Goal: Task Accomplishment & Management: Manage account settings

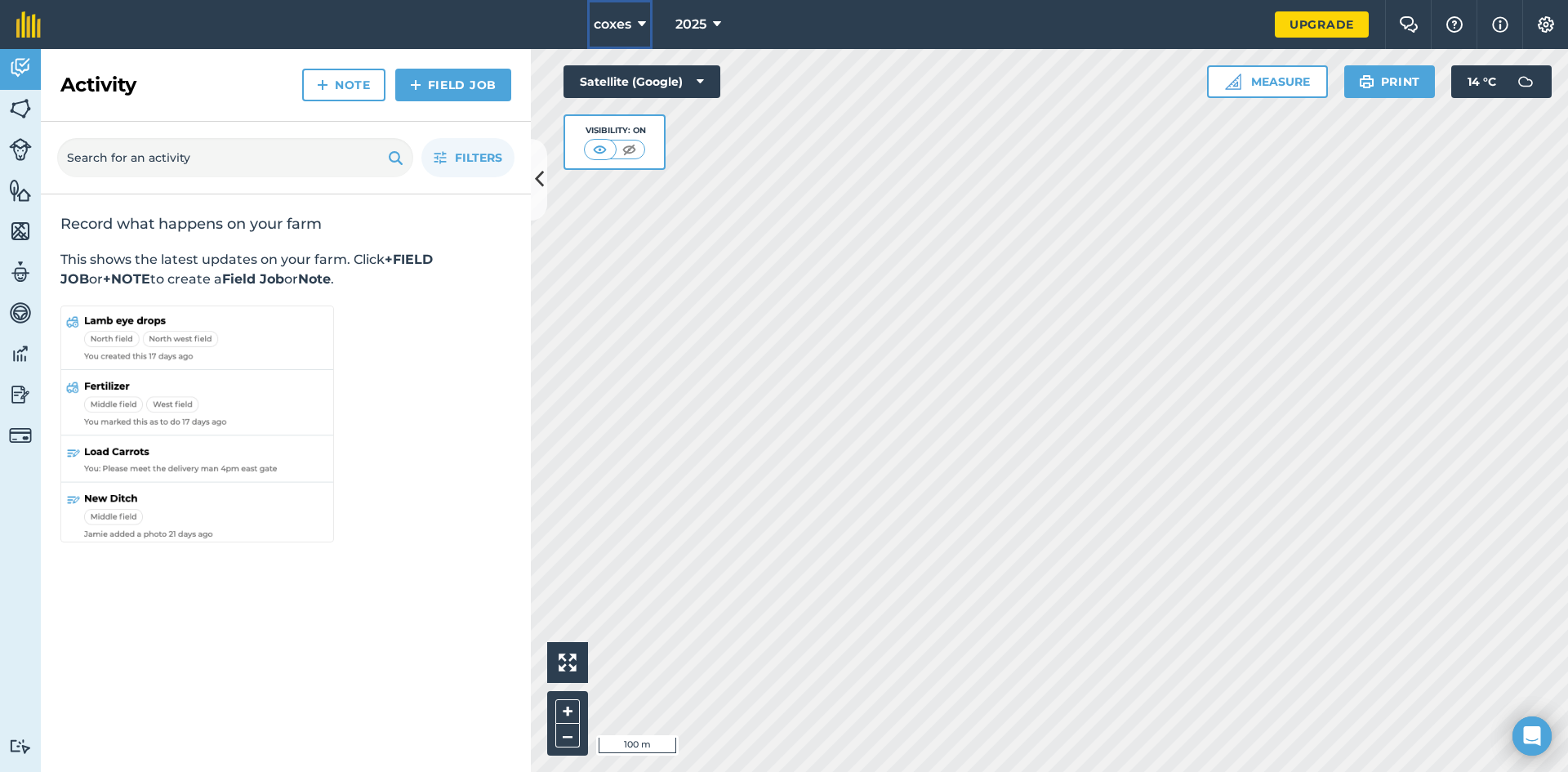
click at [637, 31] on button "coxes" at bounding box center [620, 24] width 65 height 48
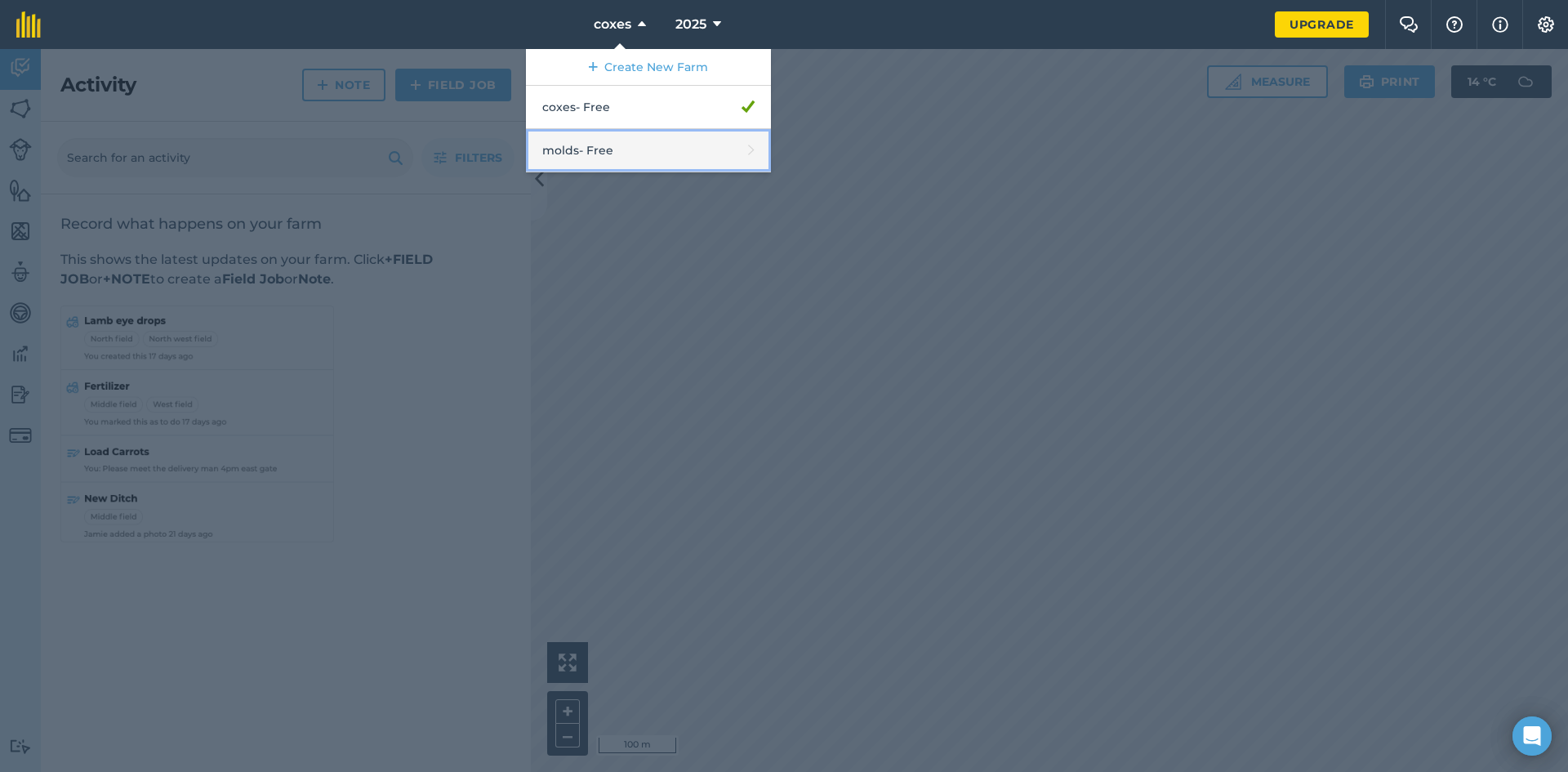
click at [627, 158] on link "molds - Free" at bounding box center [647, 150] width 245 height 44
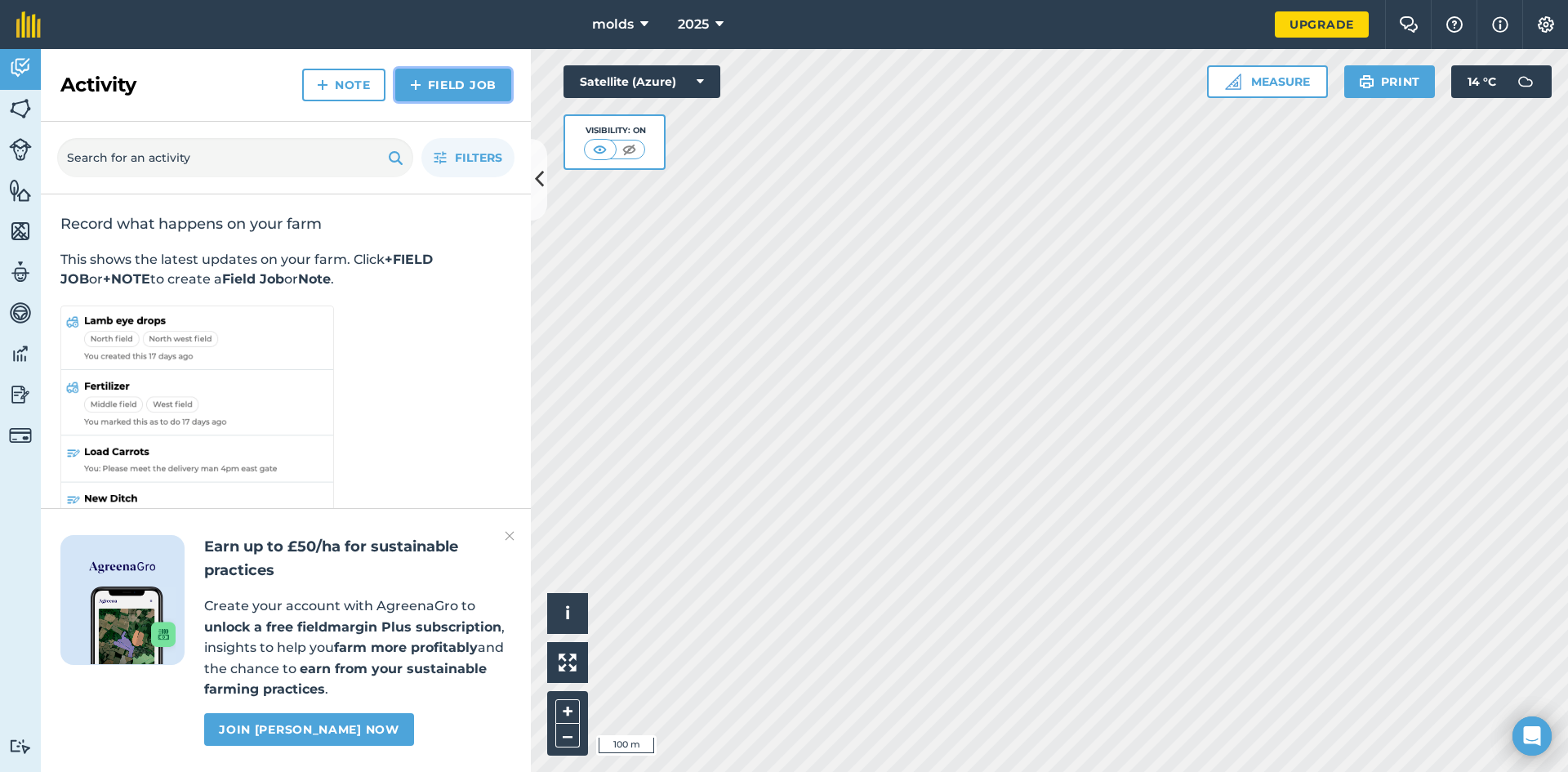
click at [484, 81] on link "Field Job" at bounding box center [452, 84] width 116 height 33
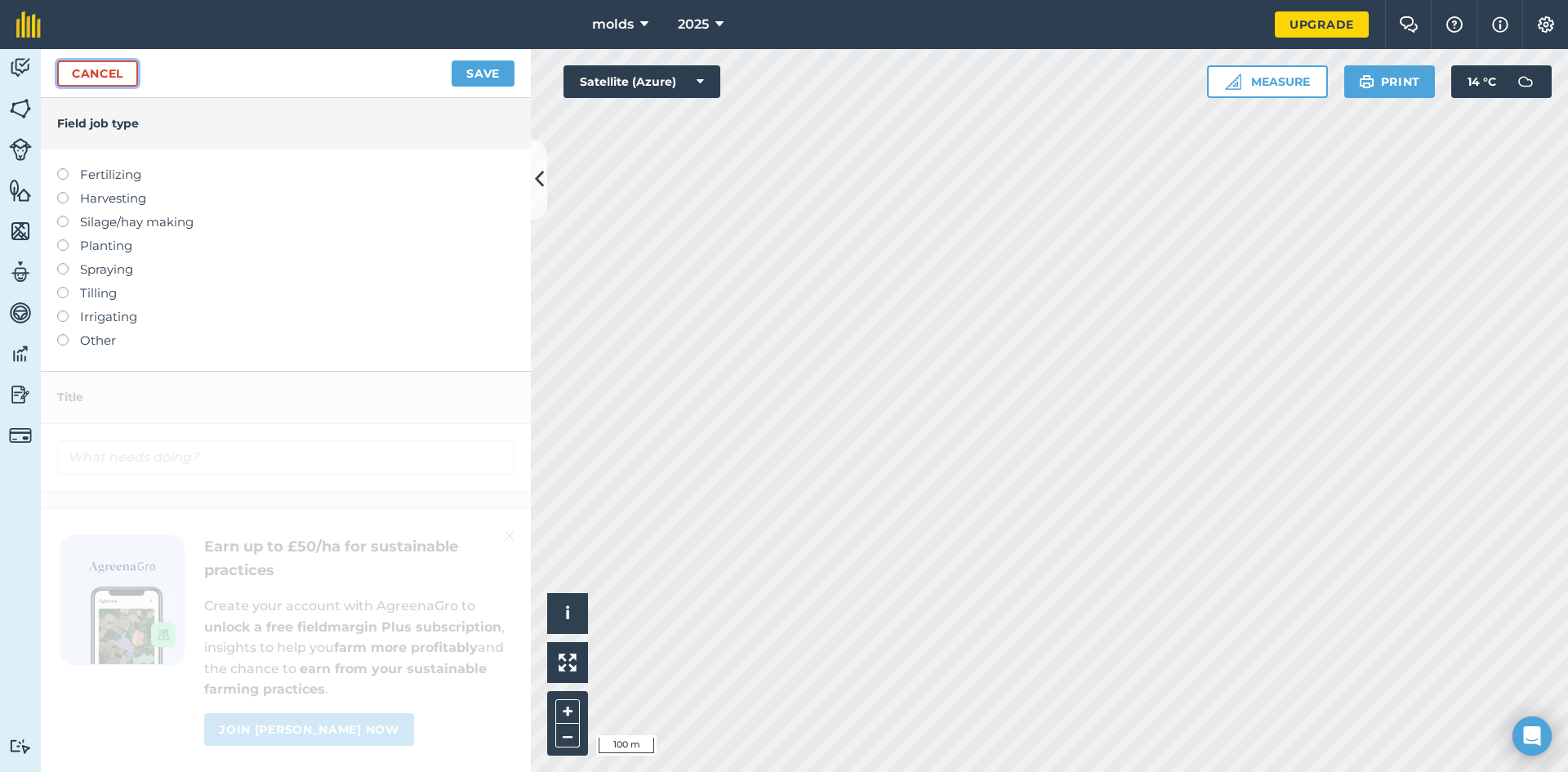
click at [88, 77] on link "Cancel" at bounding box center [98, 73] width 81 height 26
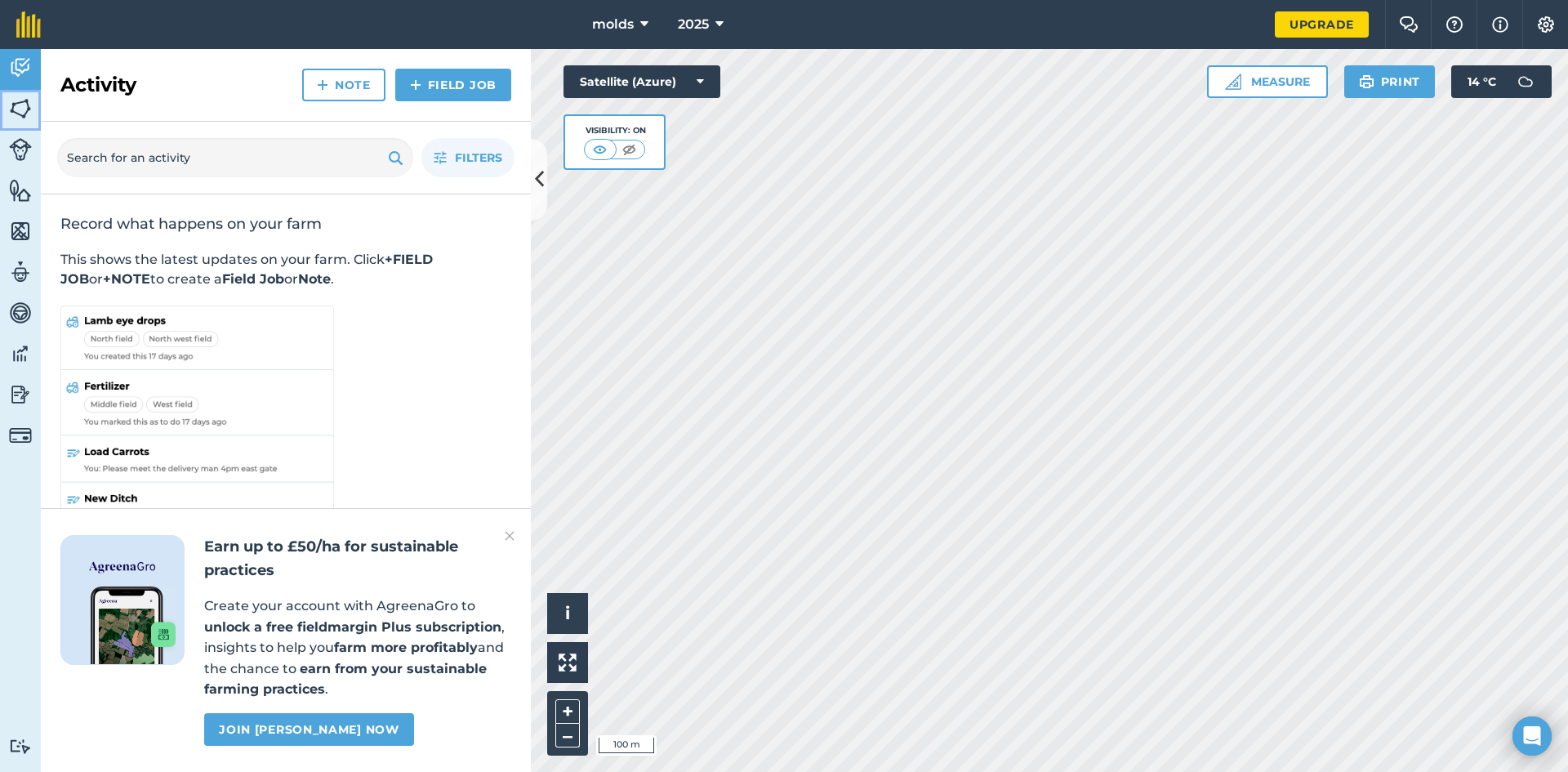
click at [21, 105] on img at bounding box center [20, 108] width 23 height 25
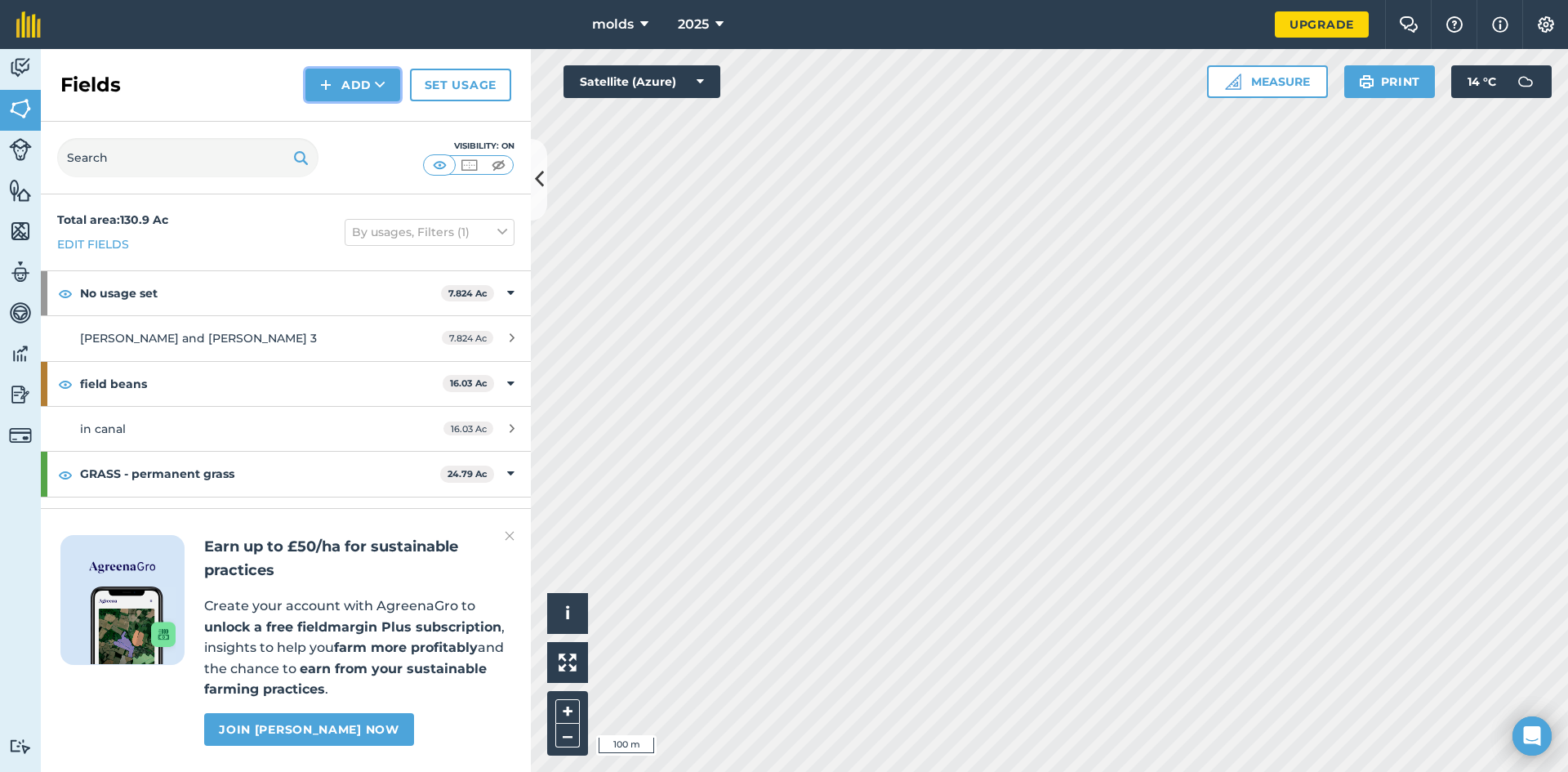
click at [337, 85] on button "Add" at bounding box center [353, 84] width 95 height 33
click at [349, 115] on link "Draw" at bounding box center [352, 122] width 90 height 36
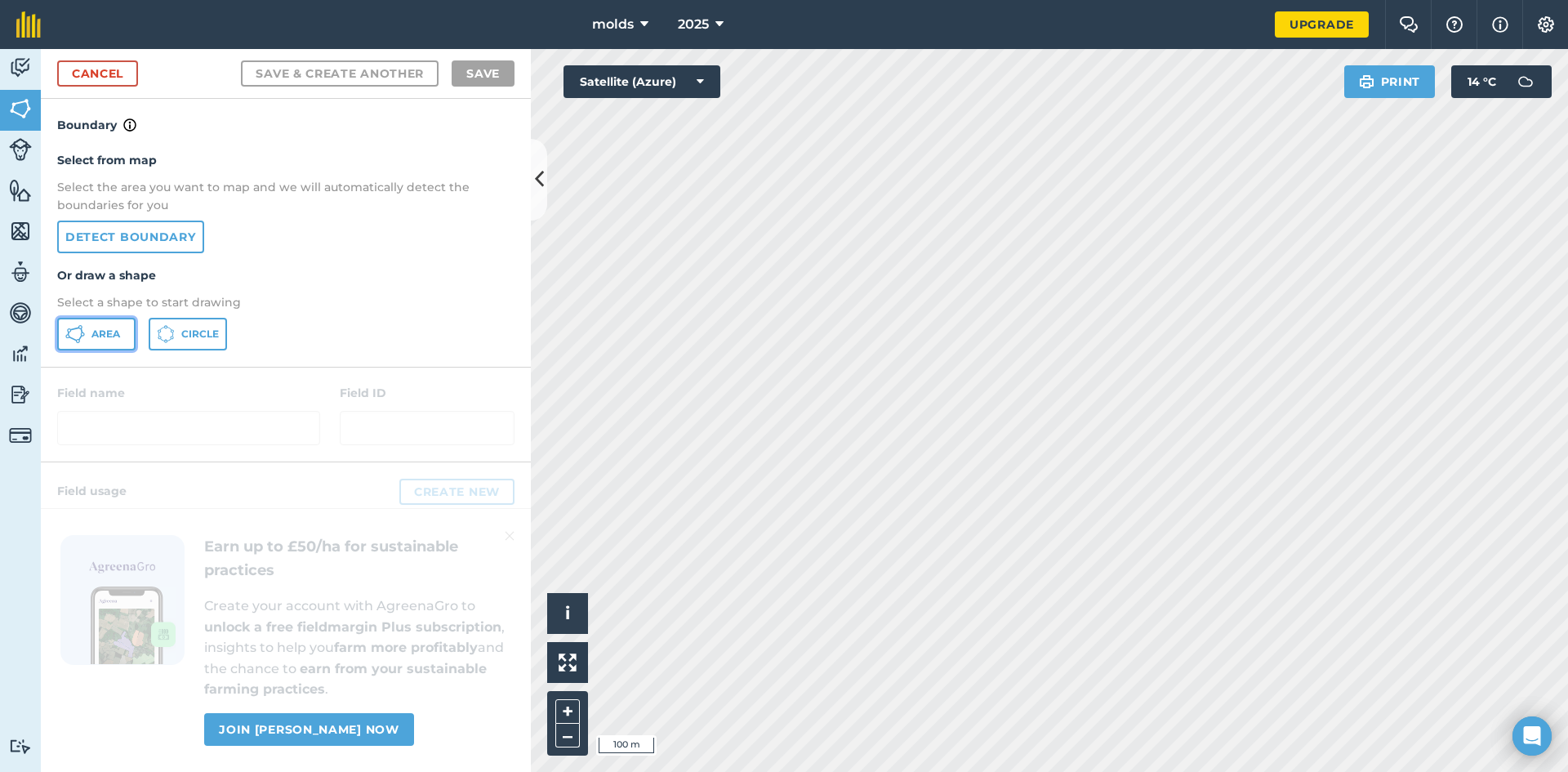
drag, startPoint x: 103, startPoint y: 338, endPoint x: 234, endPoint y: 358, distance: 132.5
click at [110, 339] on span "Area" at bounding box center [105, 334] width 29 height 13
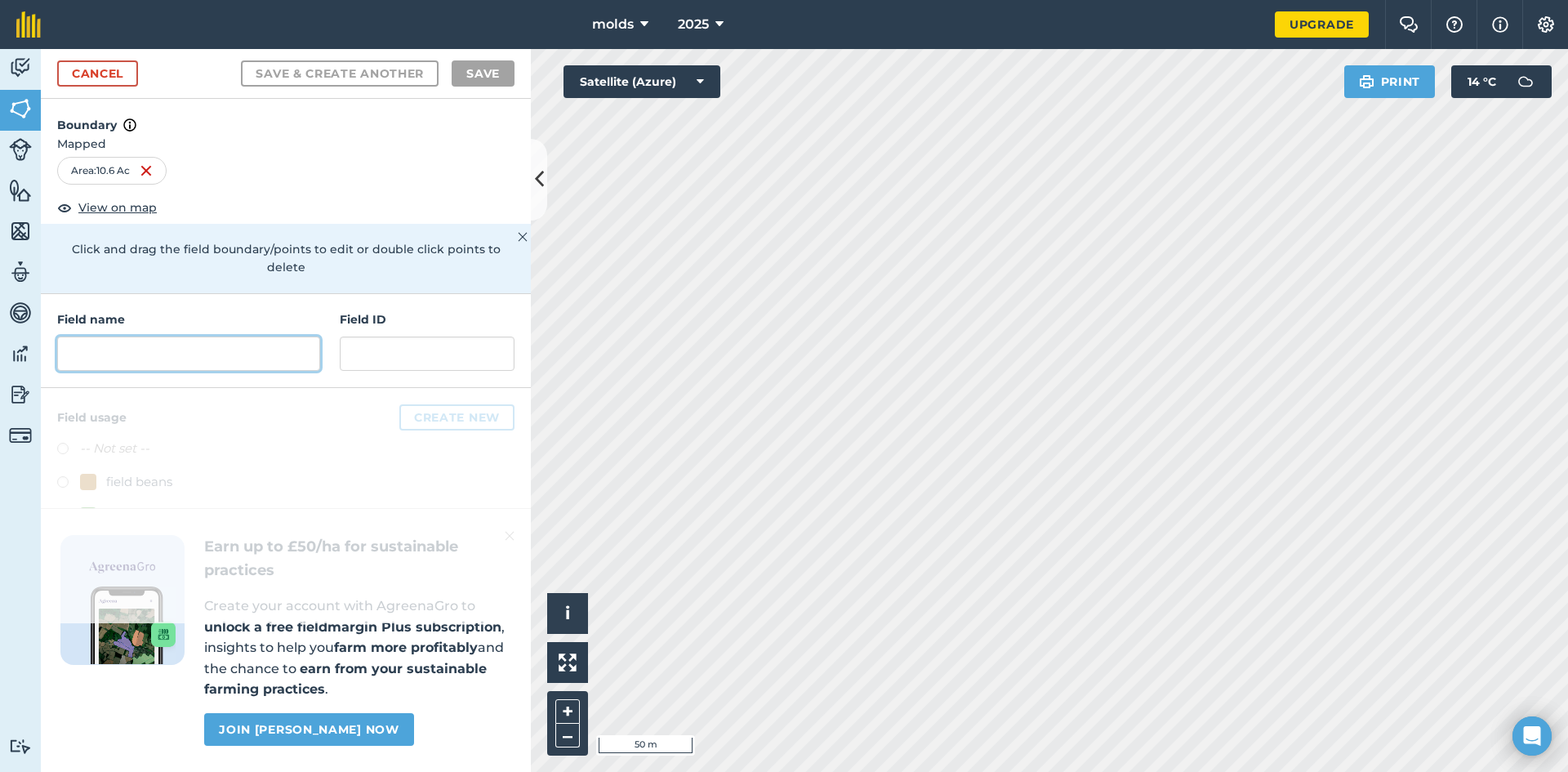
drag, startPoint x: 201, startPoint y: 338, endPoint x: 191, endPoint y: 345, distance: 12.2
click at [196, 341] on input "text" at bounding box center [189, 353] width 263 height 35
click at [243, 337] on input "text" at bounding box center [189, 353] width 263 height 35
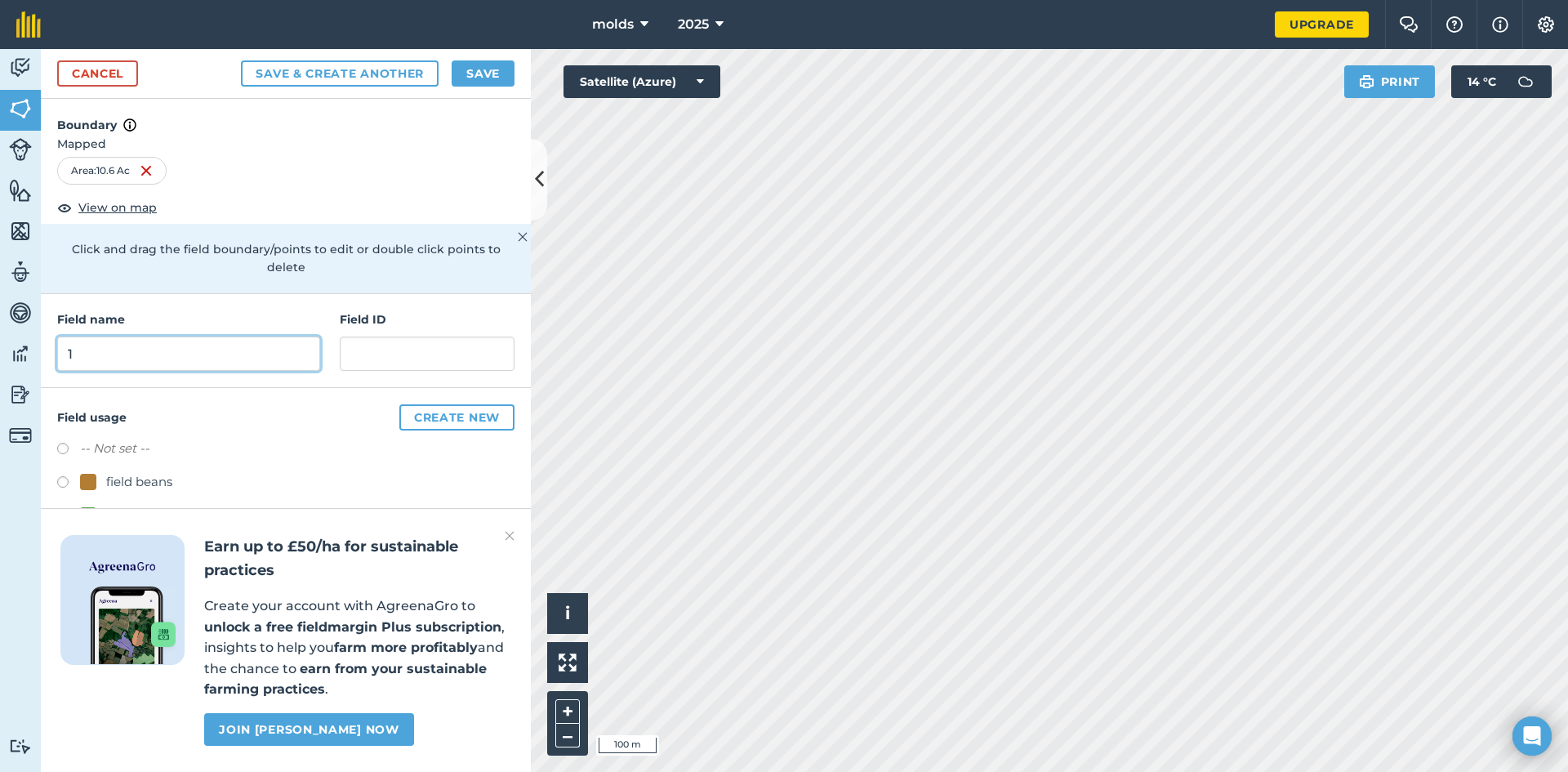
type input "1"
drag, startPoint x: 466, startPoint y: 63, endPoint x: 497, endPoint y: 81, distance: 35.8
click at [473, 67] on button "Save" at bounding box center [483, 73] width 63 height 26
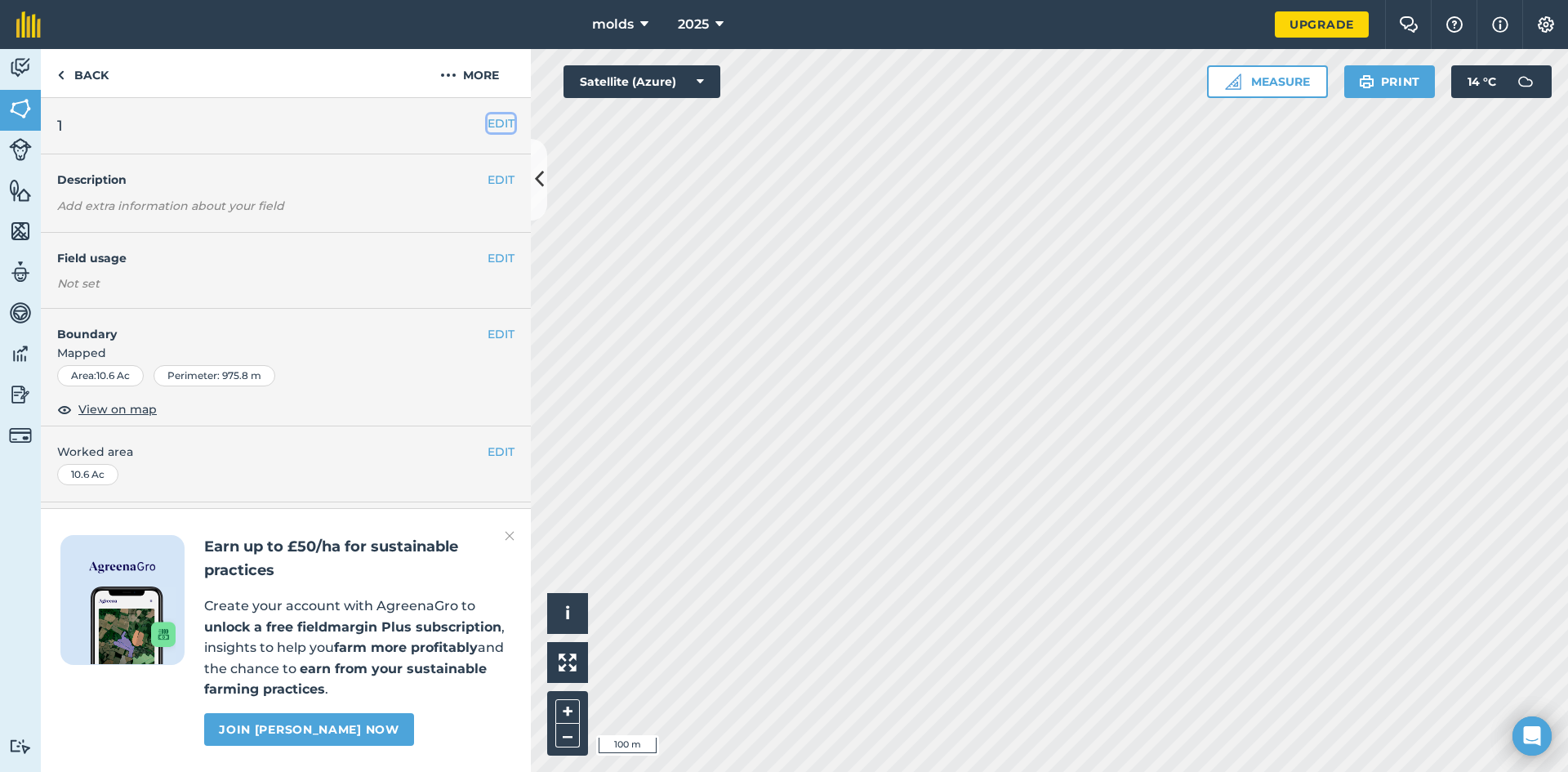
click at [506, 122] on button "EDIT" at bounding box center [500, 123] width 27 height 18
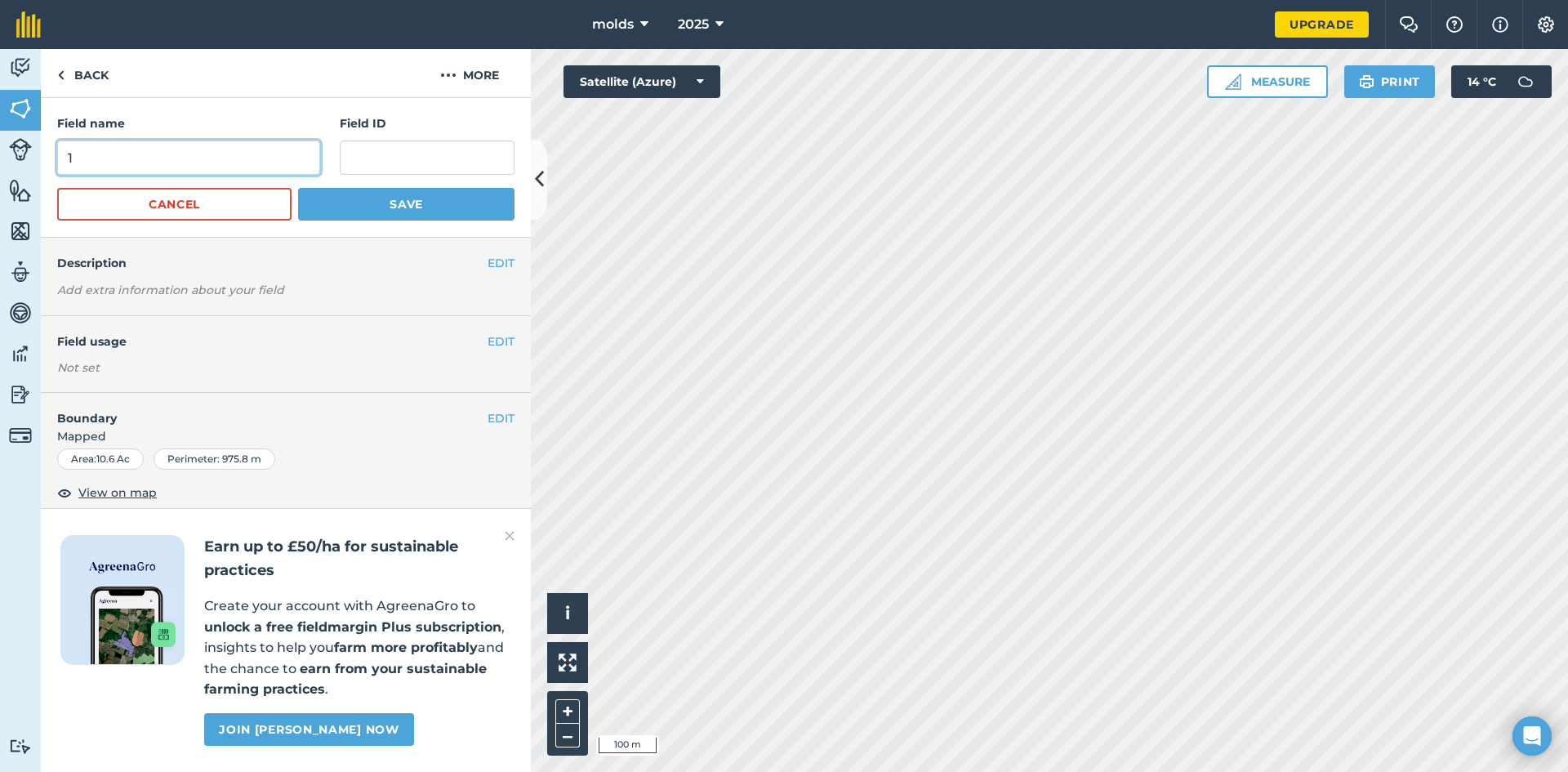
click at [226, 145] on input "1" at bounding box center [189, 157] width 263 height 35
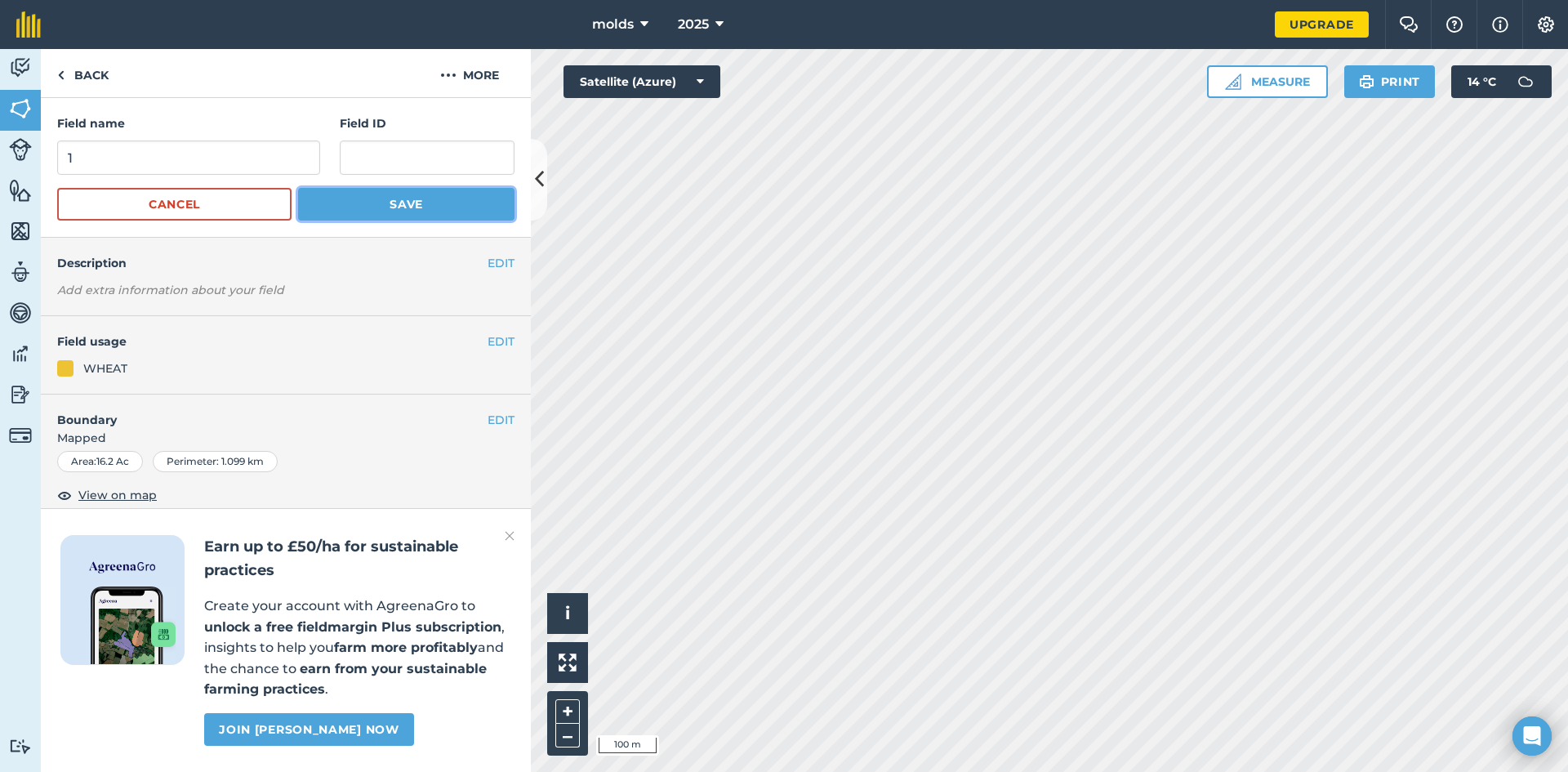
click at [429, 193] on button "Save" at bounding box center [406, 204] width 217 height 33
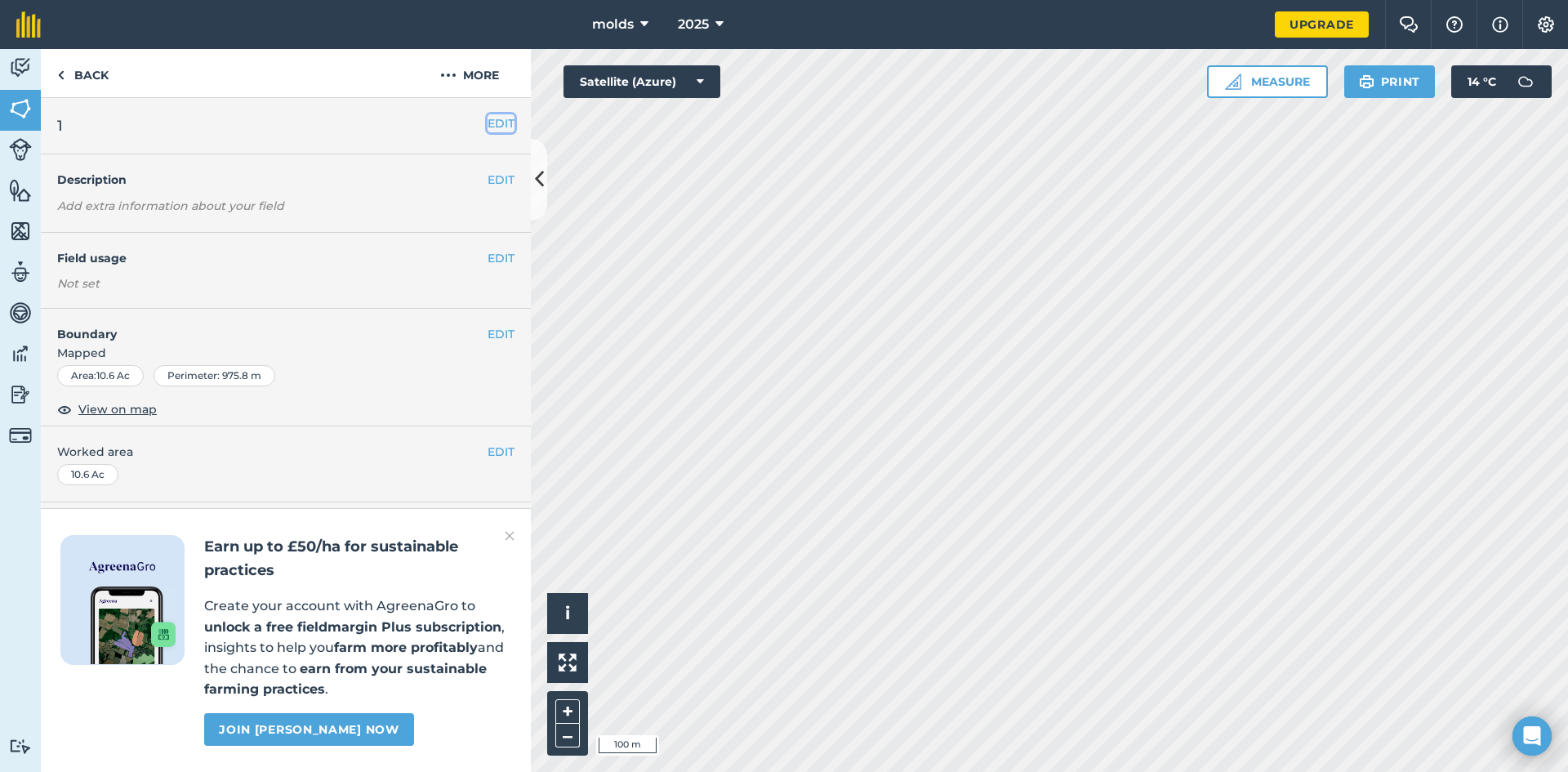
click at [504, 124] on button "EDIT" at bounding box center [500, 123] width 27 height 18
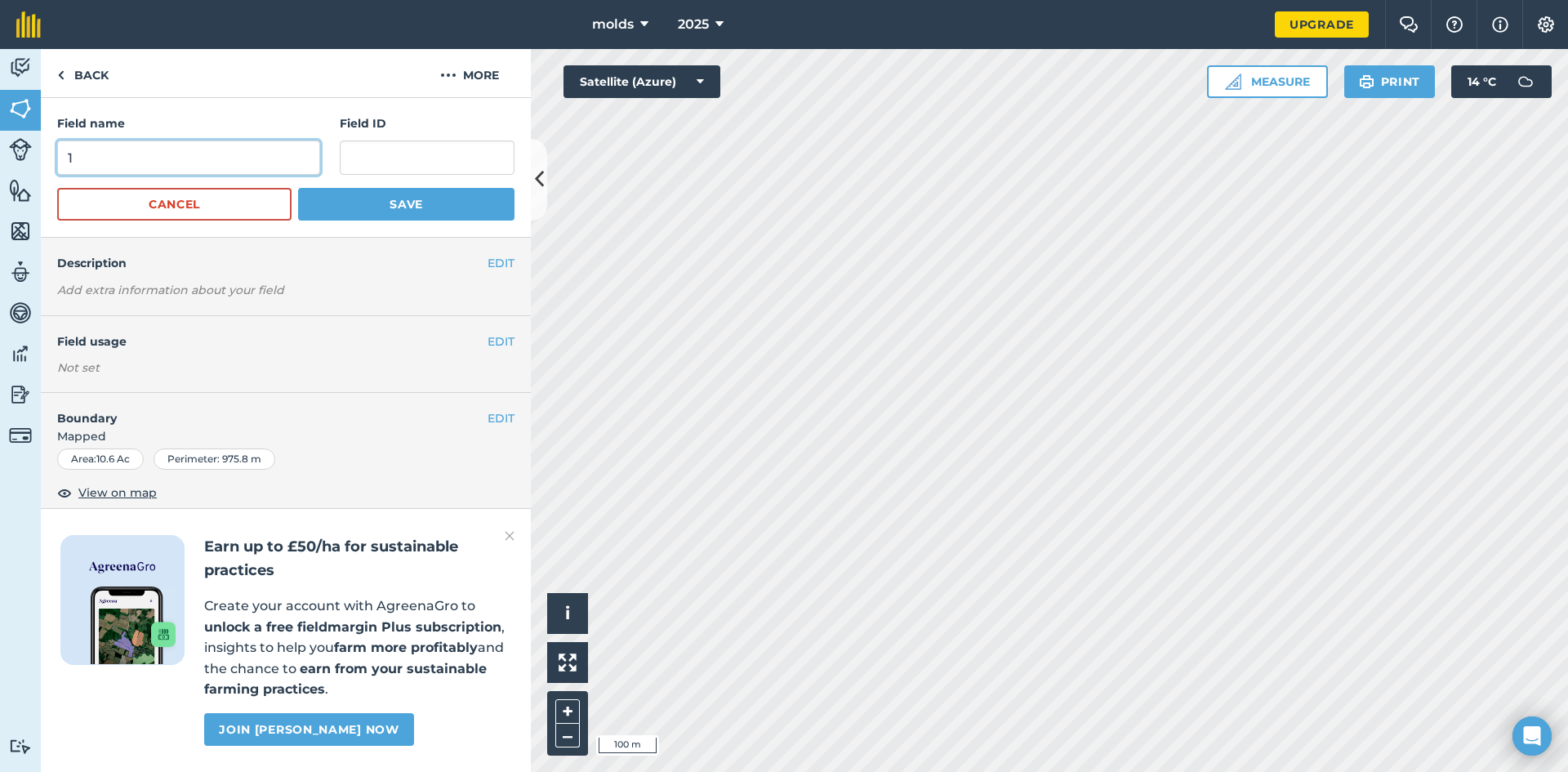
click at [179, 151] on input "1" at bounding box center [189, 157] width 263 height 35
click at [95, 159] on input "martinb and brenda" at bounding box center [189, 157] width 263 height 35
click at [122, 157] on input "martinb and brenda" at bounding box center [189, 157] width 263 height 35
click at [195, 159] on input "martin and brenda" at bounding box center [189, 157] width 263 height 35
type input "martin and brenda 4"
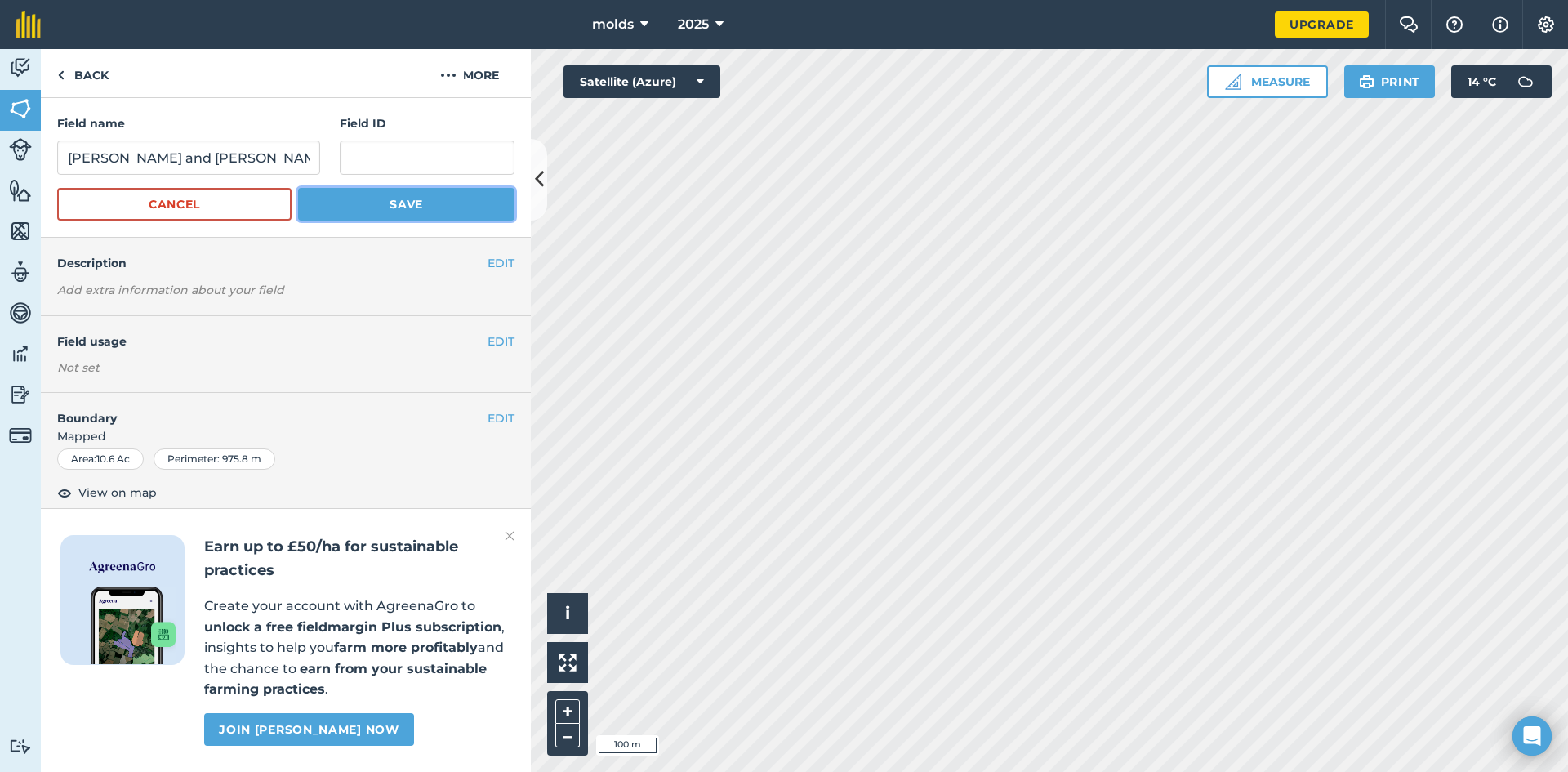
click at [363, 208] on button "Save" at bounding box center [406, 204] width 217 height 33
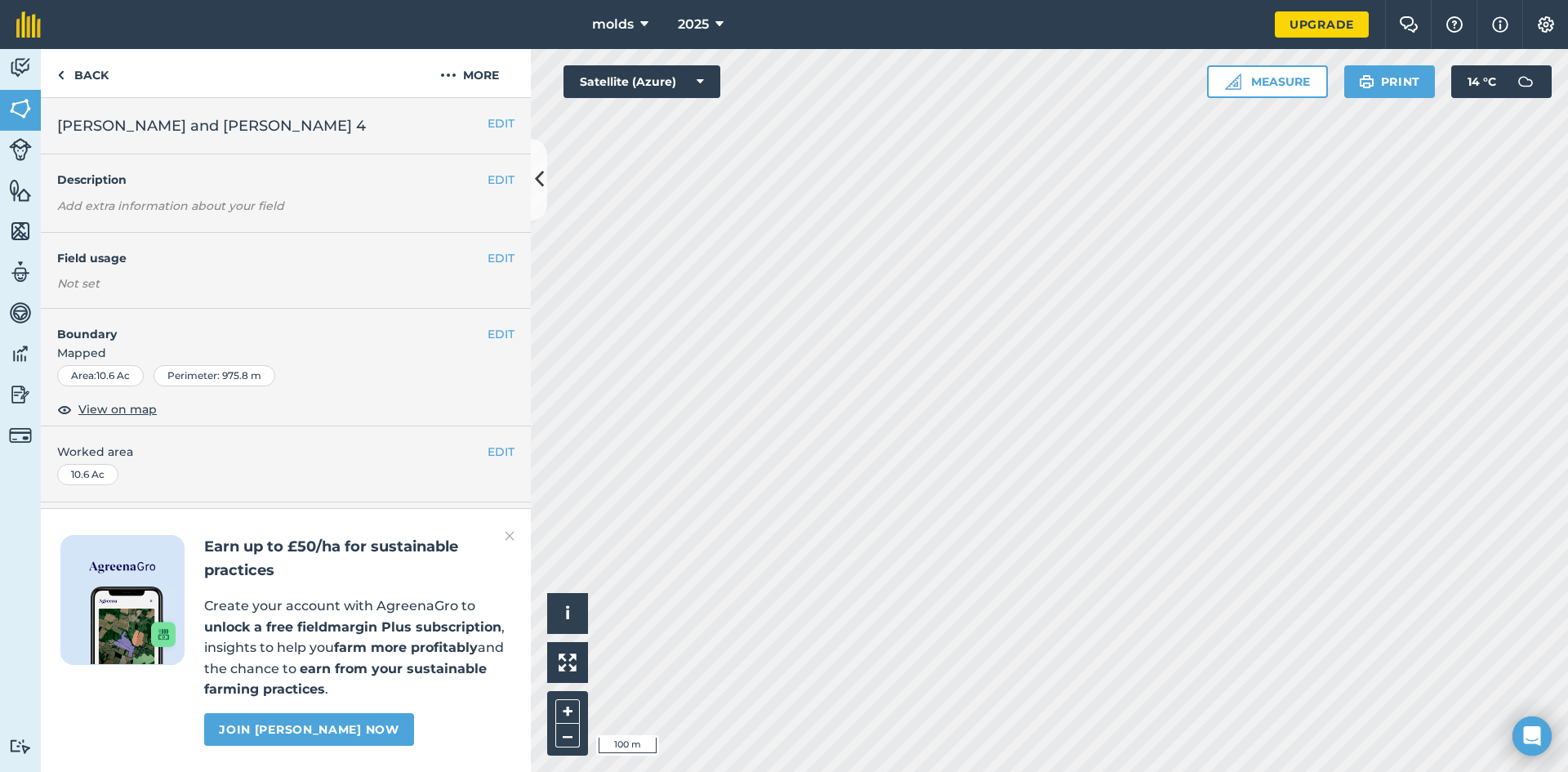
click at [506, 538] on img at bounding box center [510, 535] width 10 height 20
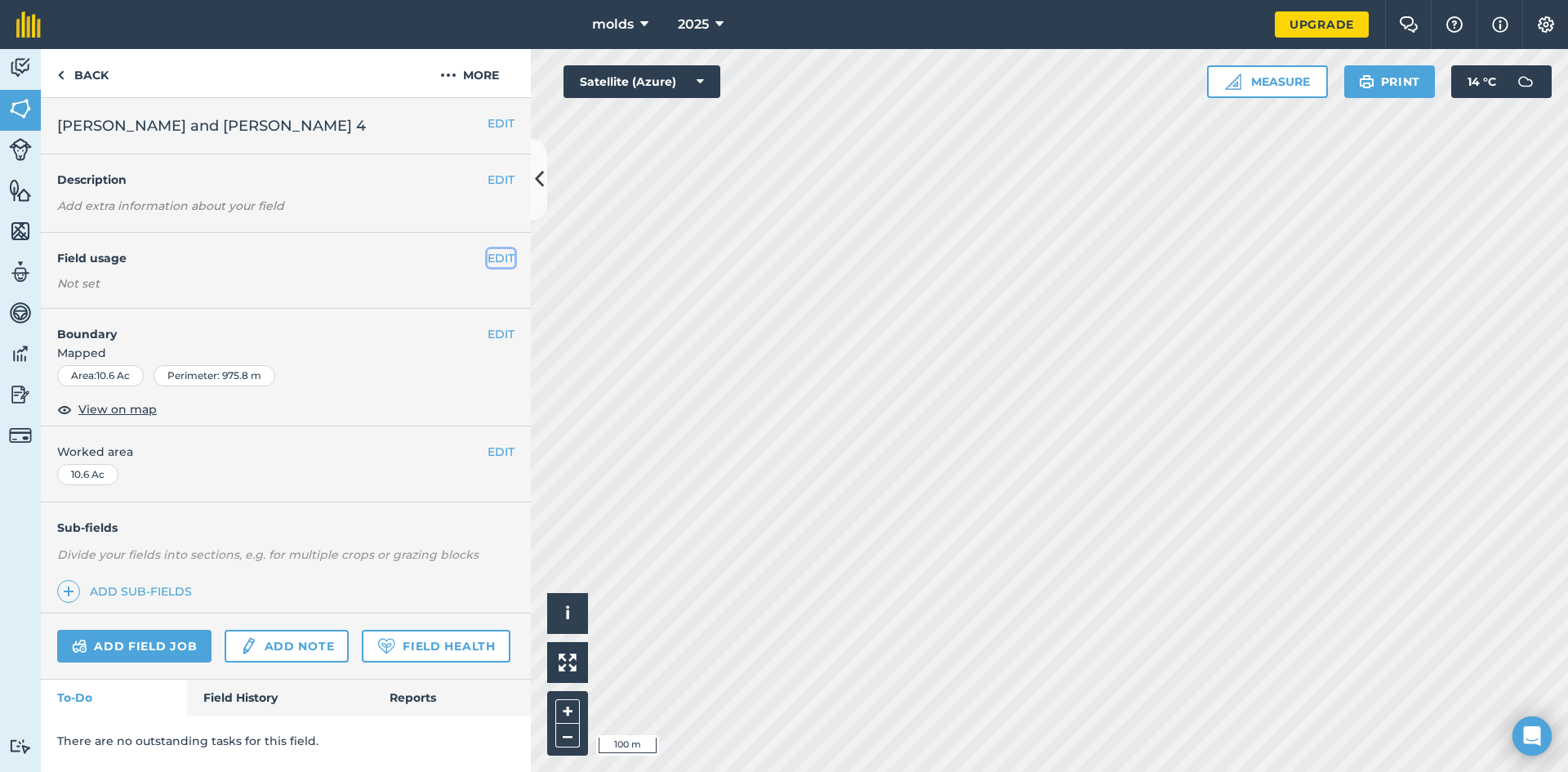
click at [496, 257] on button "EDIT" at bounding box center [500, 258] width 27 height 18
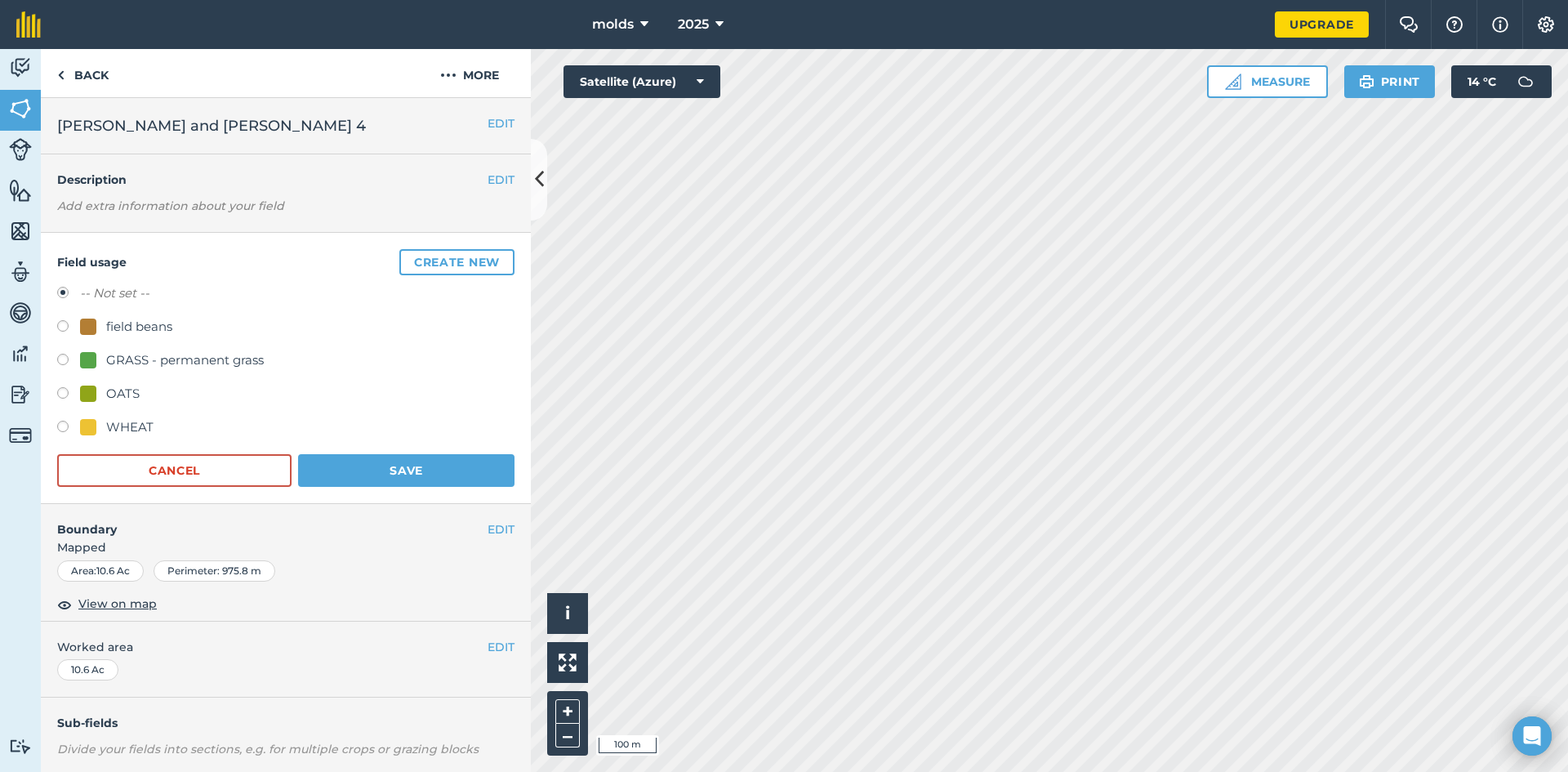
click at [61, 427] on label at bounding box center [68, 429] width 23 height 16
radio input "true"
radio input "false"
click at [375, 475] on button "Save" at bounding box center [406, 470] width 217 height 33
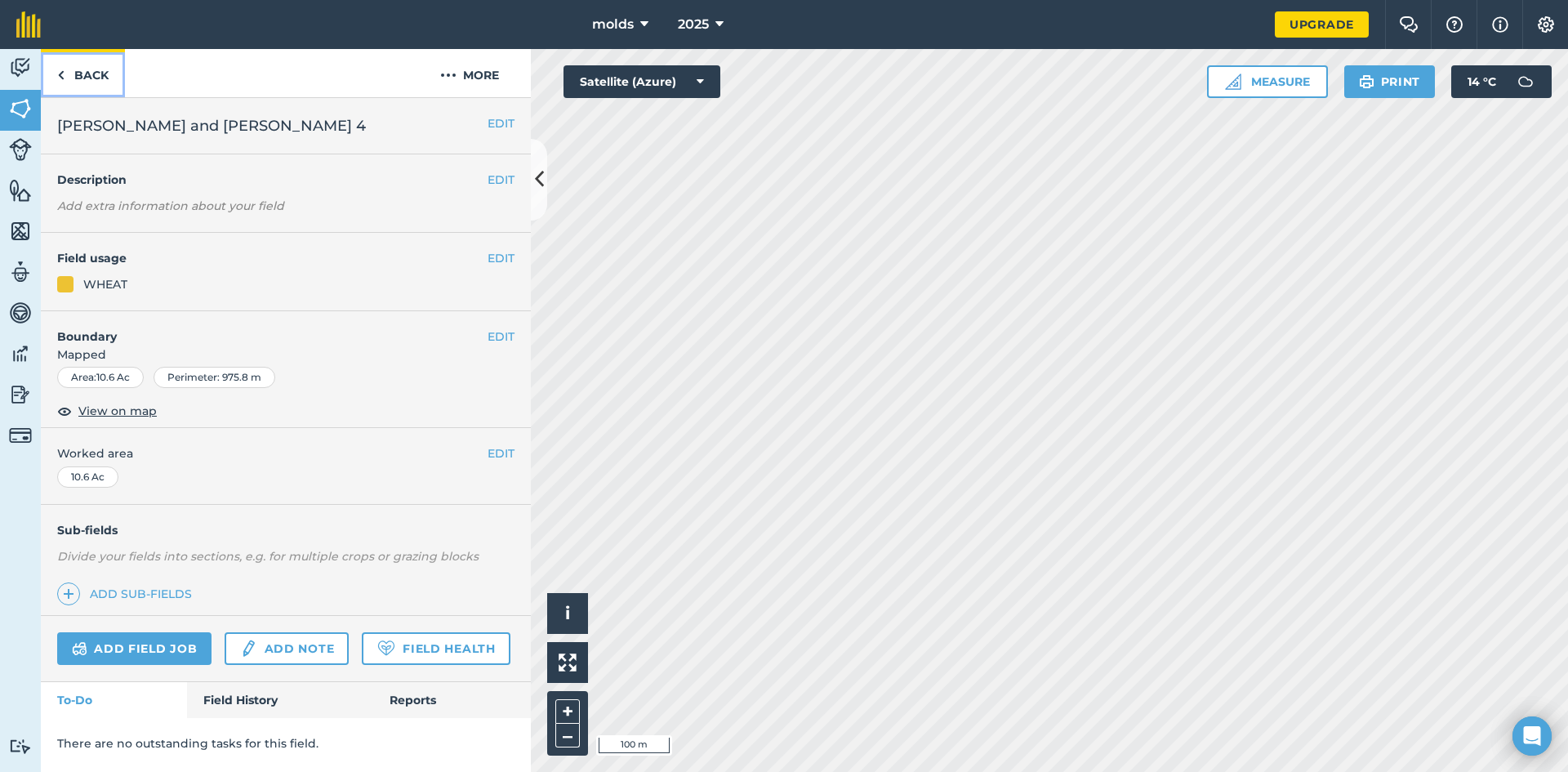
click at [55, 71] on link "Back" at bounding box center [82, 72] width 84 height 48
click at [72, 79] on link "Back" at bounding box center [82, 72] width 84 height 48
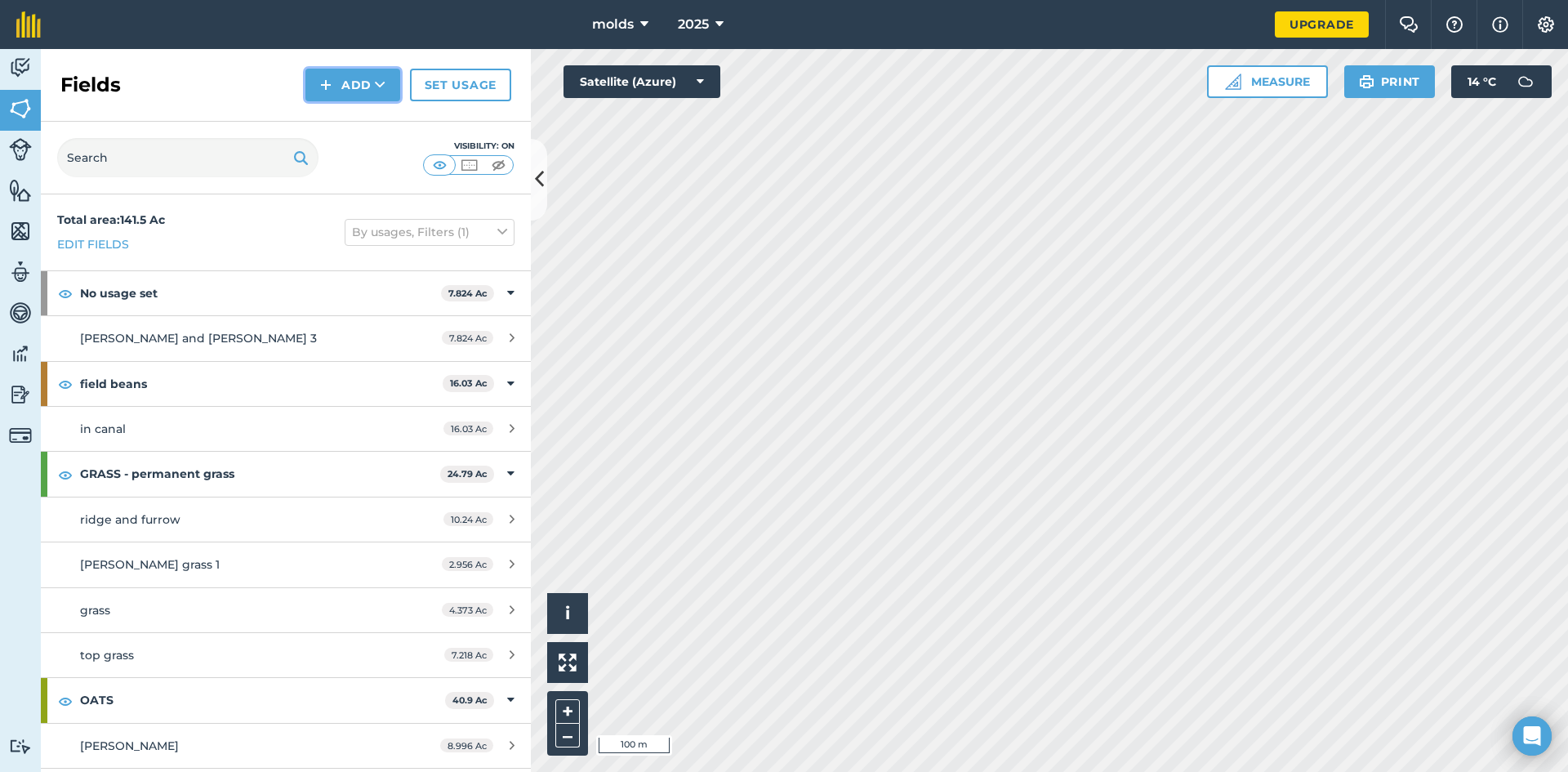
click at [352, 82] on button "Add" at bounding box center [353, 84] width 95 height 33
click at [356, 125] on link "Draw" at bounding box center [352, 122] width 90 height 36
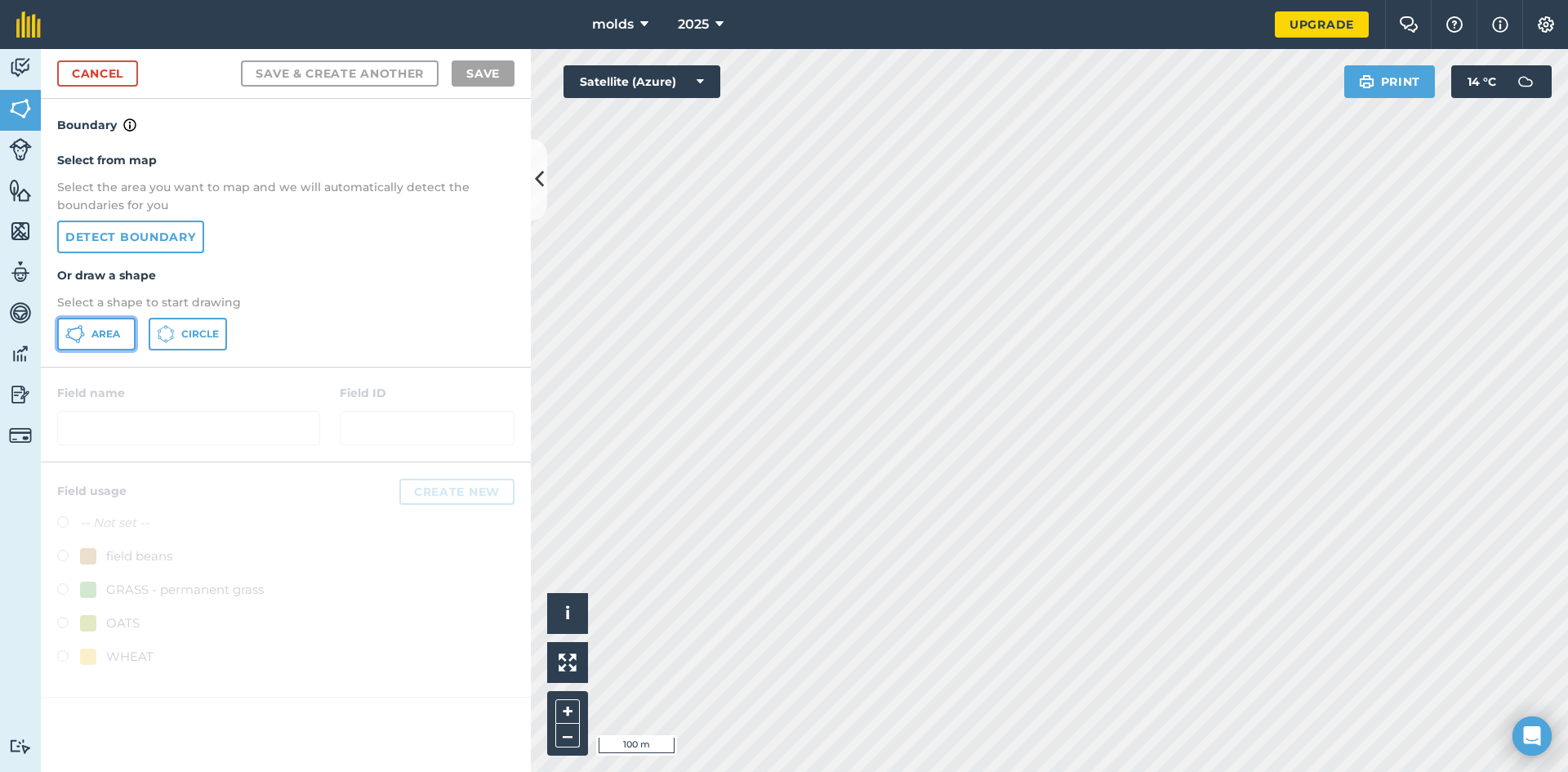
click at [100, 338] on span "Area" at bounding box center [105, 334] width 29 height 13
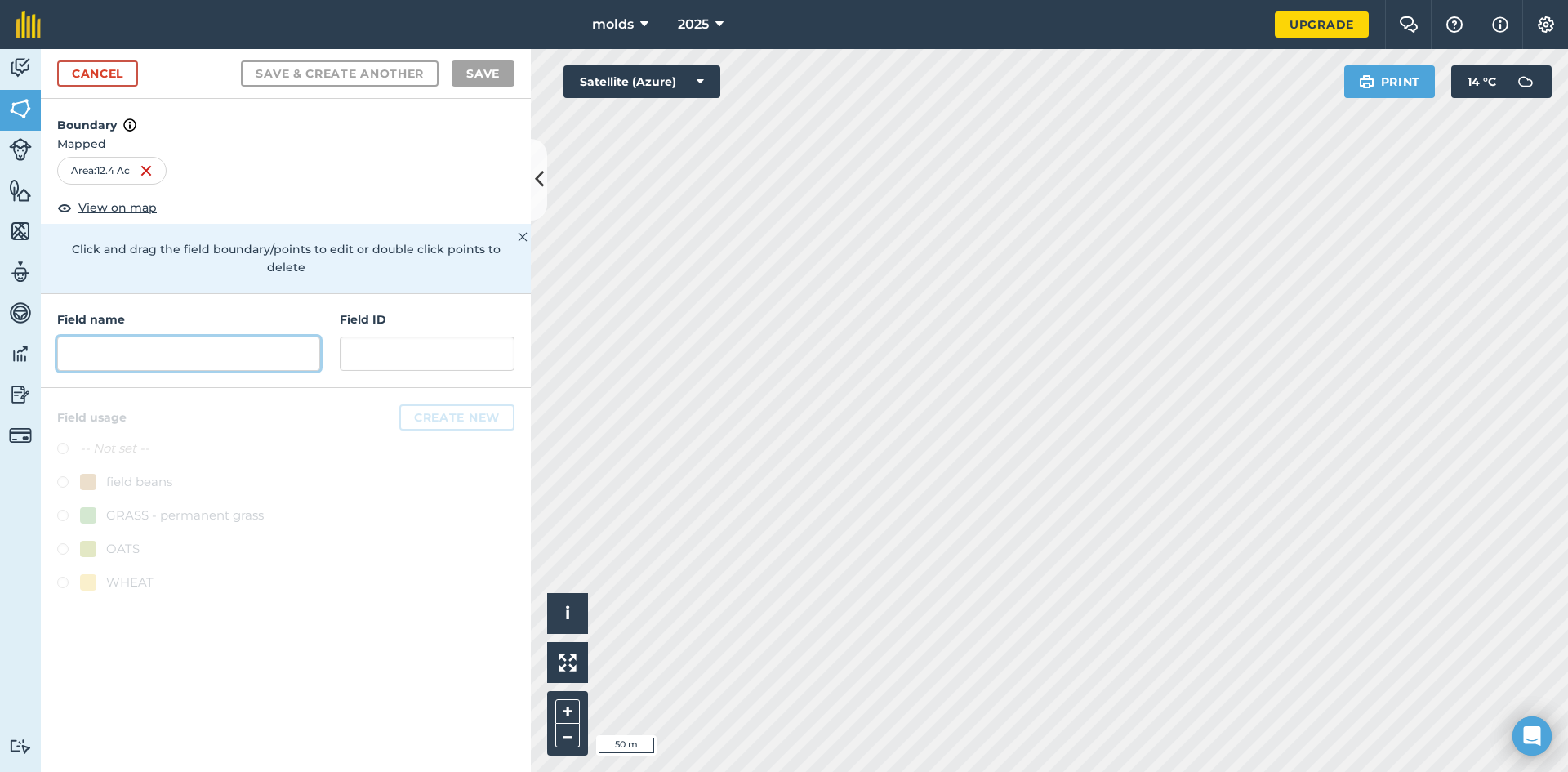
click at [226, 343] on input "text" at bounding box center [189, 353] width 263 height 35
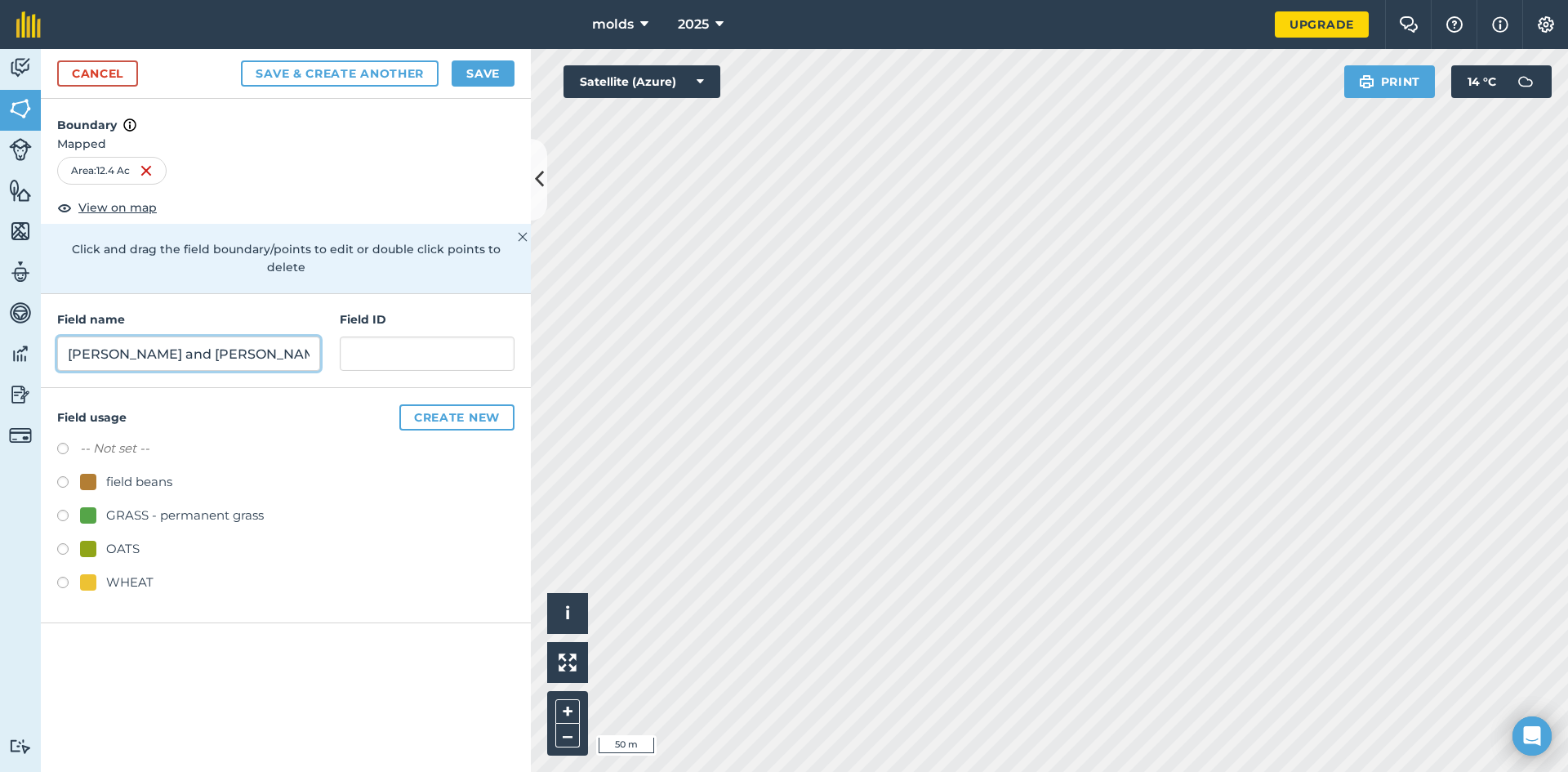
type input "martin and brenda 5"
click at [470, 79] on button "Save" at bounding box center [483, 73] width 63 height 26
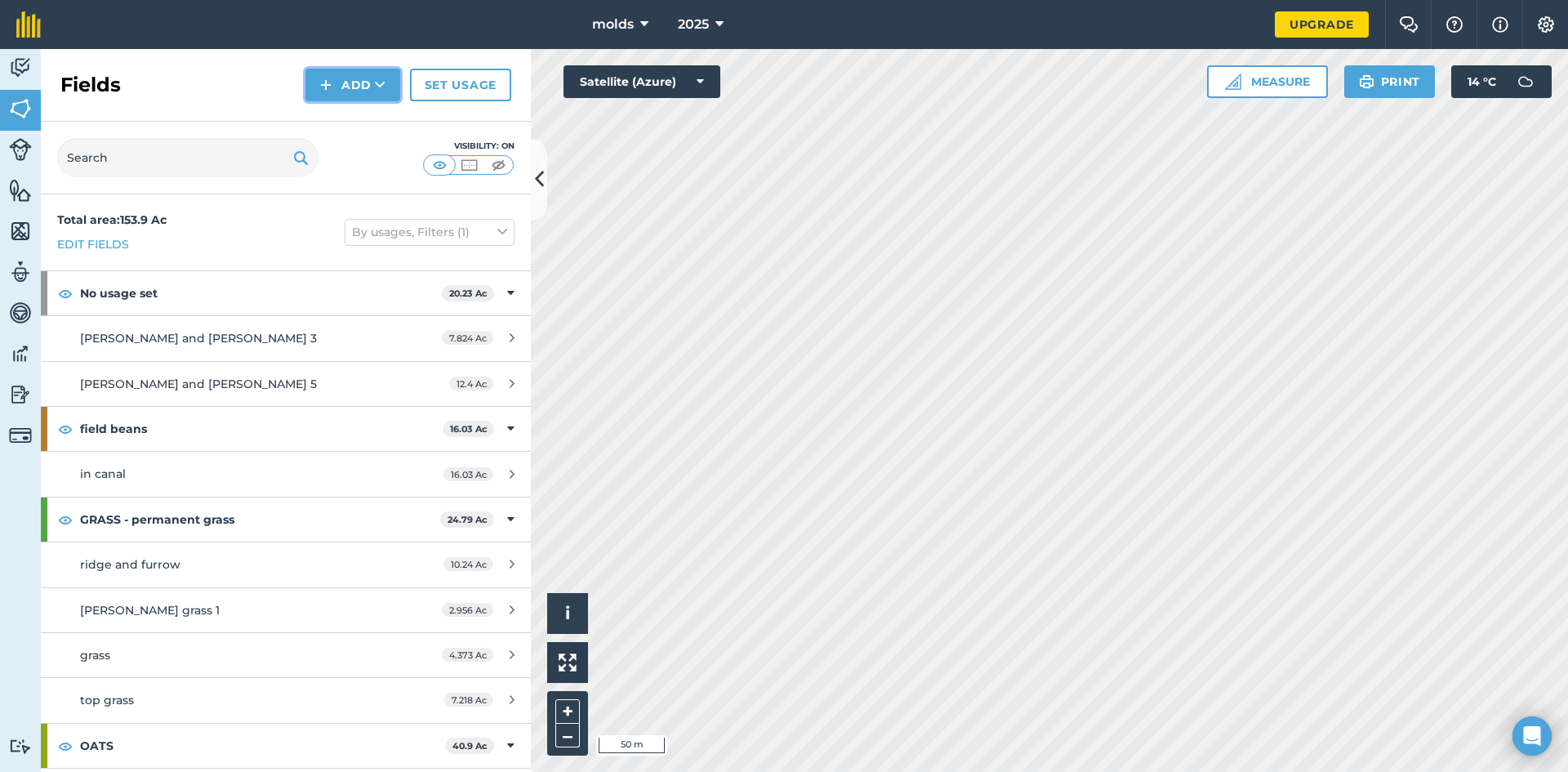
click at [345, 83] on button "Add" at bounding box center [353, 84] width 95 height 33
click at [352, 122] on link "Draw" at bounding box center [352, 122] width 90 height 36
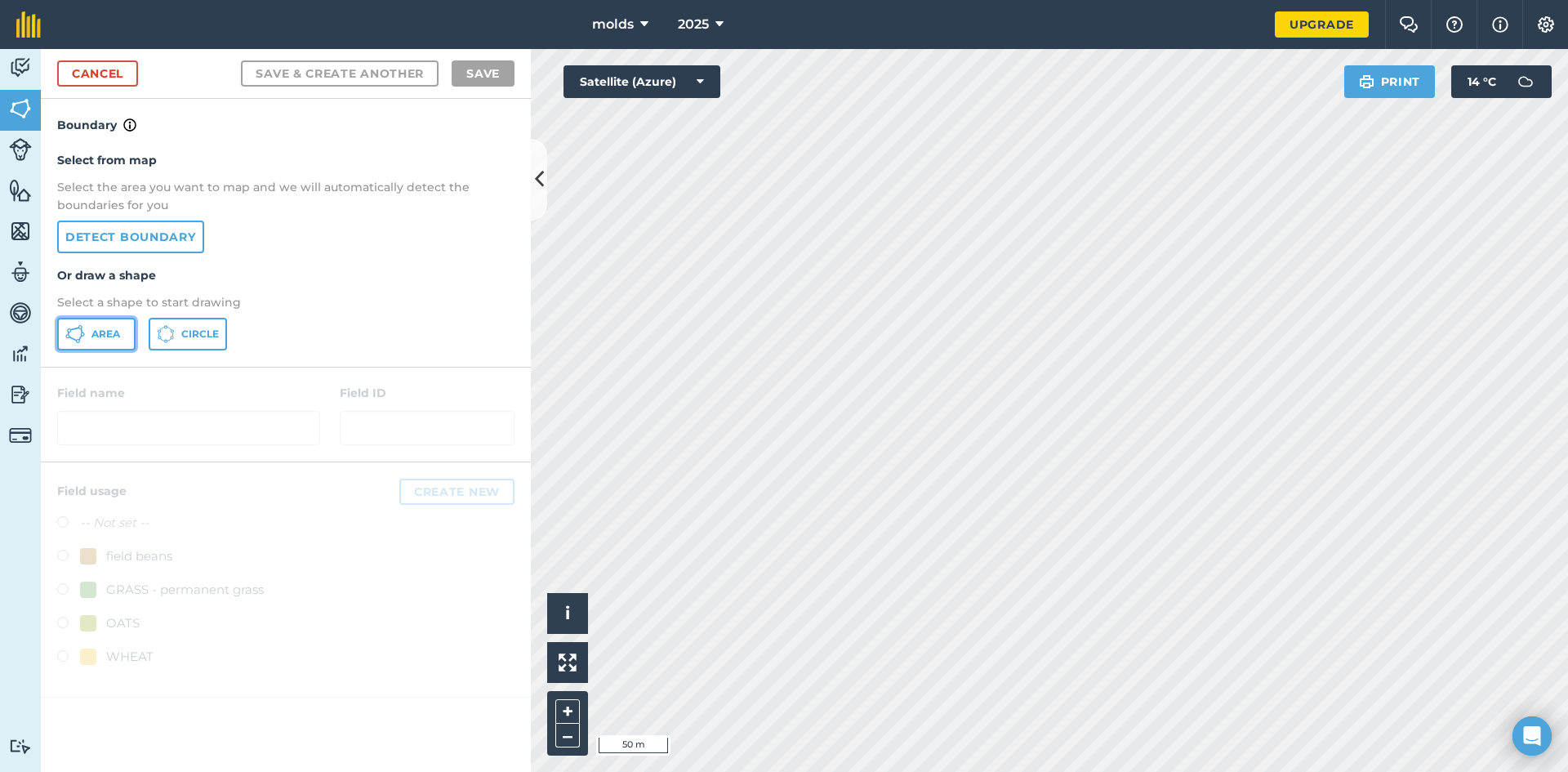
click at [89, 336] on button "Area" at bounding box center [96, 334] width 78 height 33
click at [561, 45] on div "molds 2025 Upgrade Farm Chat Help Info Settings Map printing is not available o…" at bounding box center [784, 386] width 1568 height 772
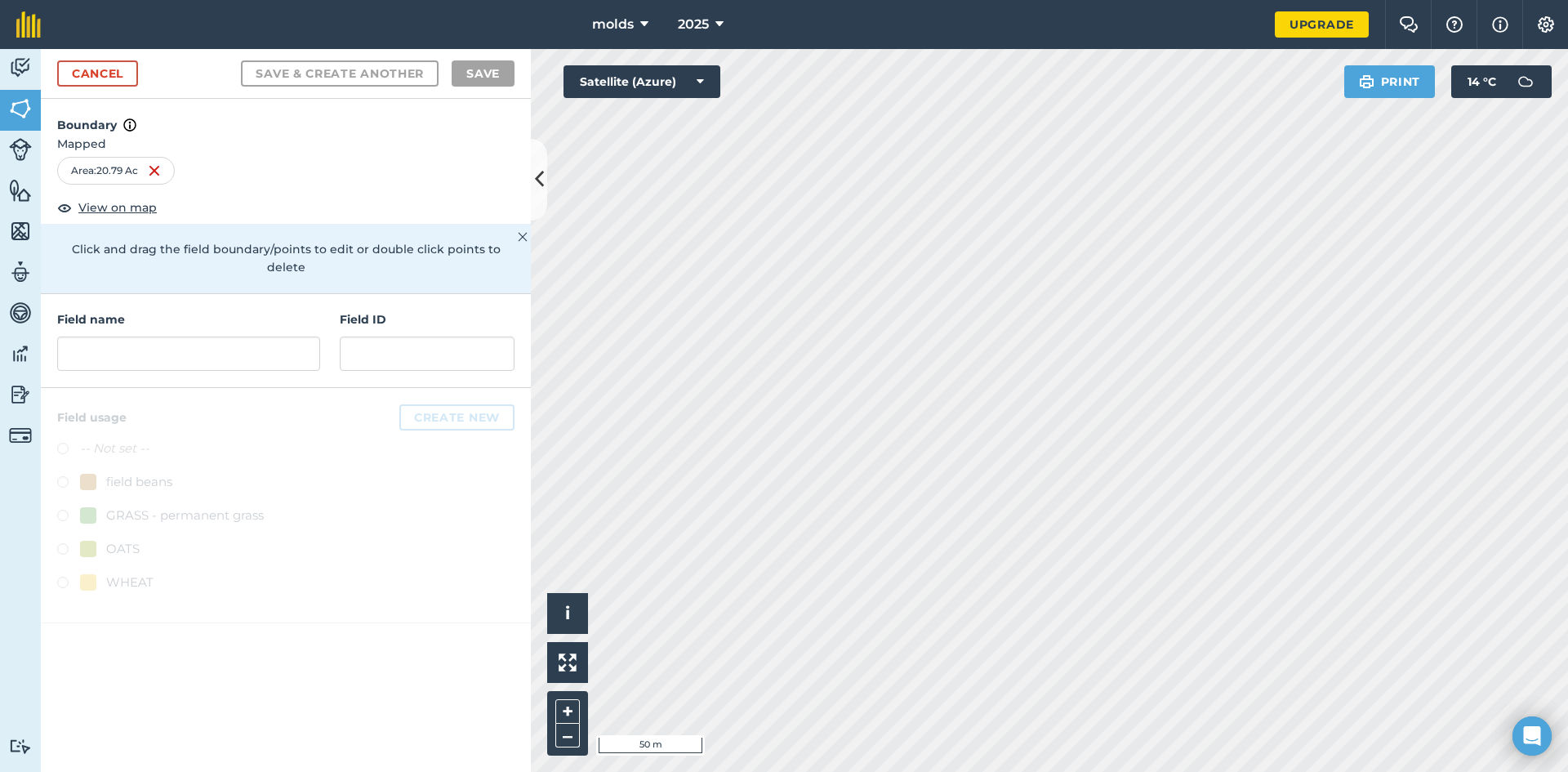
click at [147, 338] on div "Activity Fields Livestock Features Maps Team Vehicles Data Reporting Billing Tu…" at bounding box center [784, 410] width 1568 height 723
click at [159, 337] on input "text" at bounding box center [189, 353] width 263 height 35
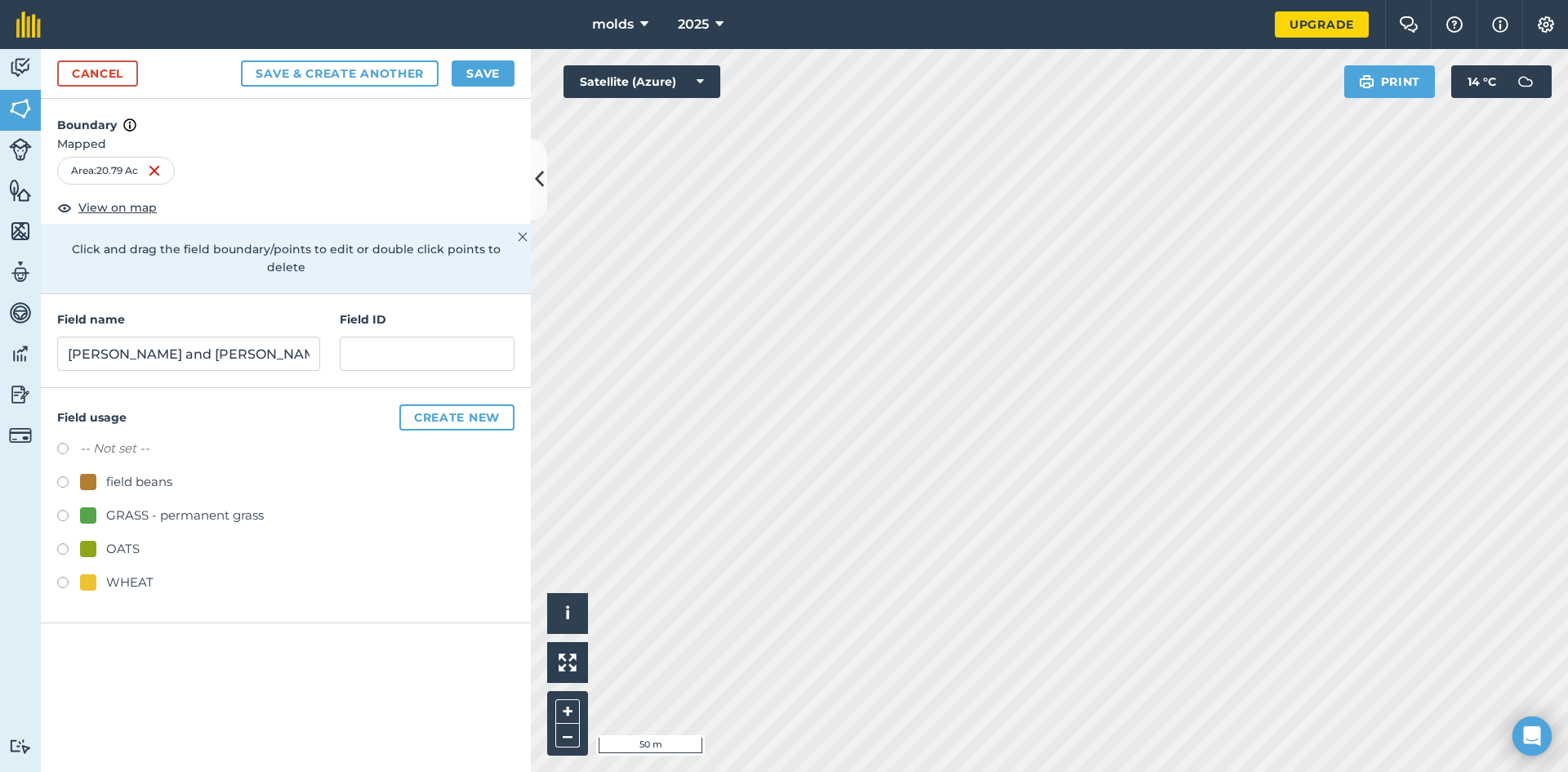
click at [642, 45] on div "molds 2025 Upgrade Farm Chat Help Info Settings Map printing is not available o…" at bounding box center [784, 386] width 1568 height 772
click at [198, 337] on input "brenda and martin" at bounding box center [189, 353] width 263 height 35
type input "brenda and martin 6"
click at [492, 76] on button "Save" at bounding box center [483, 73] width 63 height 26
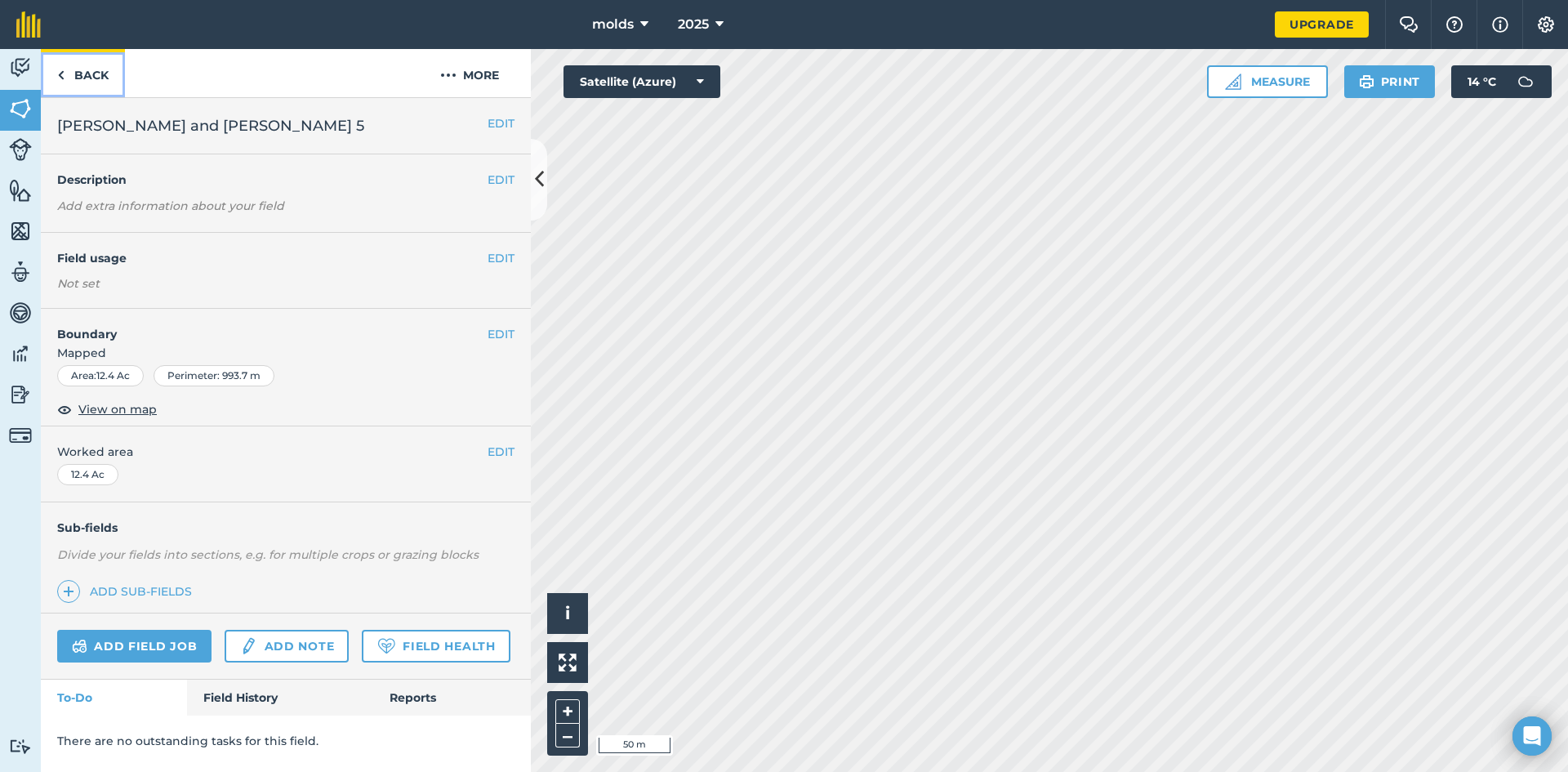
click at [86, 77] on link "Back" at bounding box center [82, 72] width 84 height 48
click at [699, 85] on icon at bounding box center [700, 81] width 7 height 16
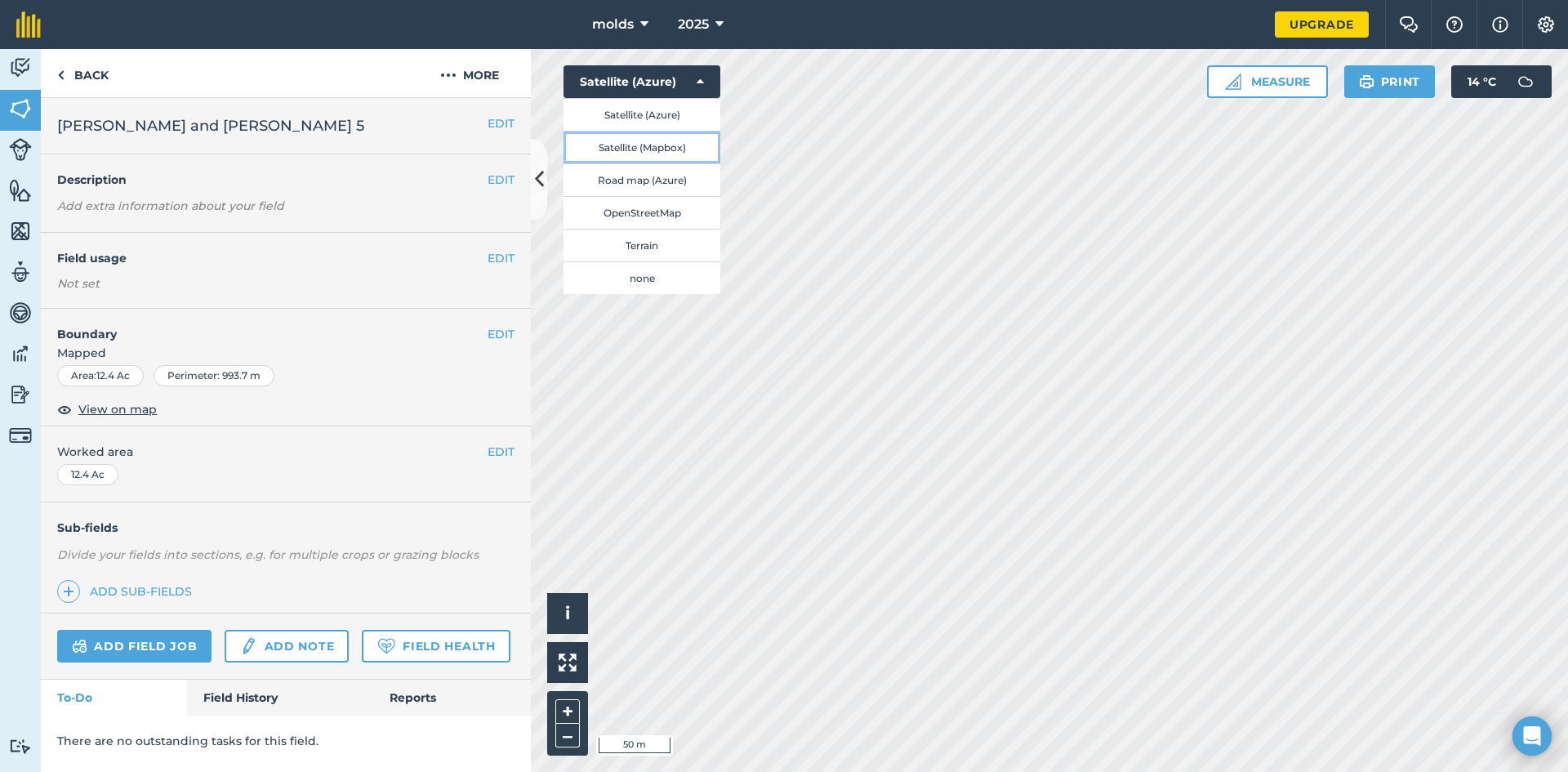
click at [659, 150] on button "Satellite (Mapbox)" at bounding box center [641, 146] width 156 height 33
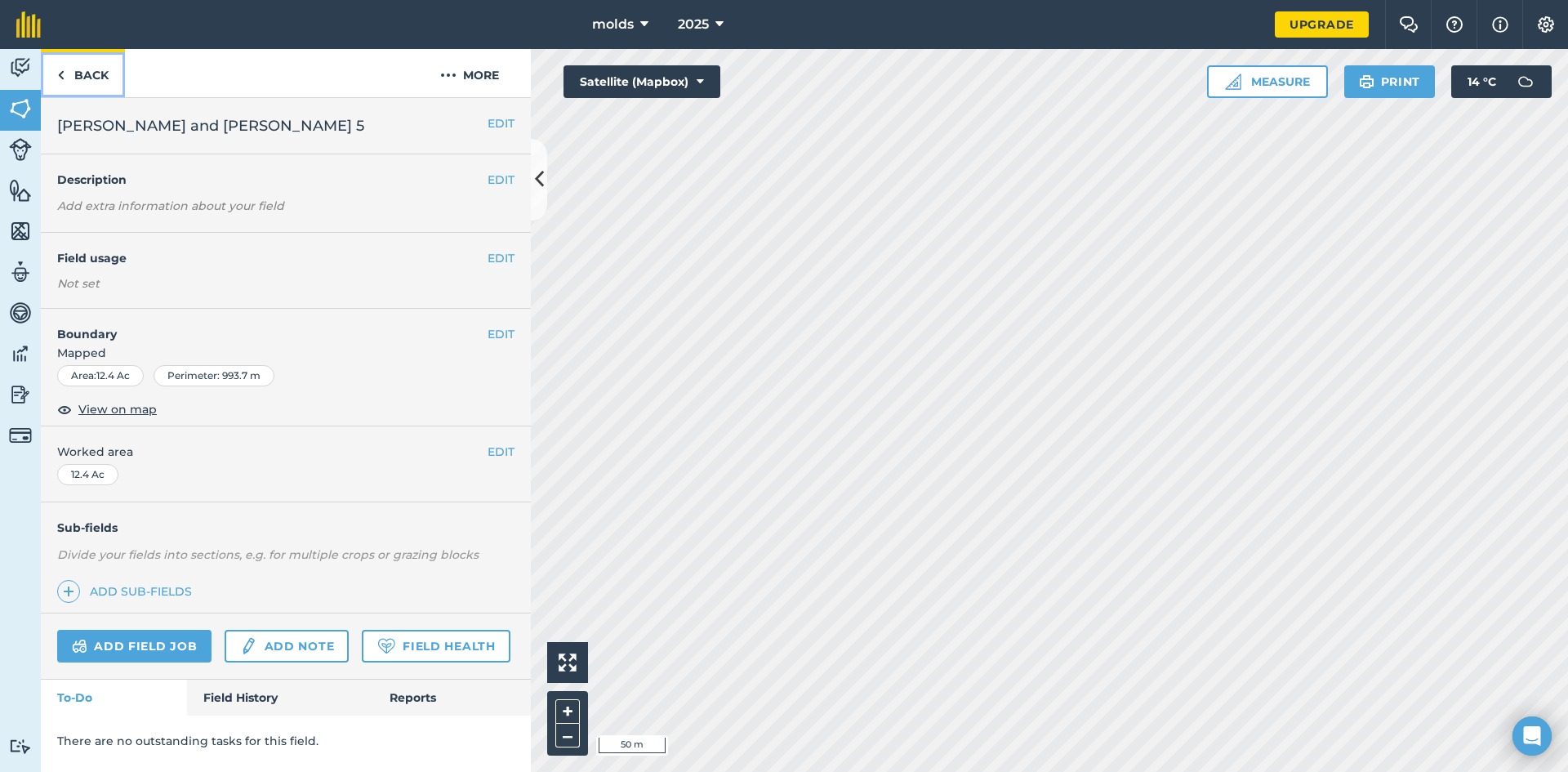
click at [68, 73] on link "Back" at bounding box center [82, 72] width 84 height 48
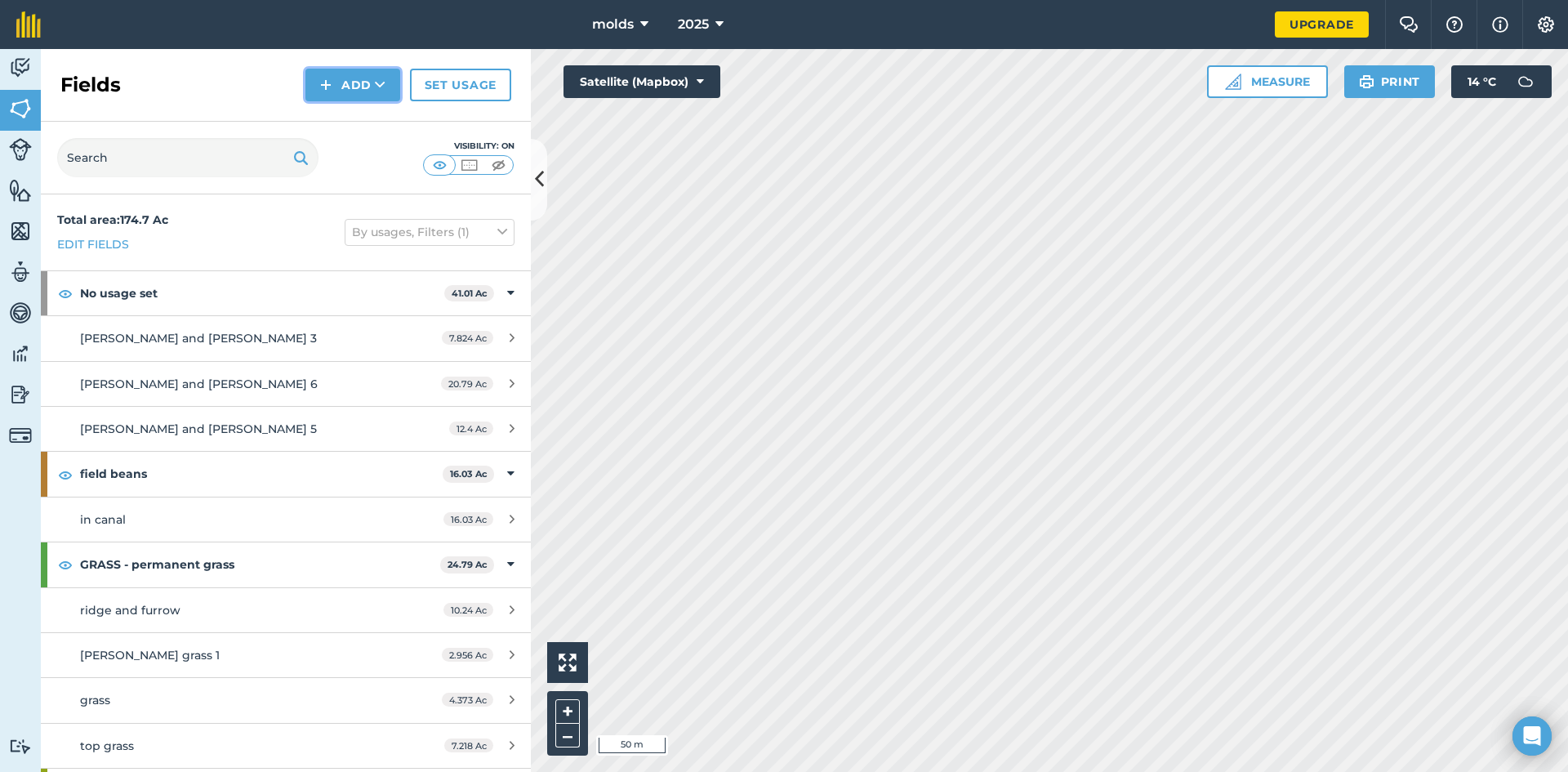
click at [353, 79] on button "Add" at bounding box center [353, 84] width 95 height 33
click at [352, 114] on link "Draw" at bounding box center [352, 122] width 90 height 36
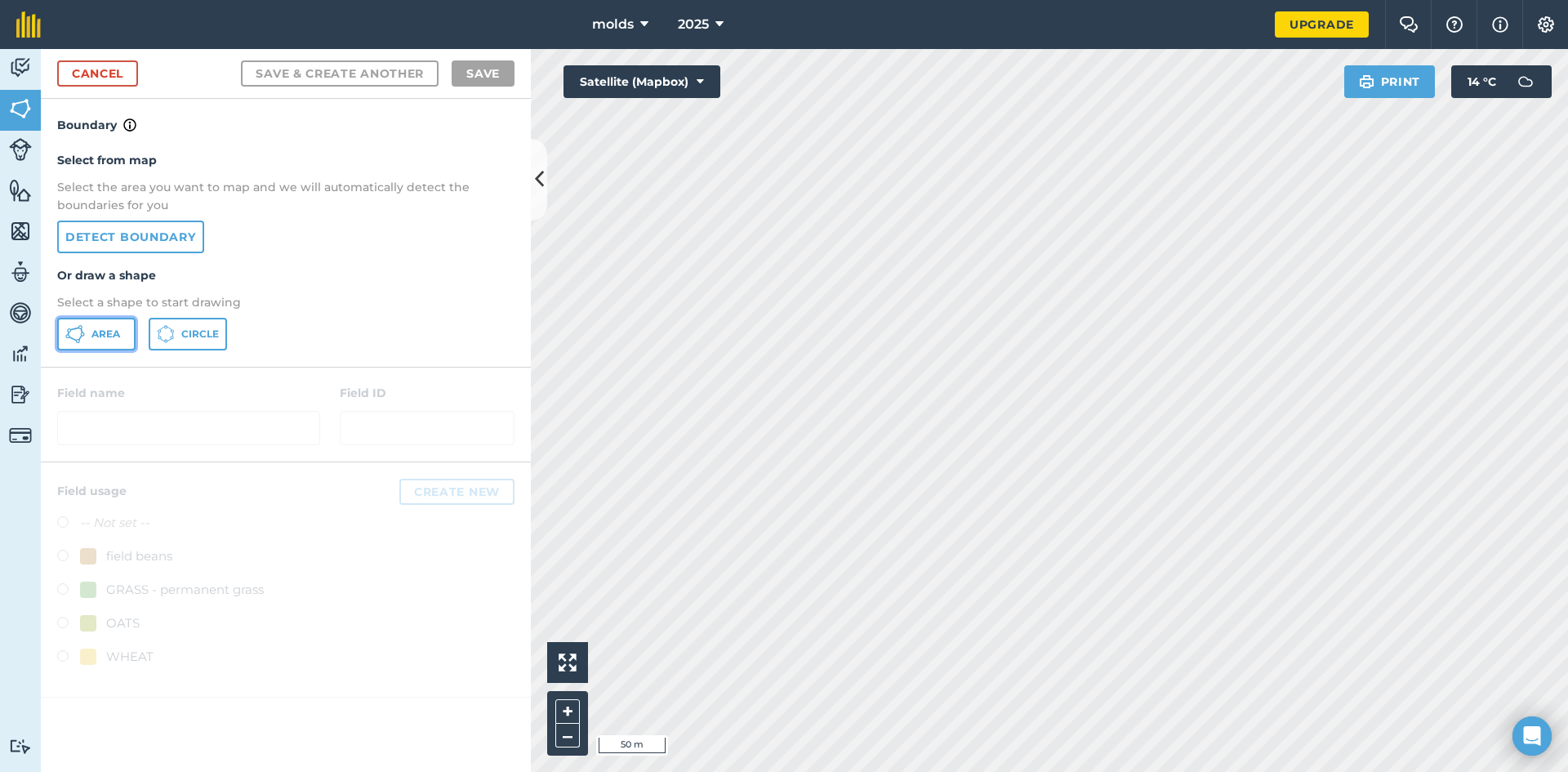
click at [89, 326] on button "Area" at bounding box center [96, 334] width 78 height 33
click at [692, 0] on html "molds 2025 Upgrade Farm Chat Help Info Settings Map printing is not available o…" at bounding box center [784, 386] width 1568 height 772
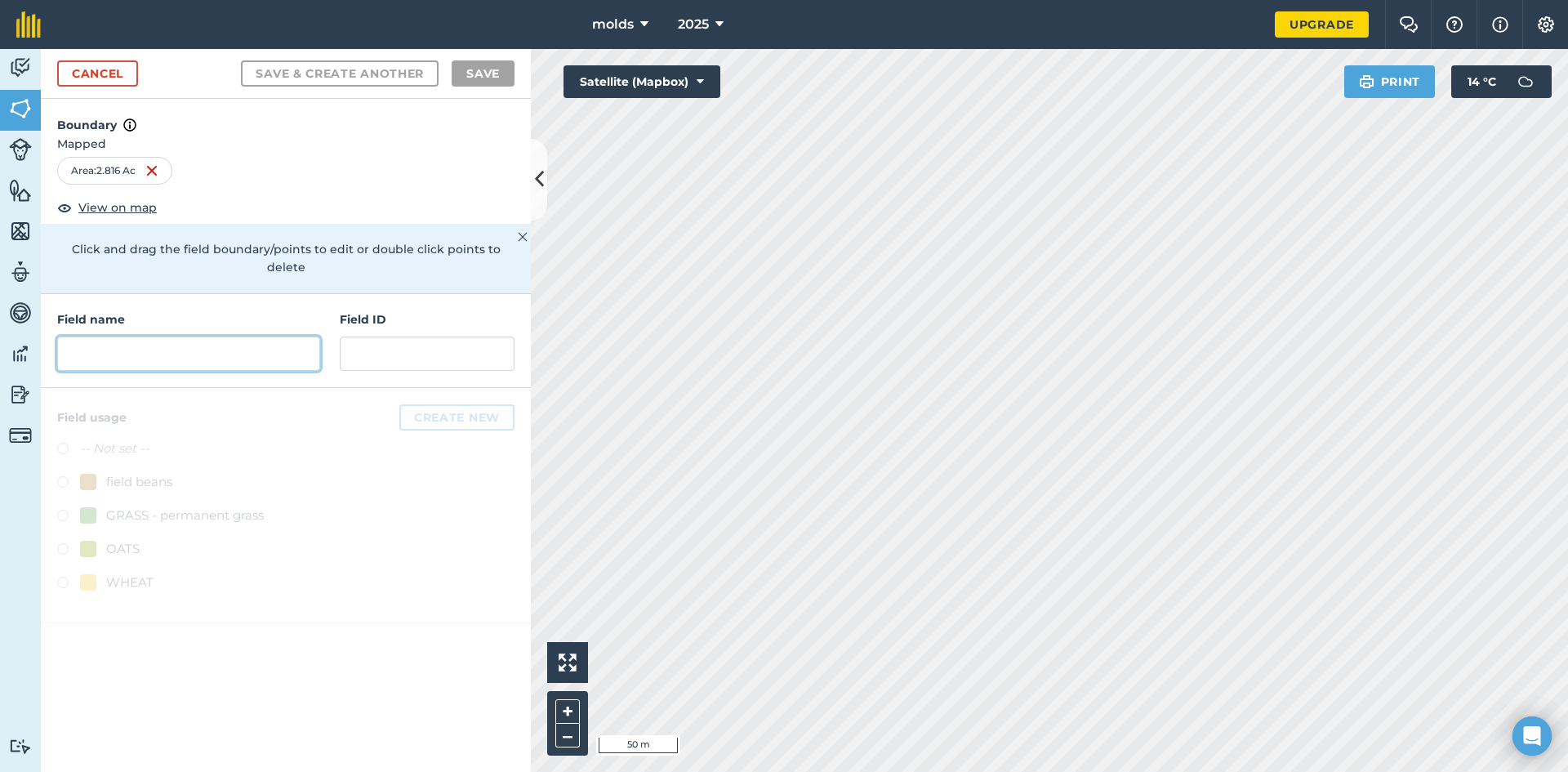
click at [181, 337] on input "text" at bounding box center [189, 353] width 263 height 35
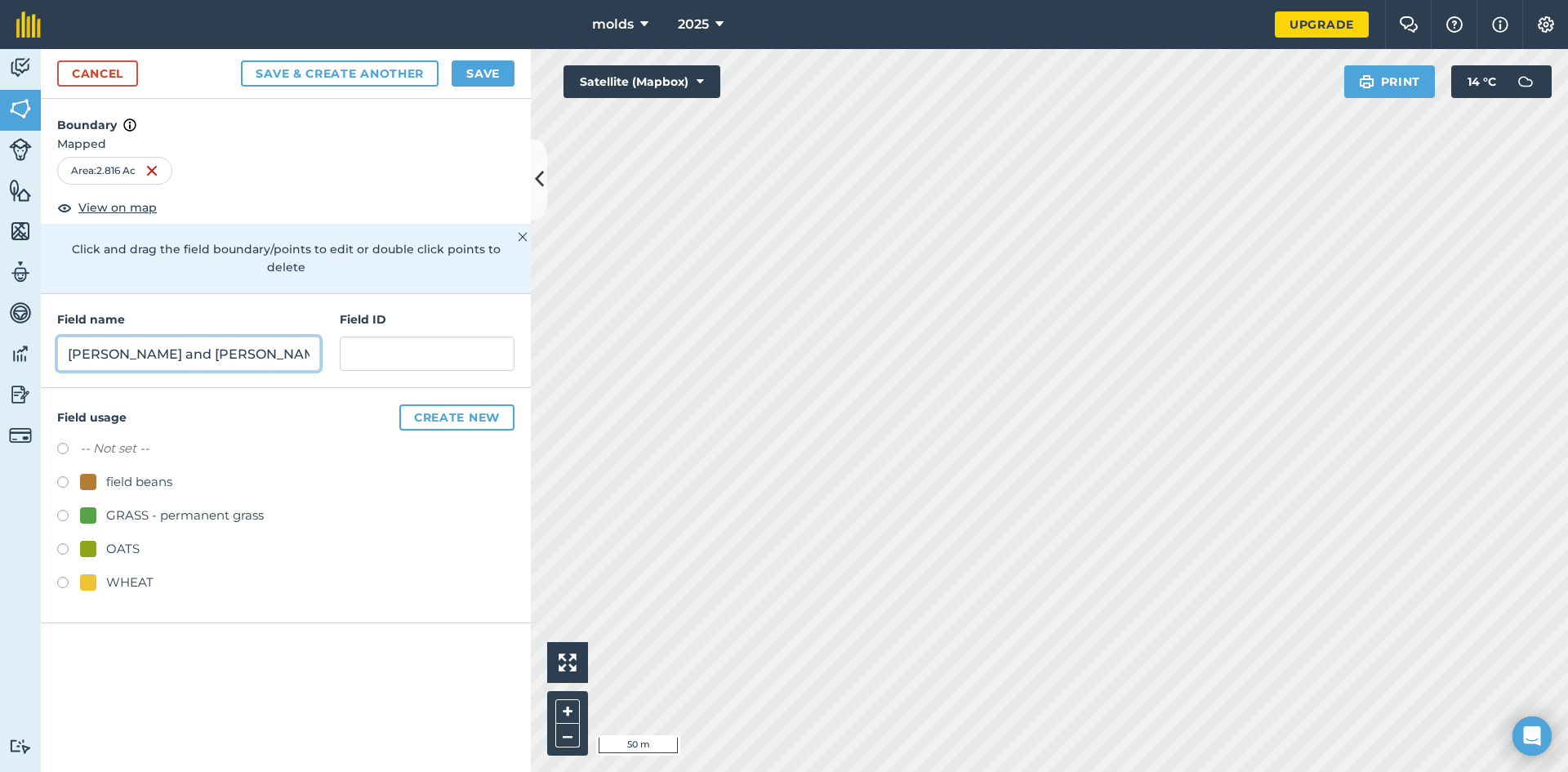
type input "brenda and martin treeground 2"
click at [468, 77] on button "Save" at bounding box center [483, 73] width 63 height 26
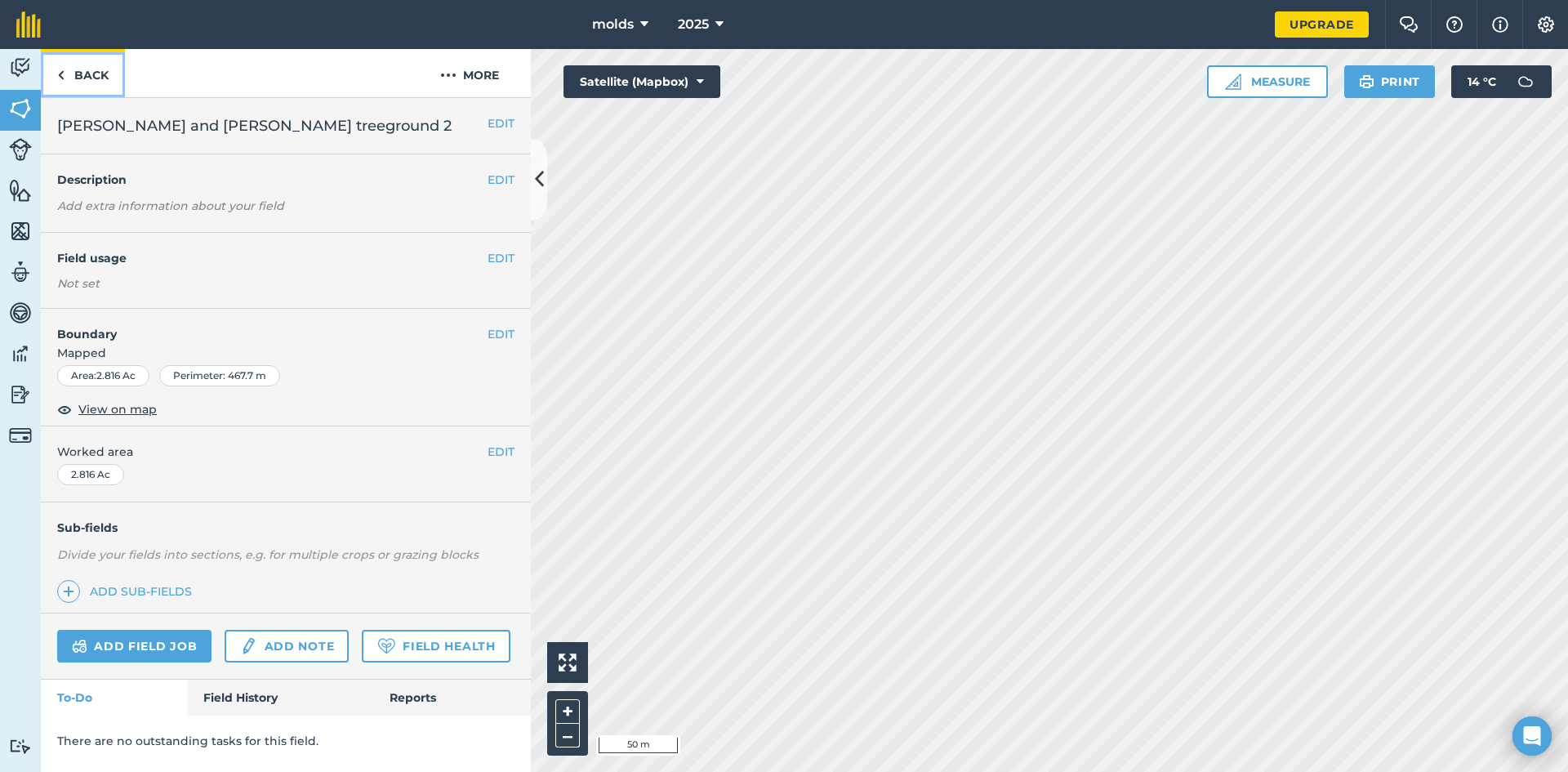
click at [75, 72] on link "Back" at bounding box center [82, 72] width 84 height 48
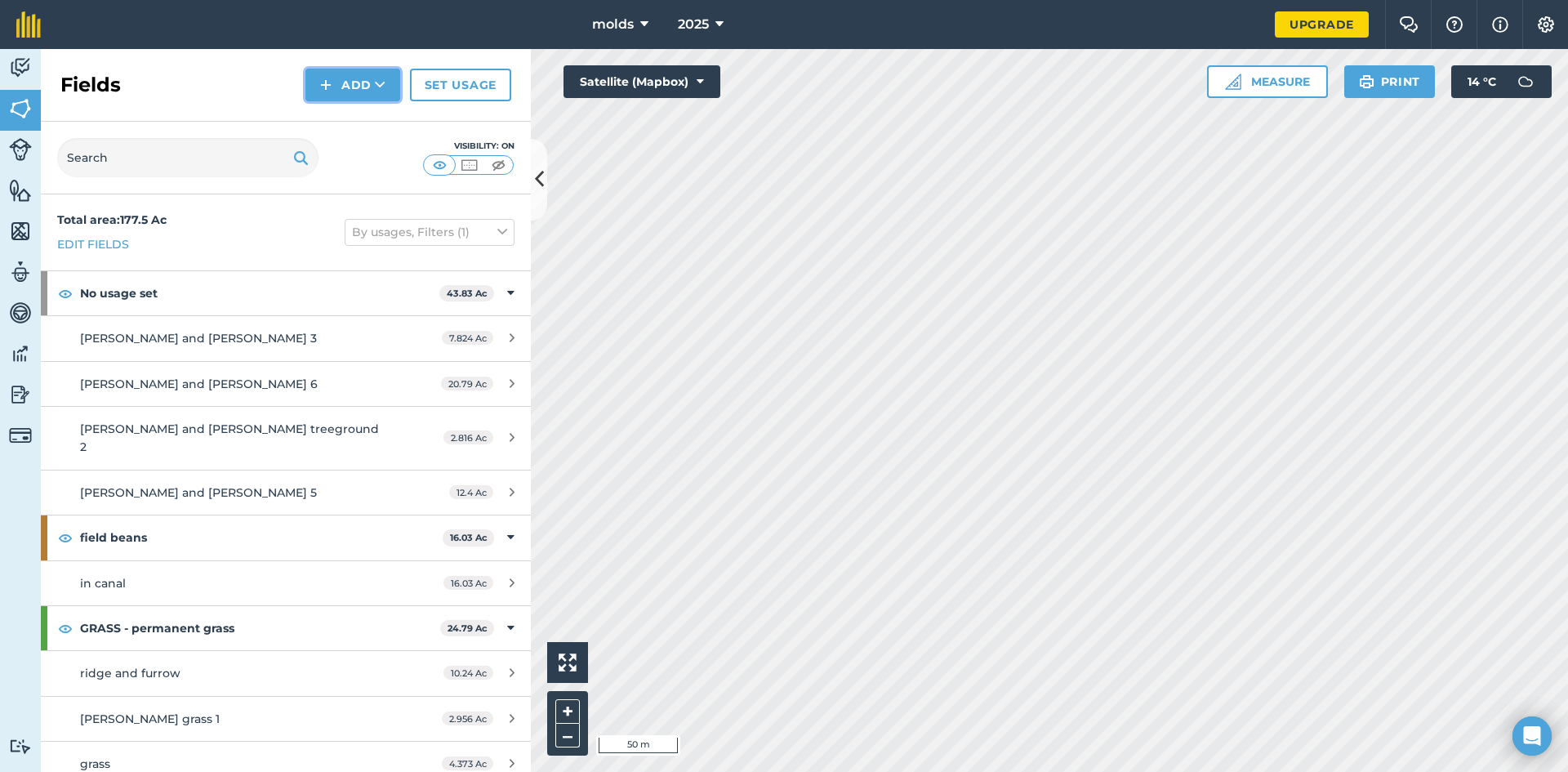
click at [358, 78] on button "Add" at bounding box center [353, 84] width 95 height 33
click at [361, 122] on link "Draw" at bounding box center [352, 122] width 90 height 36
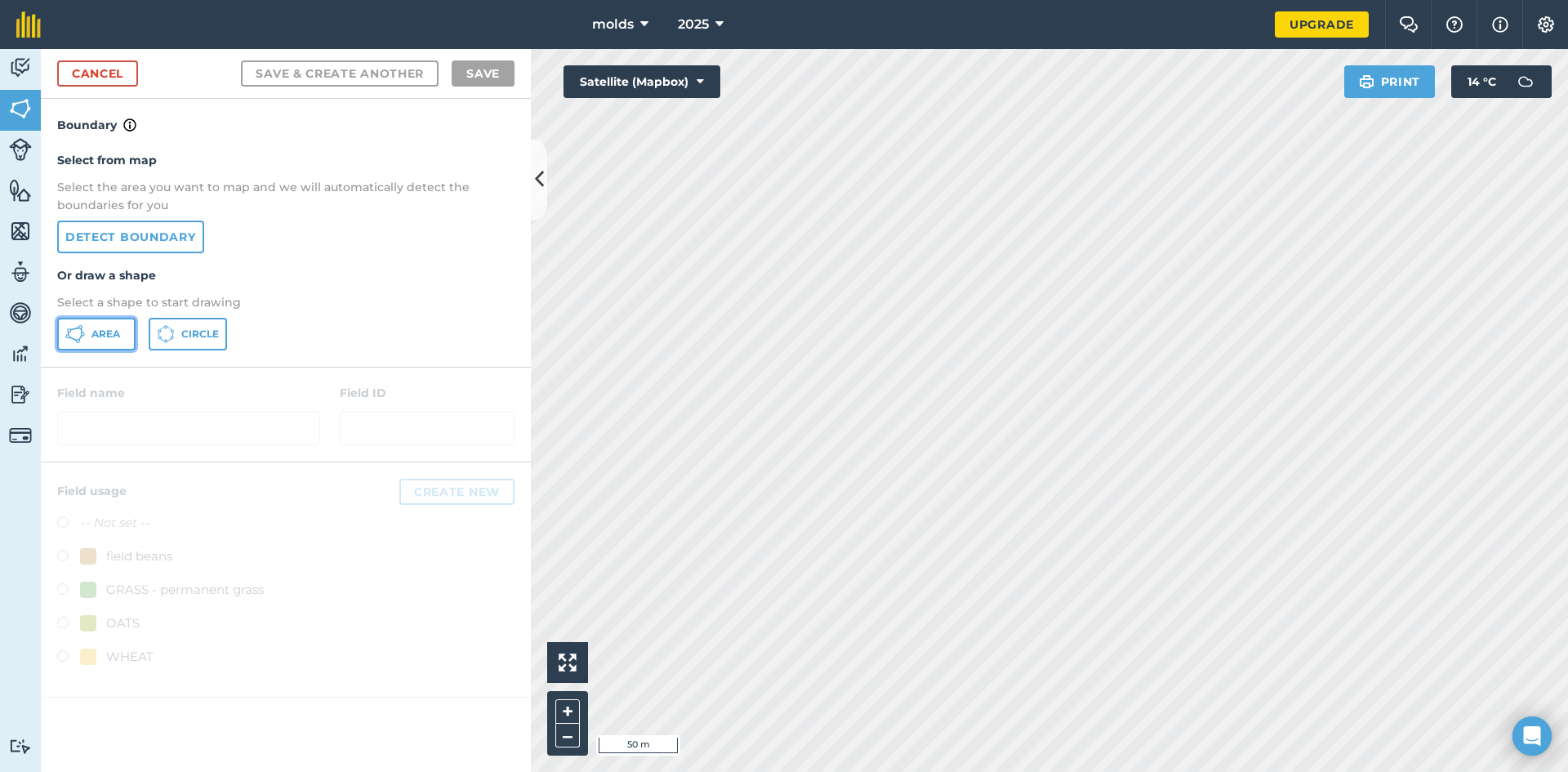
click at [89, 333] on button "Area" at bounding box center [96, 334] width 78 height 33
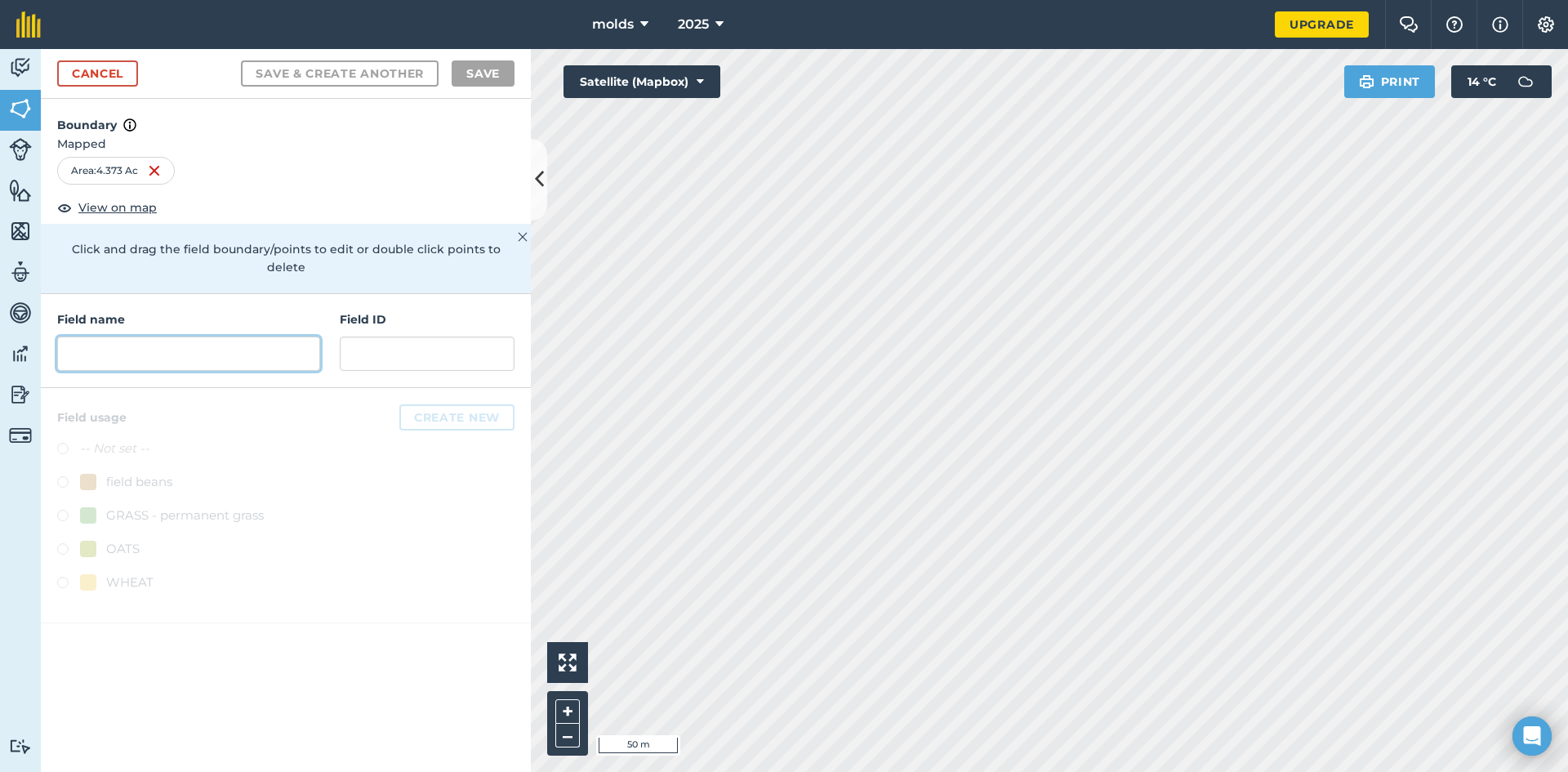
click at [183, 347] on input "text" at bounding box center [189, 353] width 263 height 35
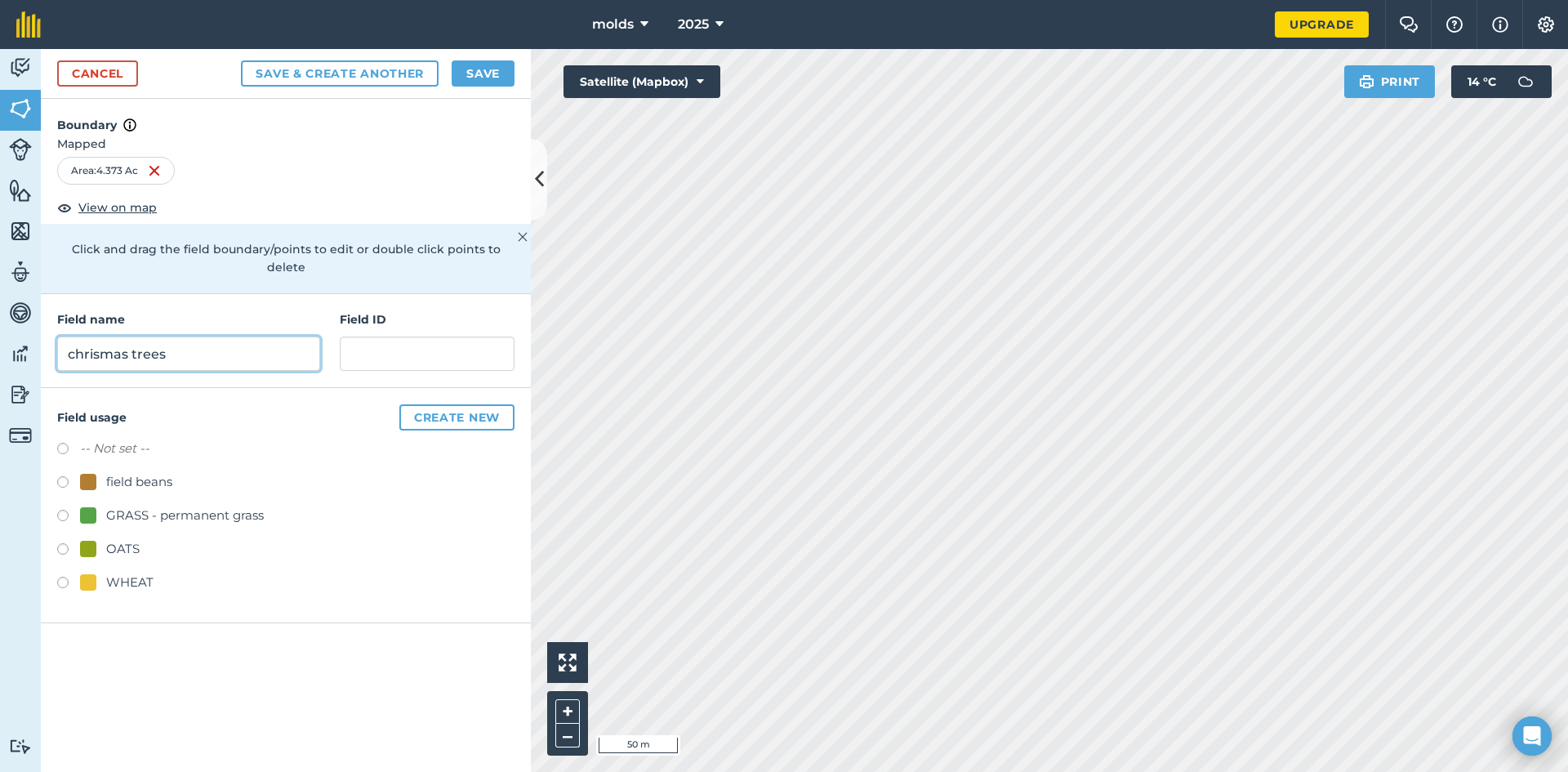
type input "chrismas trees"
click at [501, 65] on button "Save" at bounding box center [483, 73] width 63 height 26
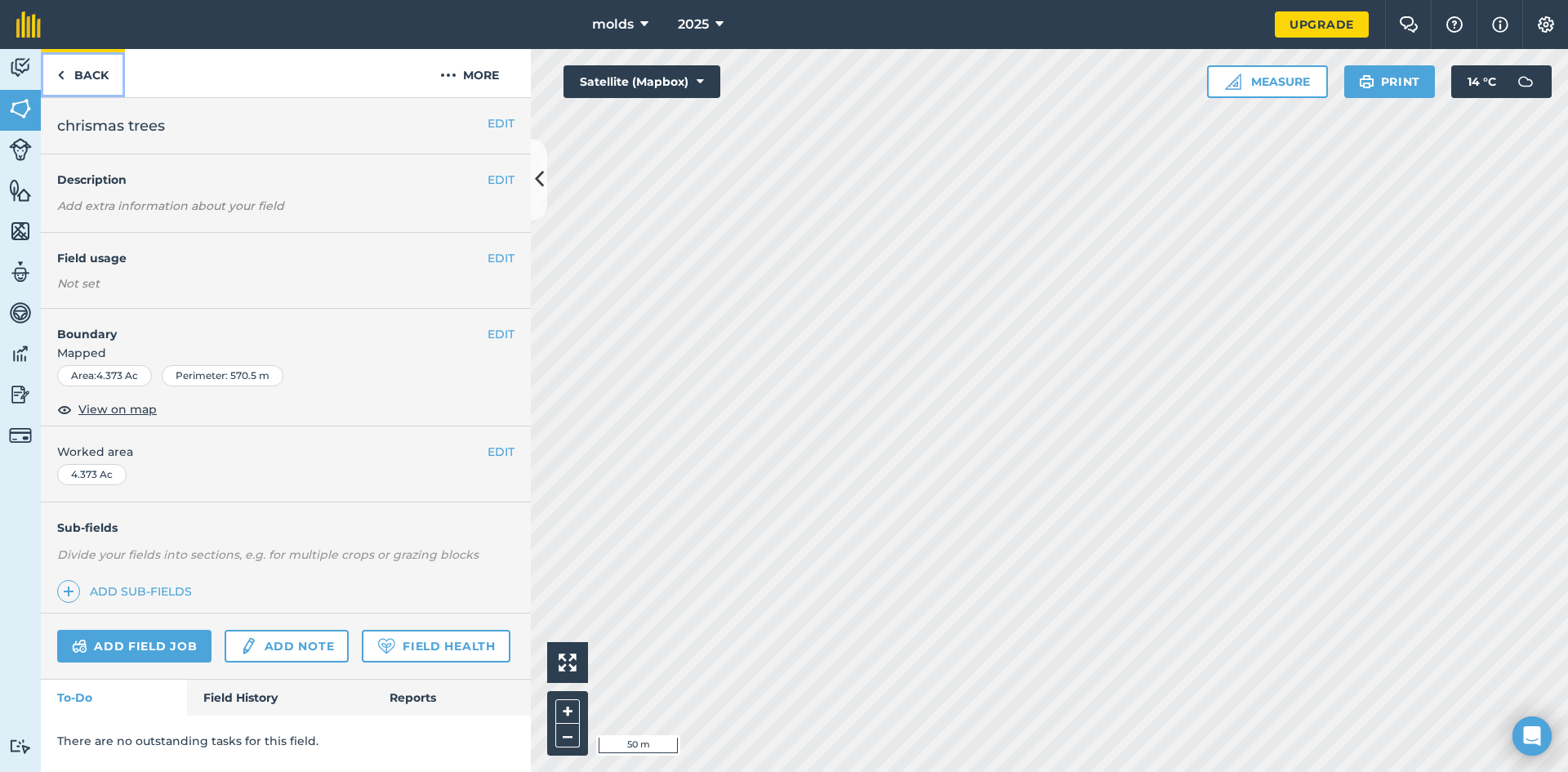
click at [87, 90] on link "Back" at bounding box center [82, 72] width 84 height 48
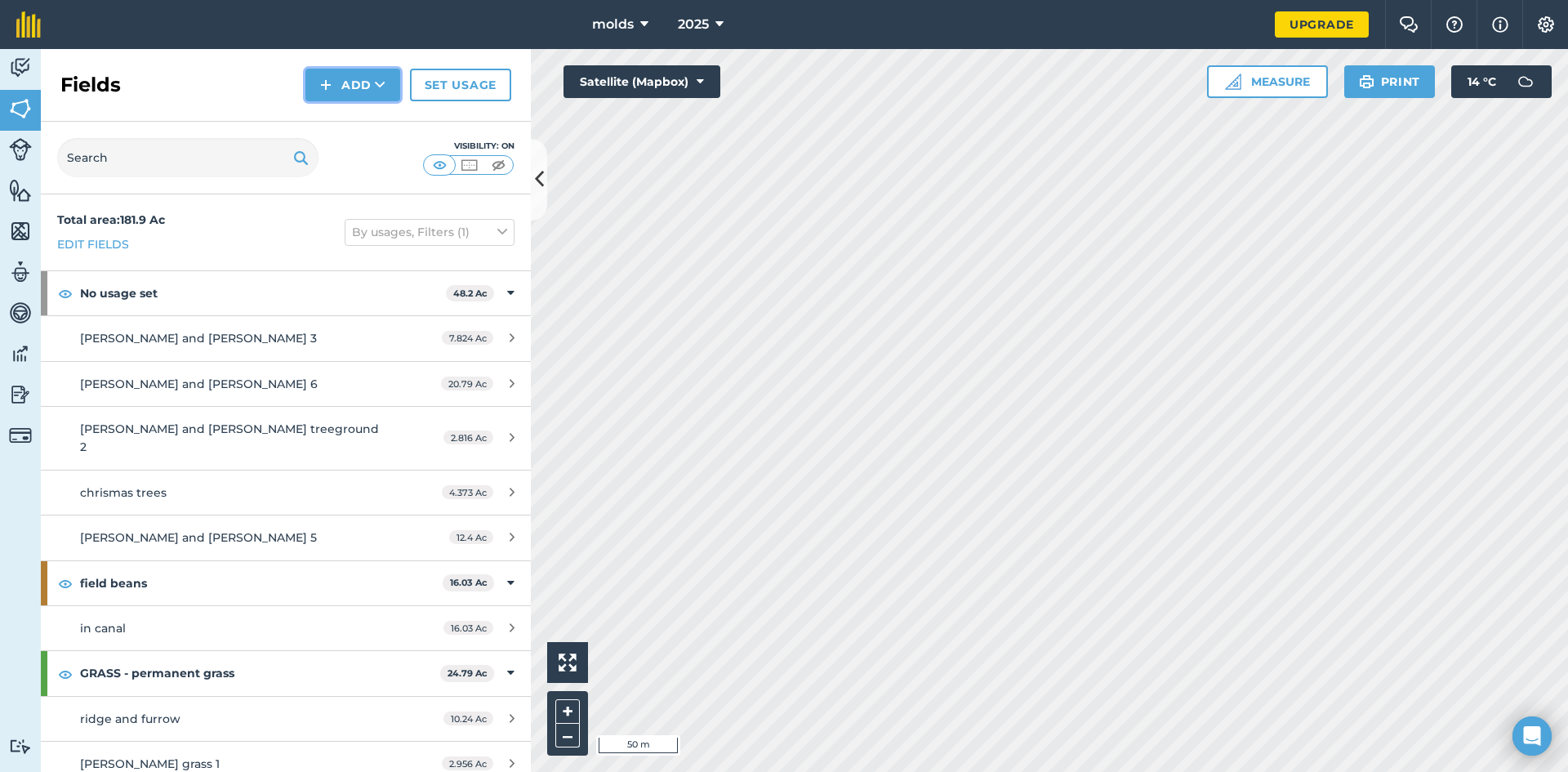
click at [333, 81] on button "Add" at bounding box center [353, 84] width 95 height 33
click at [353, 113] on link "Draw" at bounding box center [352, 122] width 90 height 36
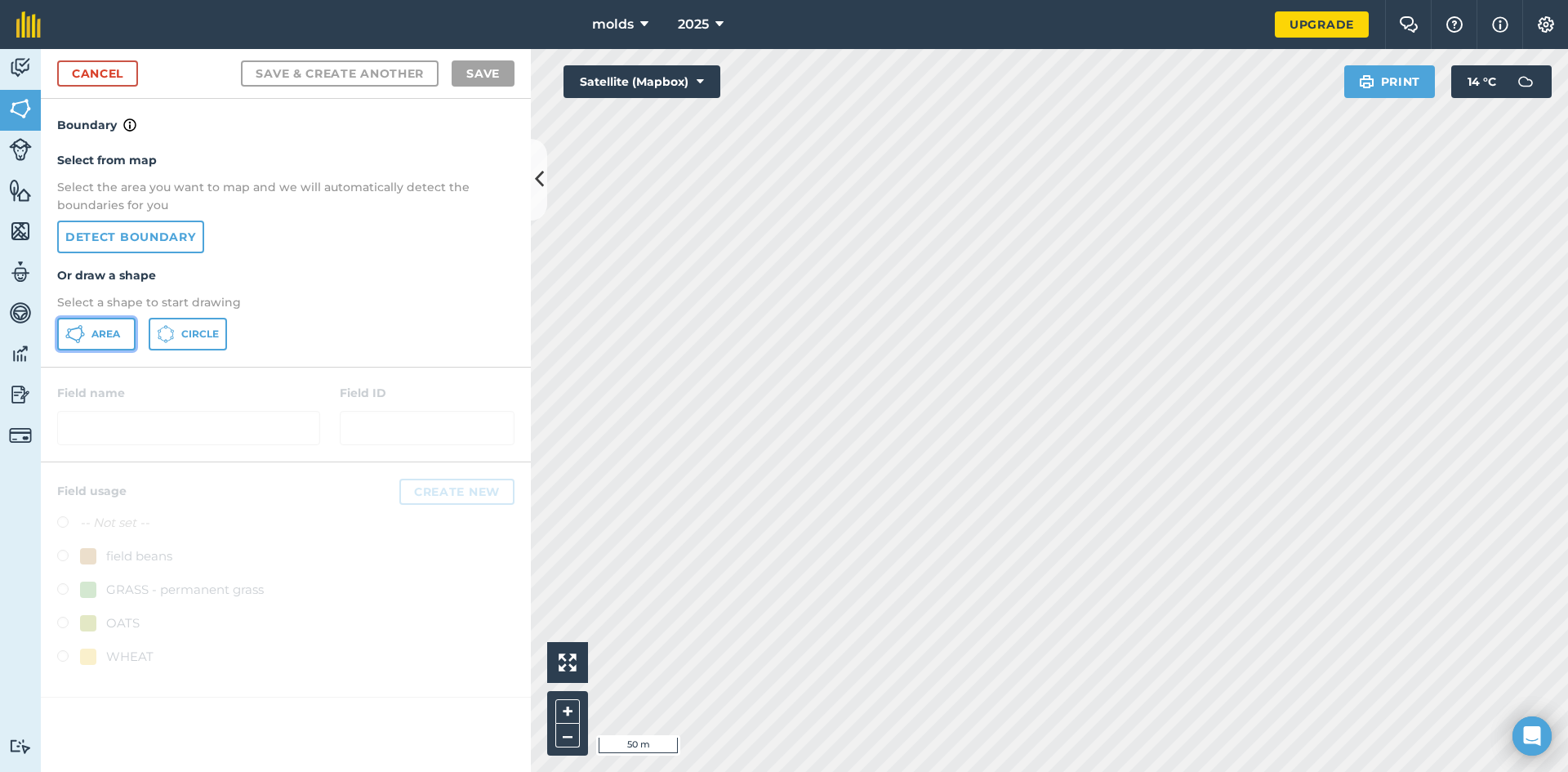
click at [91, 343] on button "Area" at bounding box center [96, 334] width 78 height 33
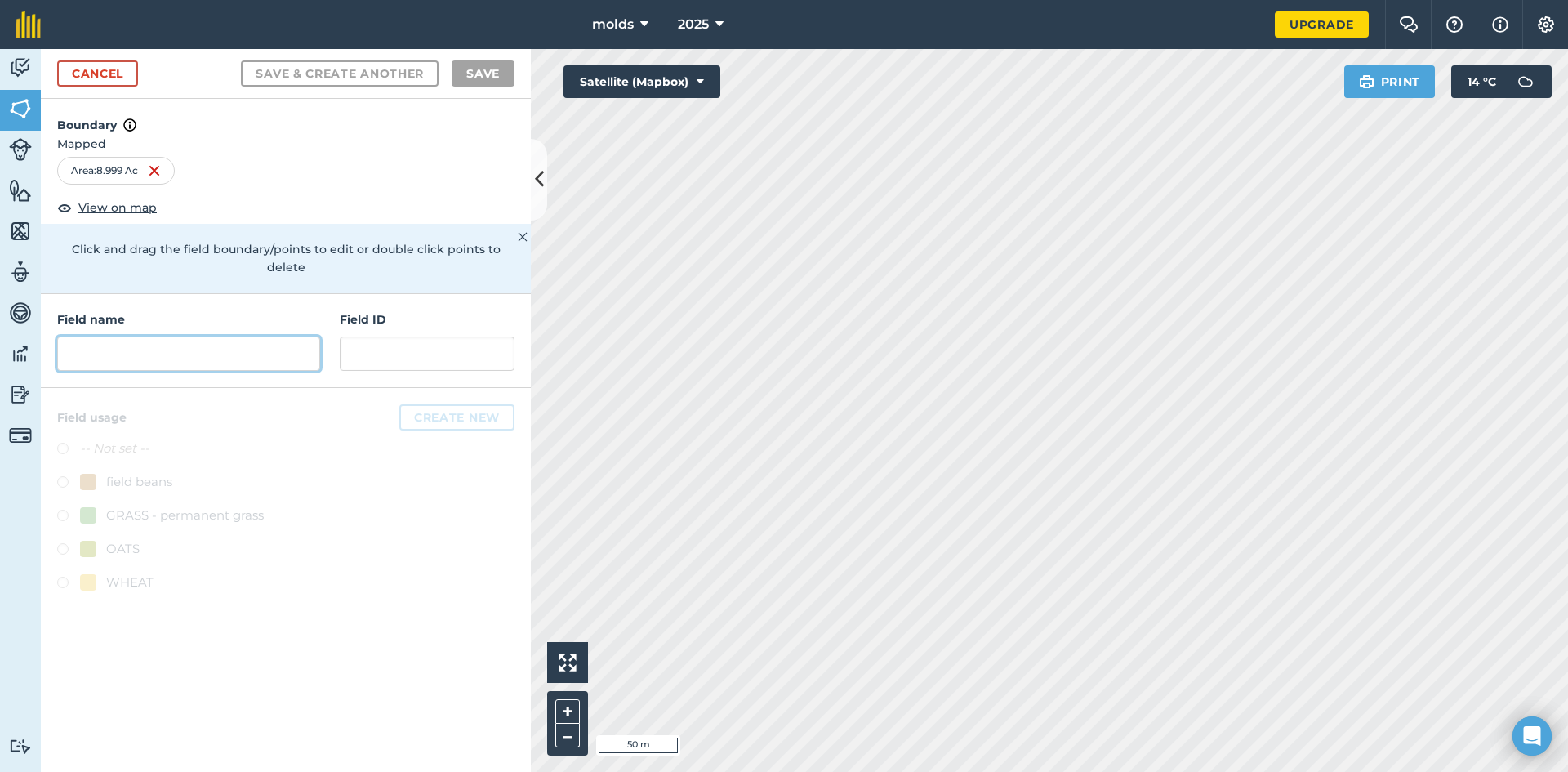
click at [204, 337] on input "text" at bounding box center [189, 353] width 263 height 35
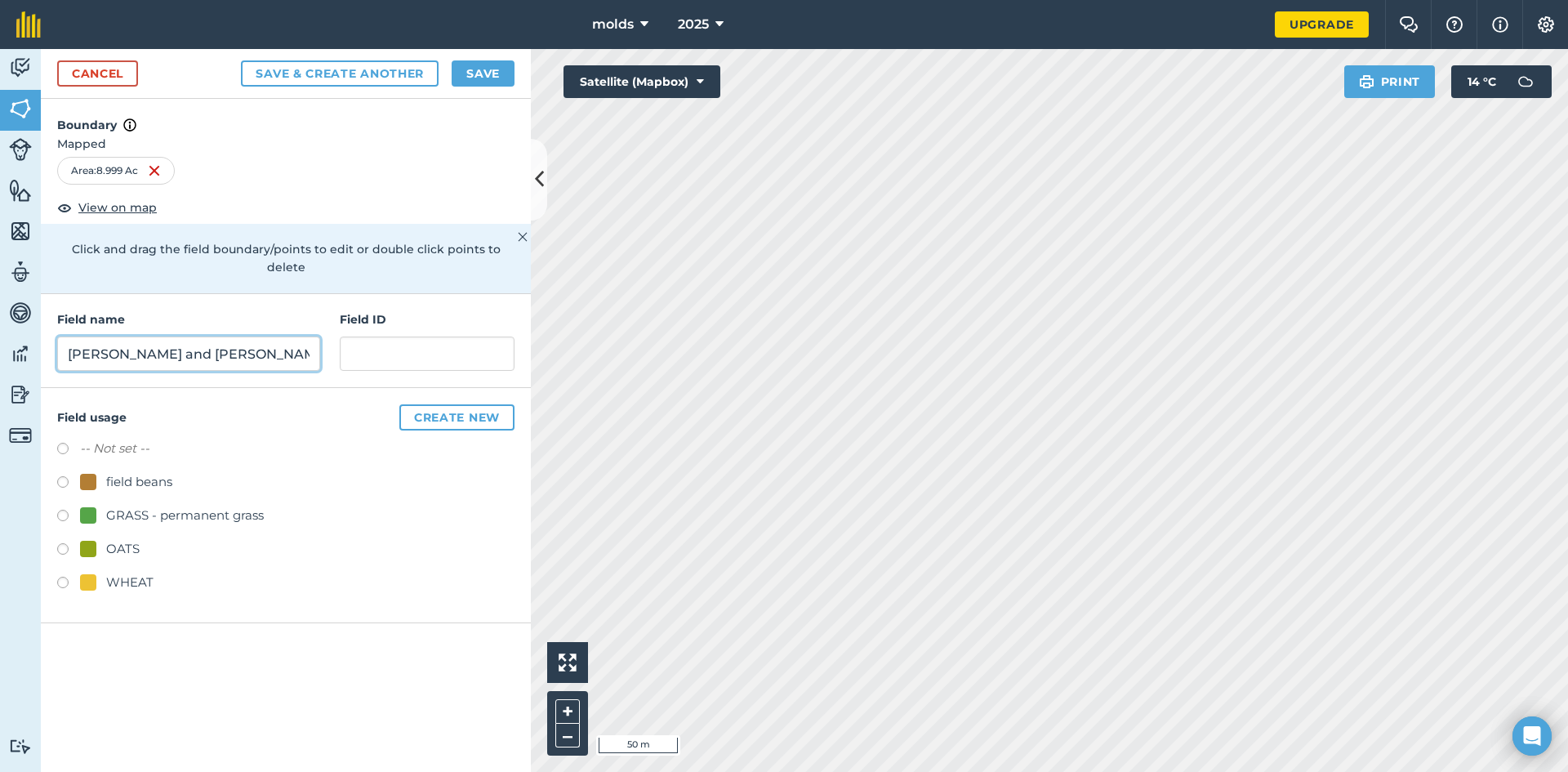
type input "brenda and martin 9"
click at [485, 78] on button "Save" at bounding box center [483, 73] width 63 height 26
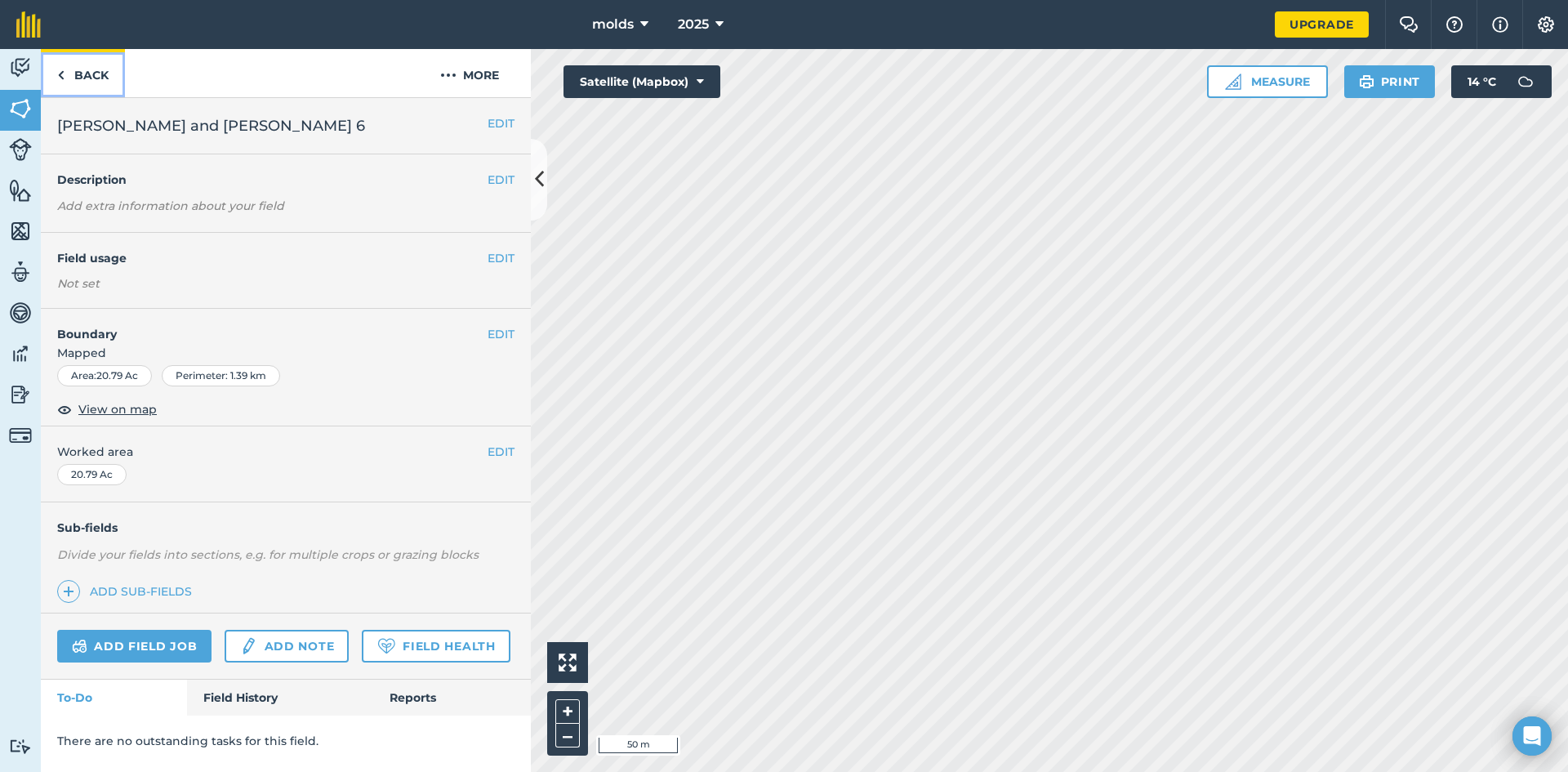
click at [103, 80] on link "Back" at bounding box center [82, 72] width 84 height 48
click at [86, 78] on link "Back" at bounding box center [82, 72] width 84 height 48
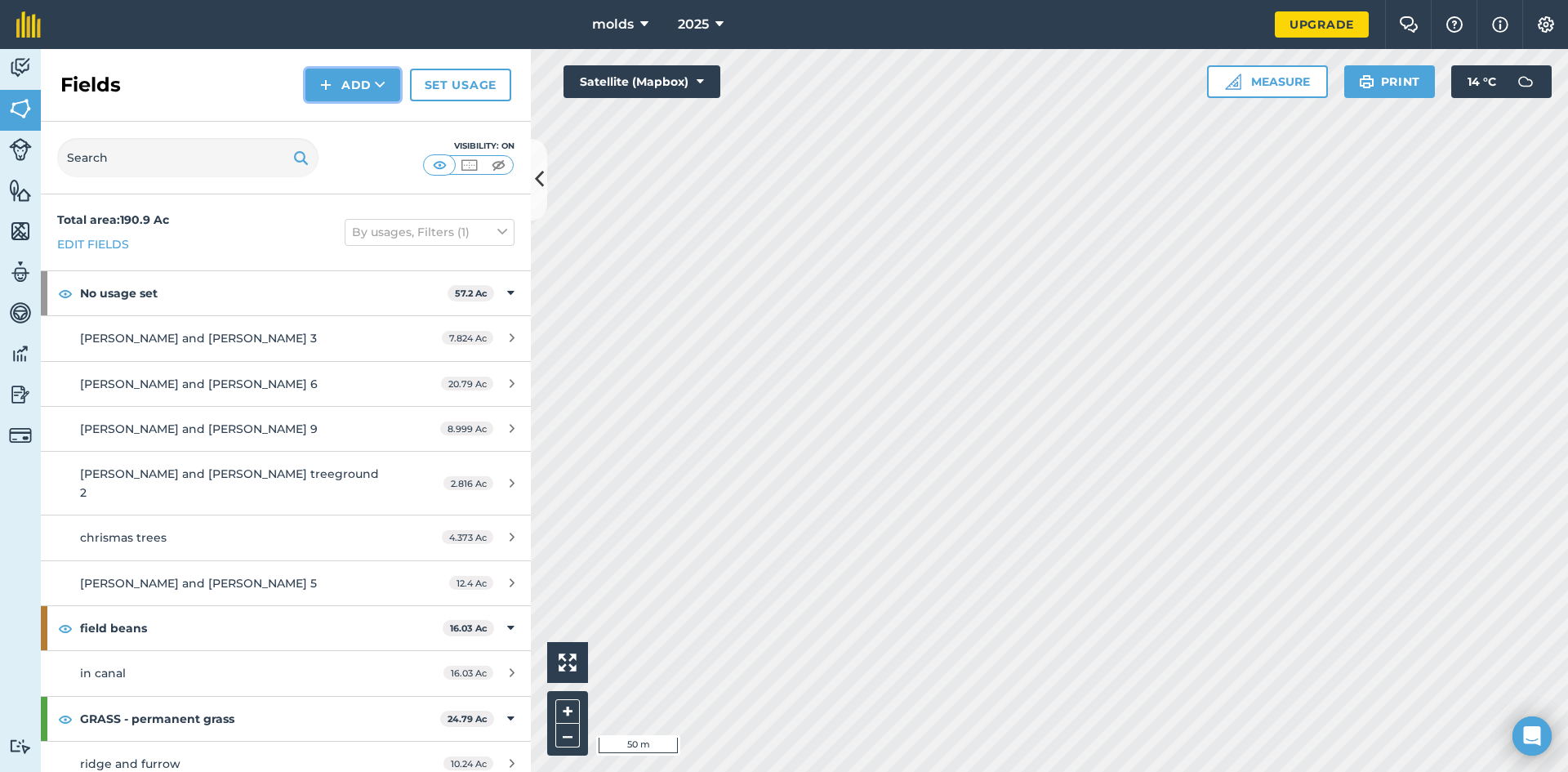
click at [361, 76] on button "Add" at bounding box center [353, 84] width 95 height 33
click at [351, 124] on link "Draw" at bounding box center [352, 122] width 90 height 36
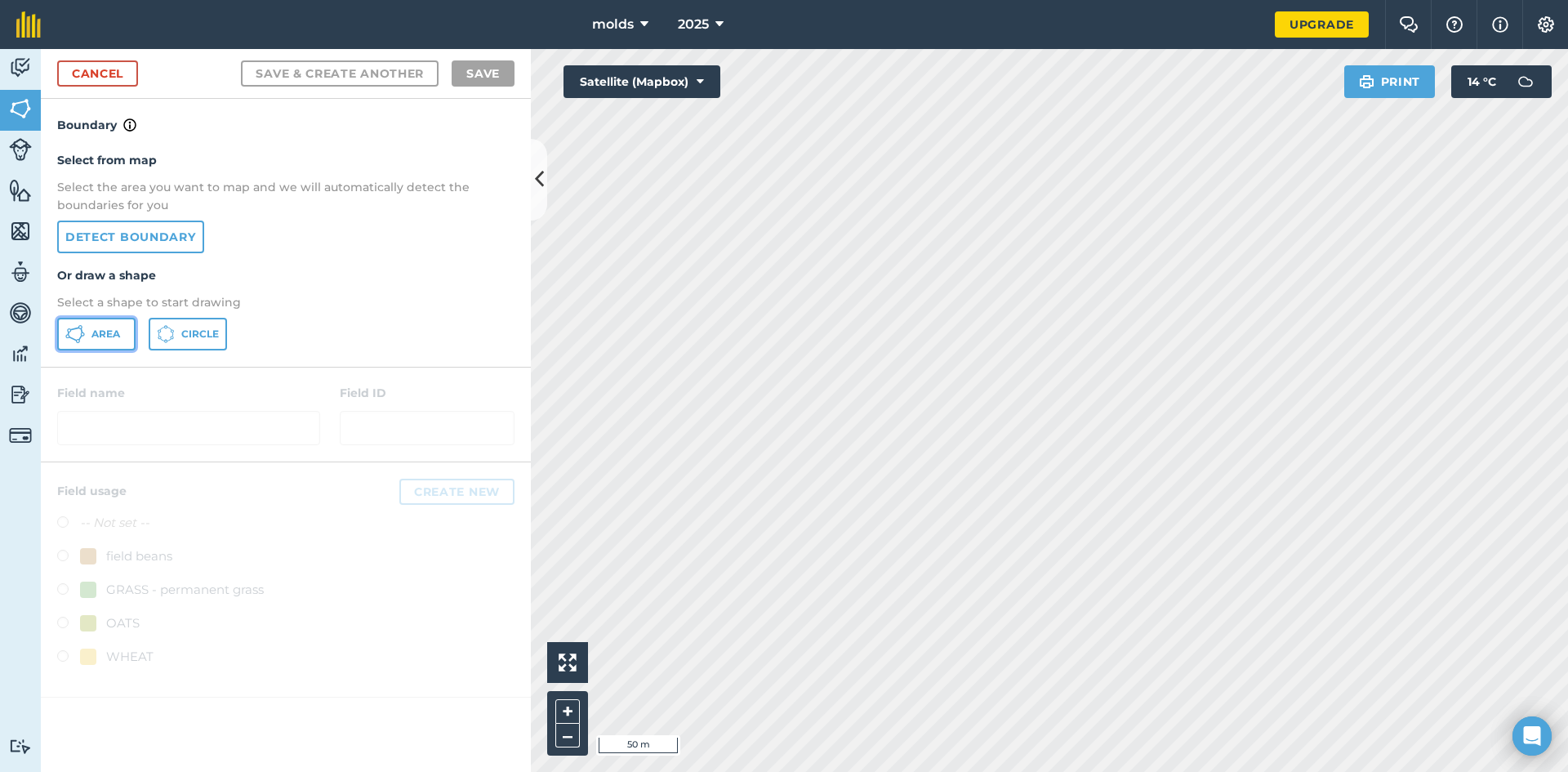
click at [82, 337] on icon at bounding box center [75, 334] width 20 height 20
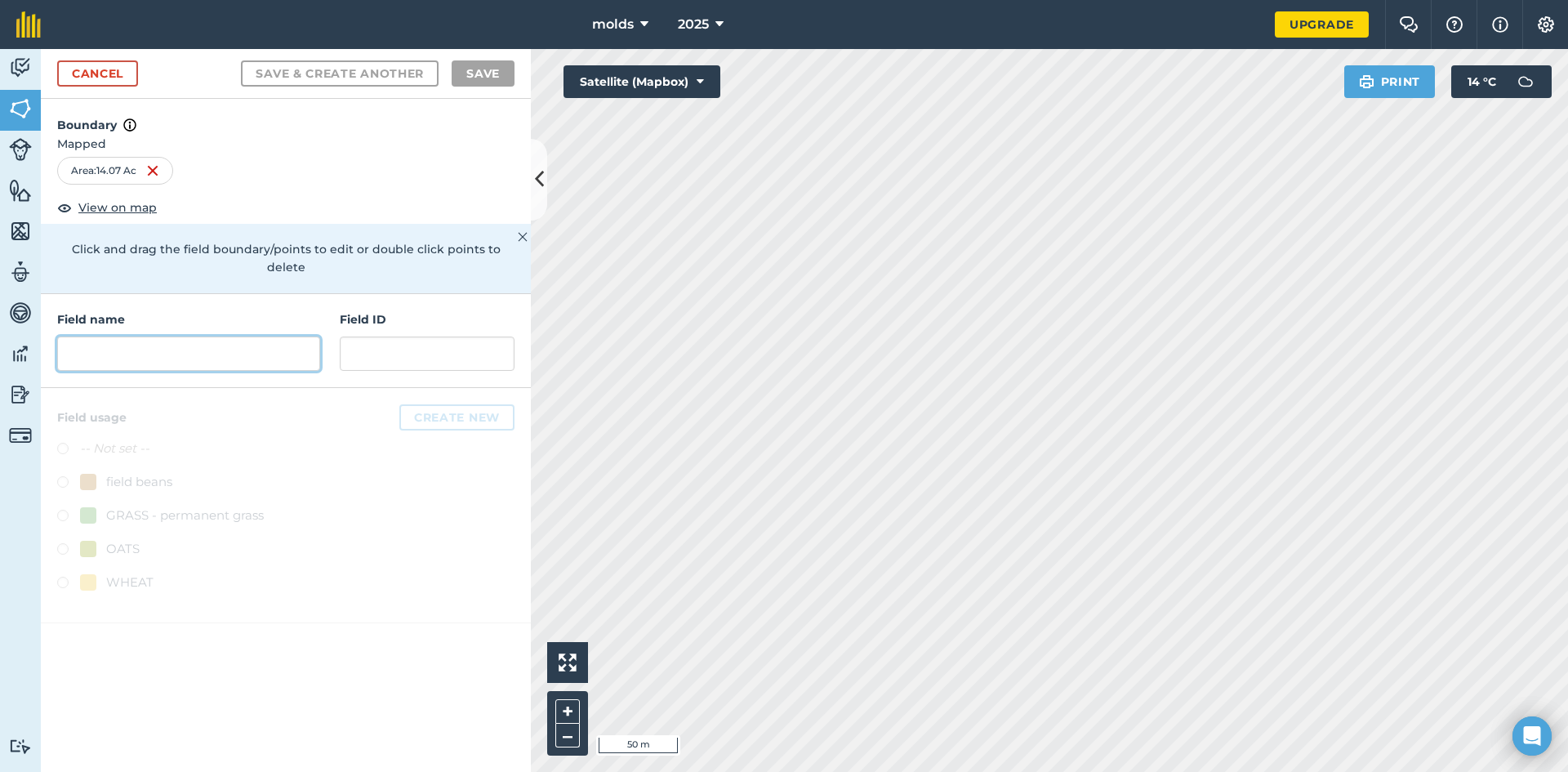
click at [161, 338] on input "text" at bounding box center [189, 353] width 263 height 35
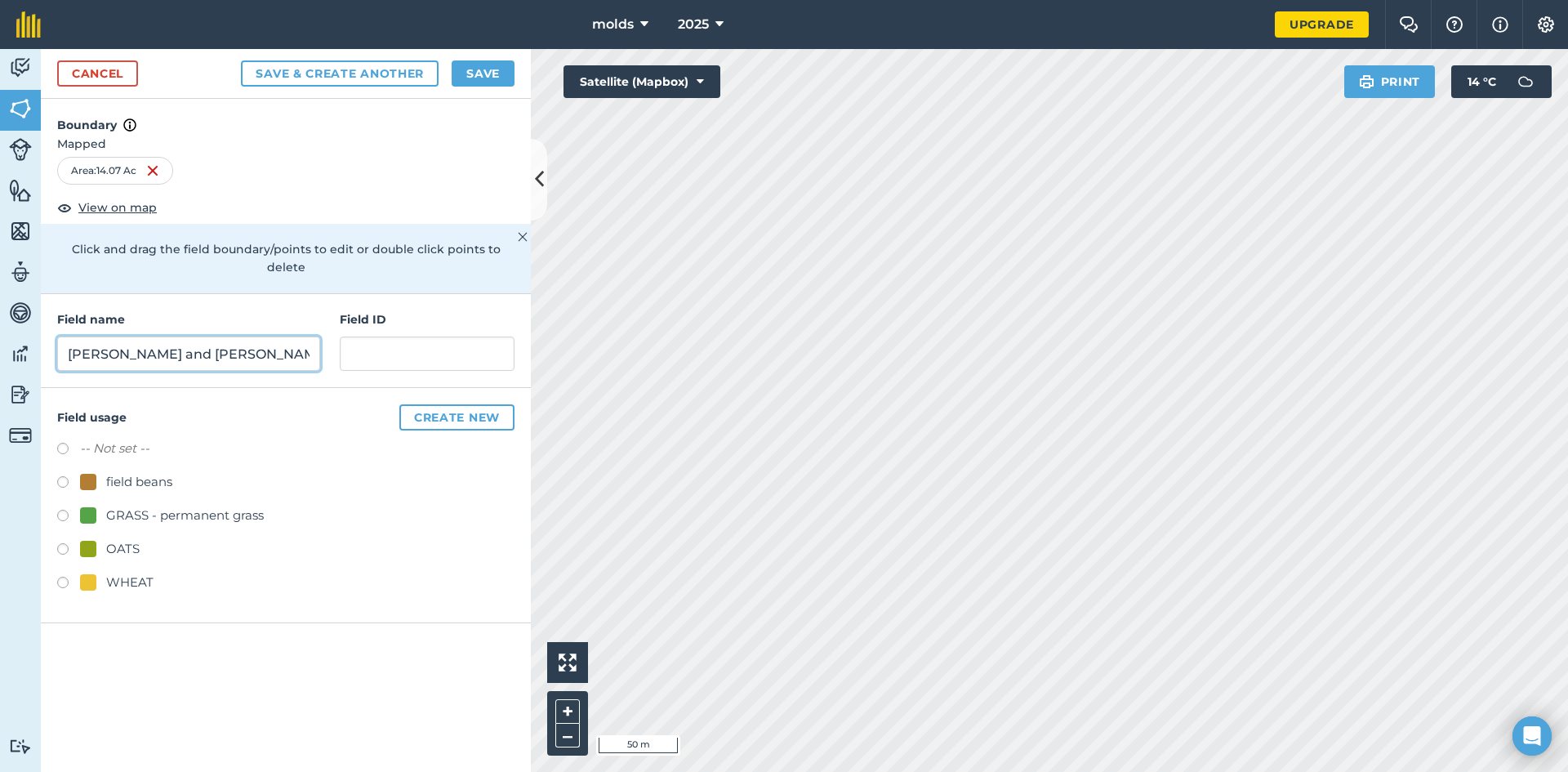
type input "brenda and martin 7"
drag, startPoint x: 494, startPoint y: 68, endPoint x: 486, endPoint y: 92, distance: 25.3
click at [492, 67] on button "Save" at bounding box center [483, 73] width 63 height 26
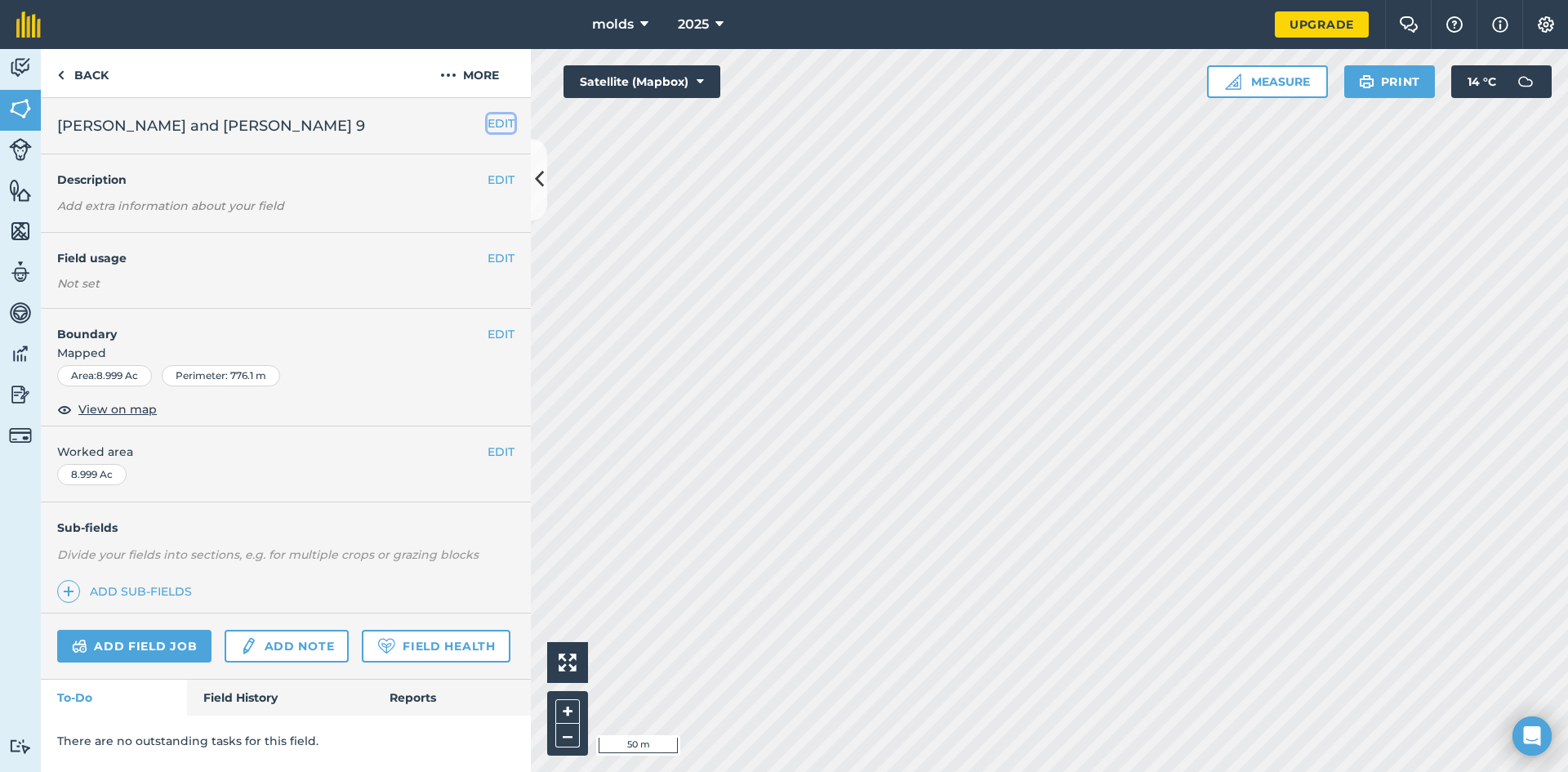
click at [492, 124] on button "EDIT" at bounding box center [500, 123] width 27 height 18
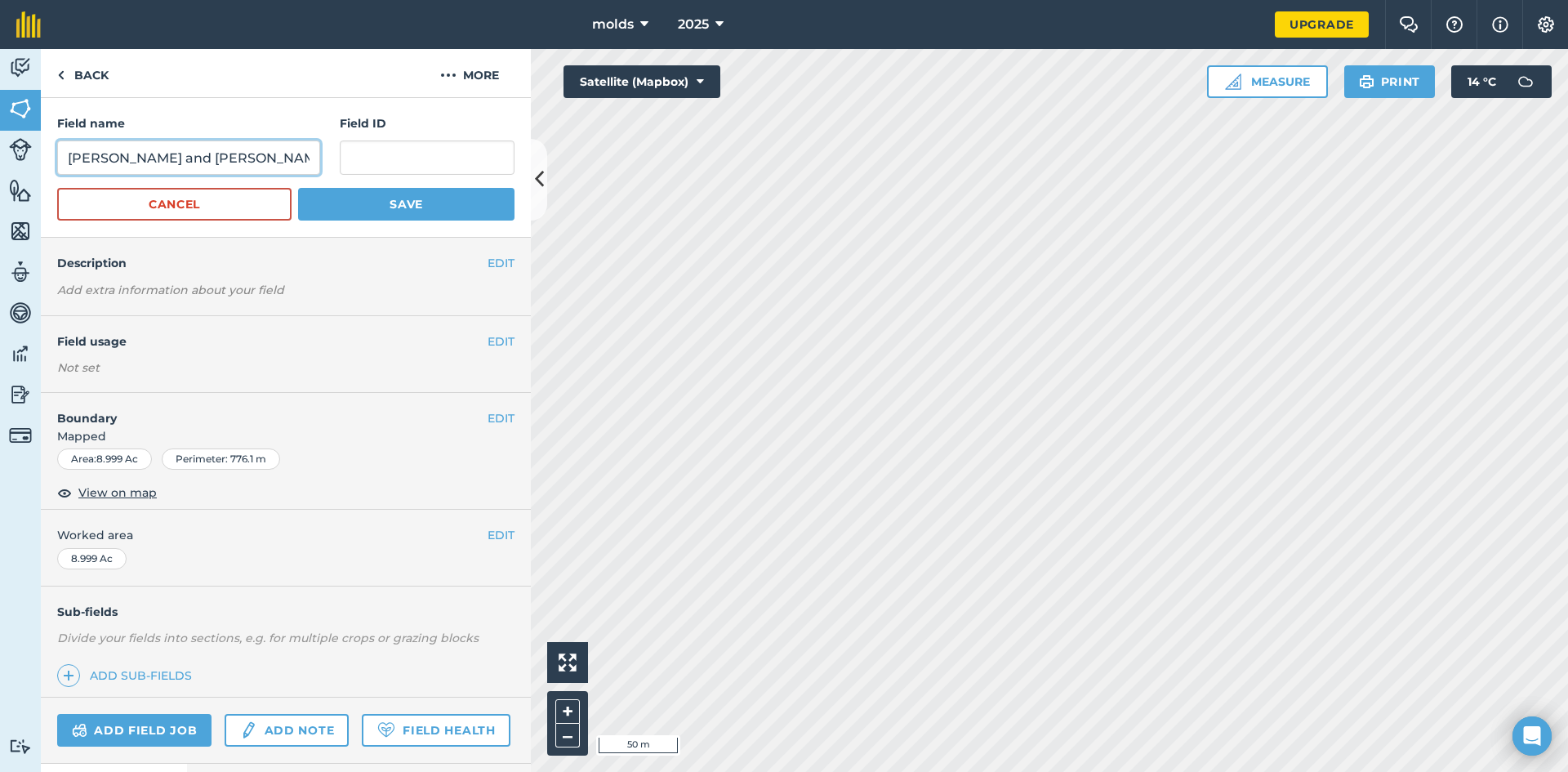
click at [235, 155] on input "brenda and martin 9" at bounding box center [189, 157] width 263 height 35
type input "brenda and martin 8"
click at [401, 209] on button "Save" at bounding box center [406, 204] width 217 height 33
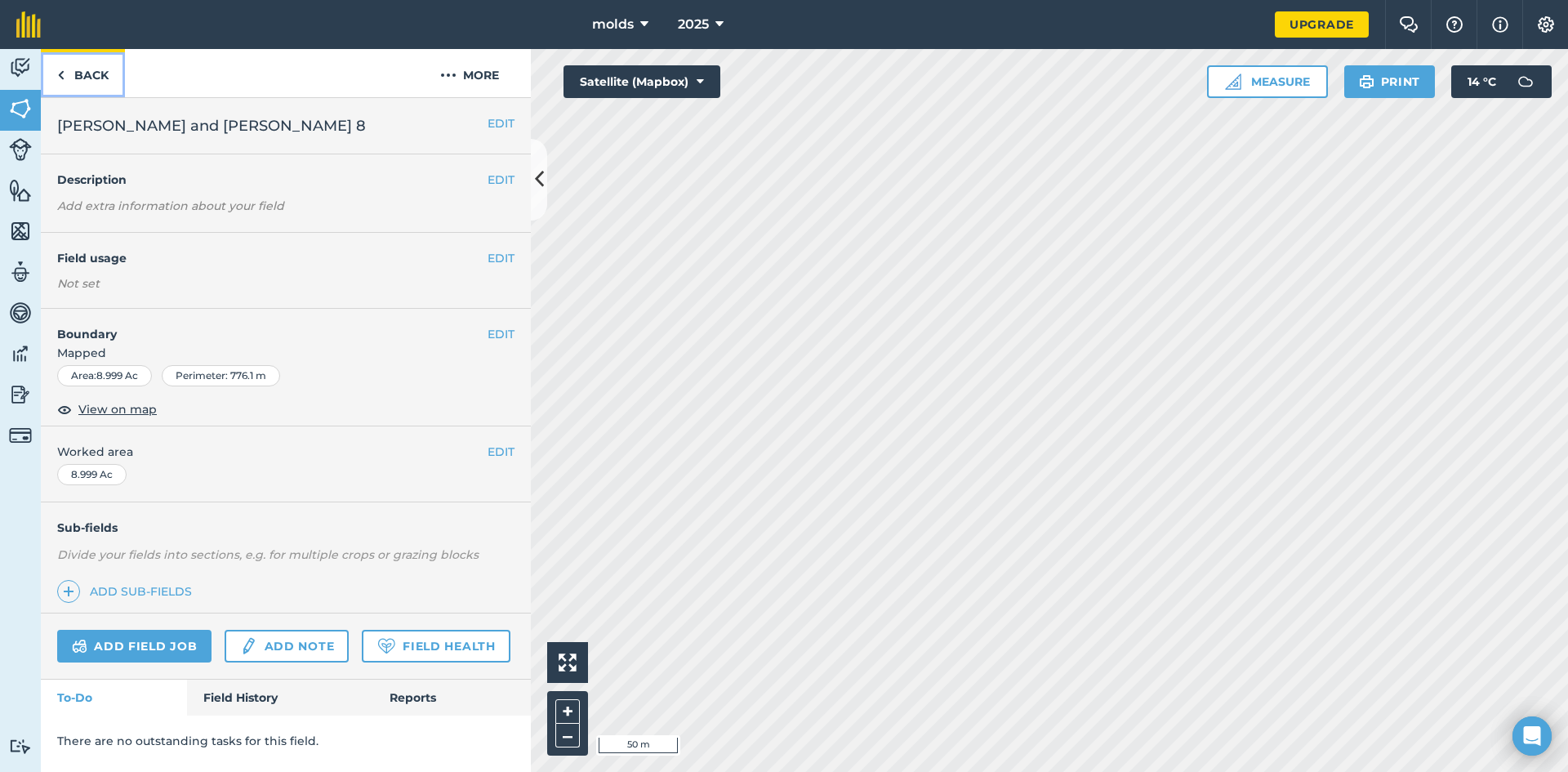
click at [85, 79] on link "Back" at bounding box center [82, 72] width 84 height 48
click at [82, 78] on link "Back" at bounding box center [82, 72] width 84 height 48
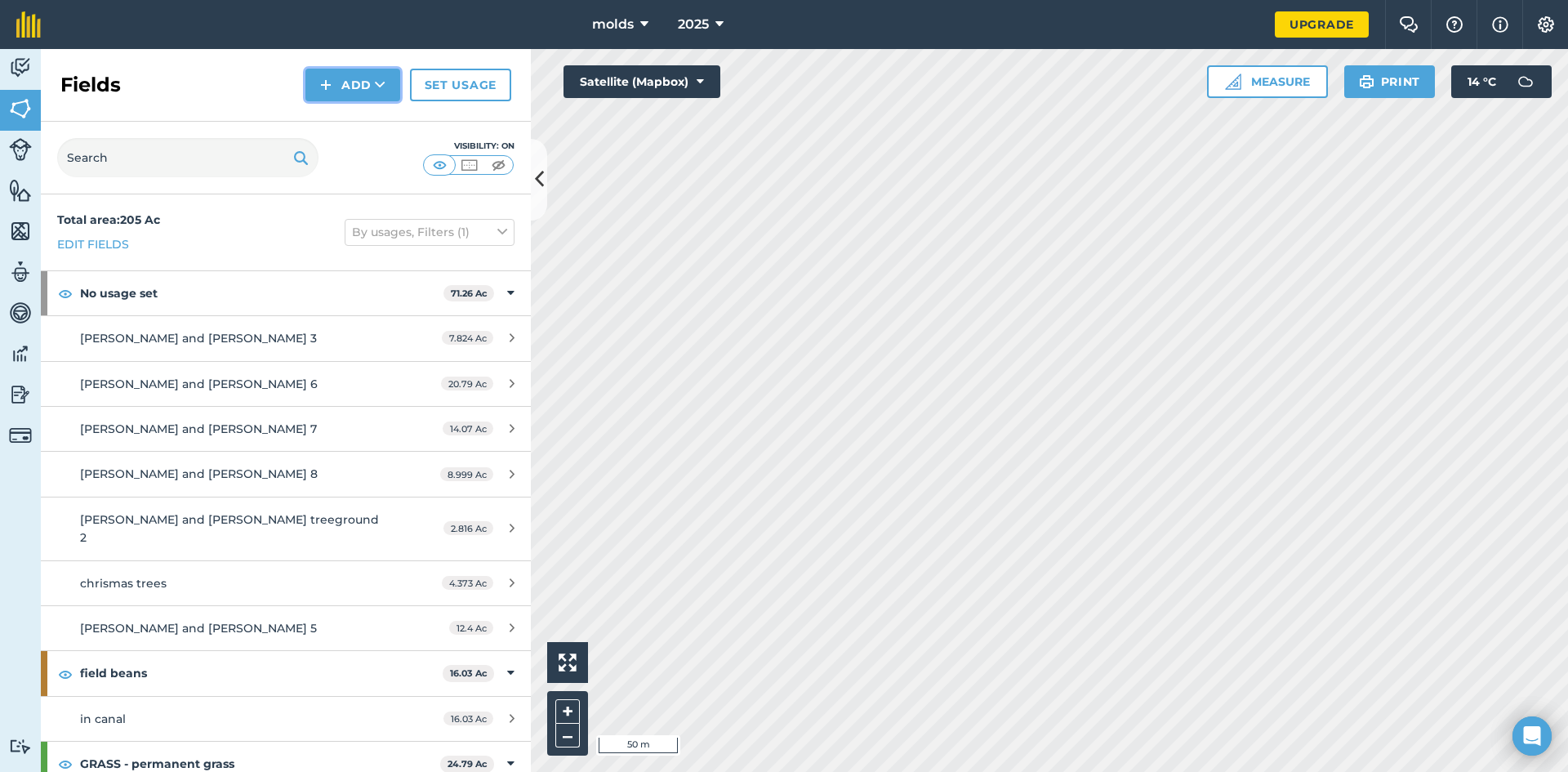
click at [339, 91] on button "Add" at bounding box center [353, 84] width 95 height 33
click at [341, 129] on link "Draw" at bounding box center [352, 122] width 90 height 36
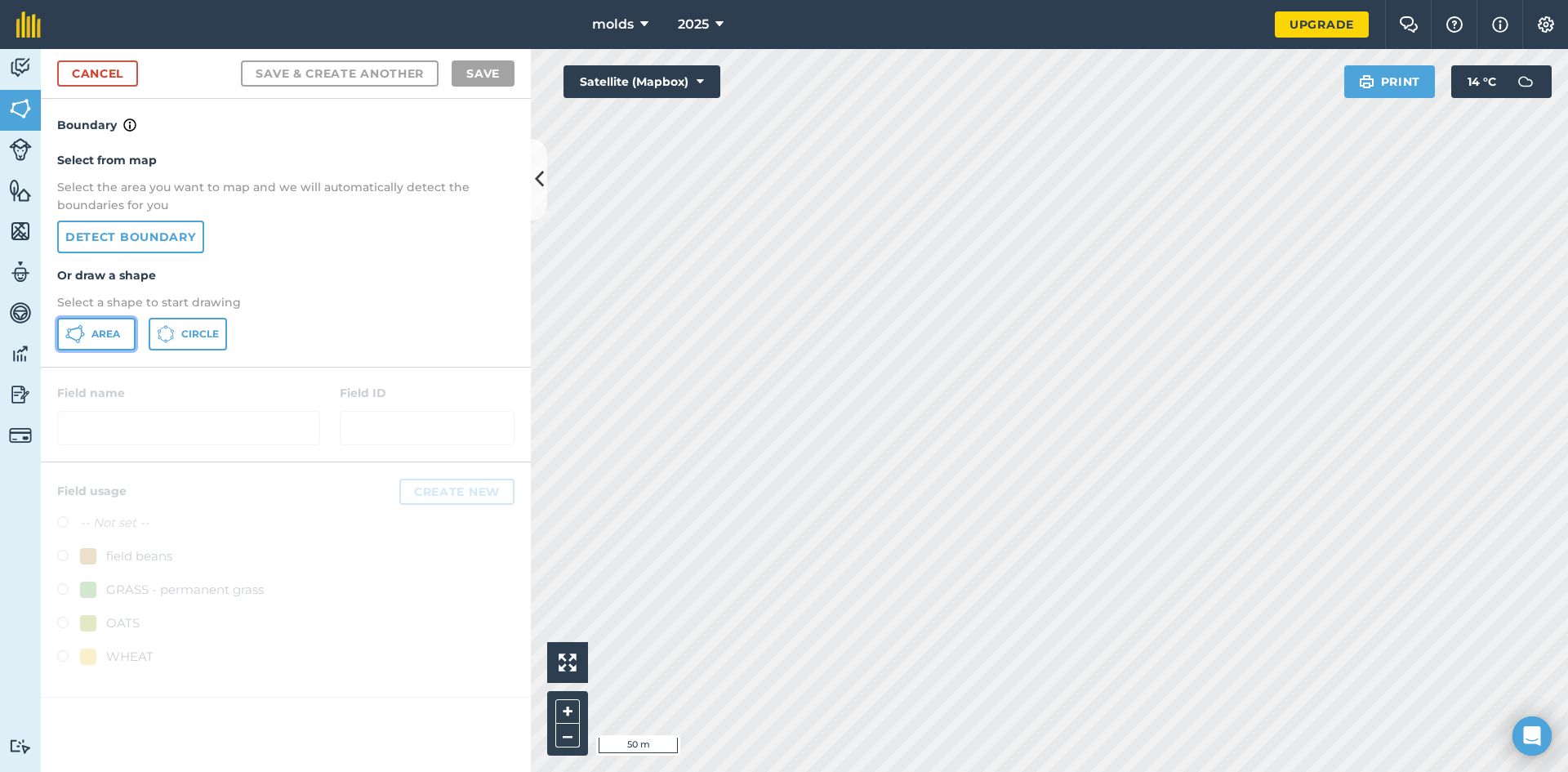
click at [103, 339] on span "Area" at bounding box center [105, 334] width 29 height 13
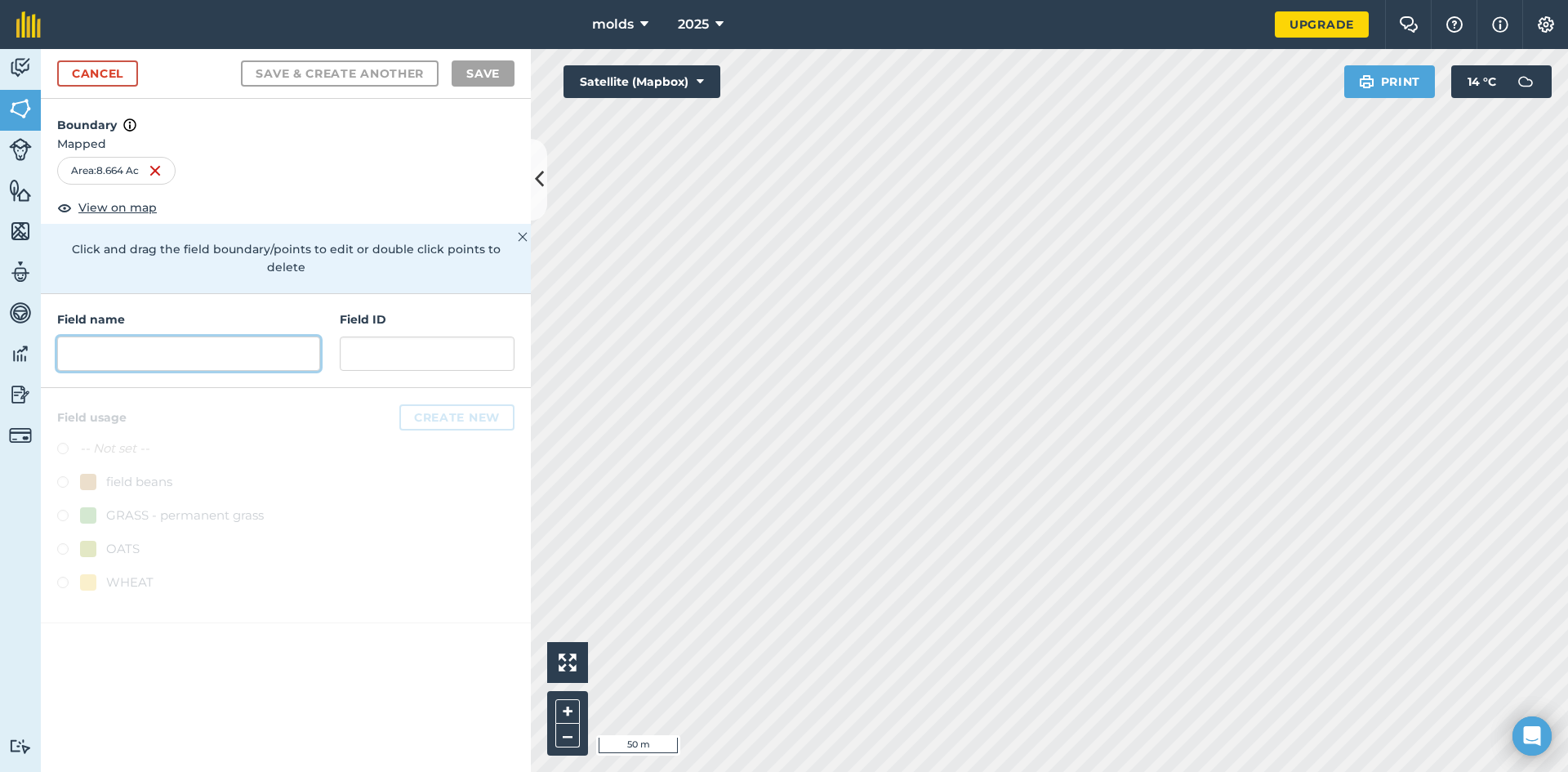
click at [183, 339] on input "text" at bounding box center [189, 353] width 263 height 35
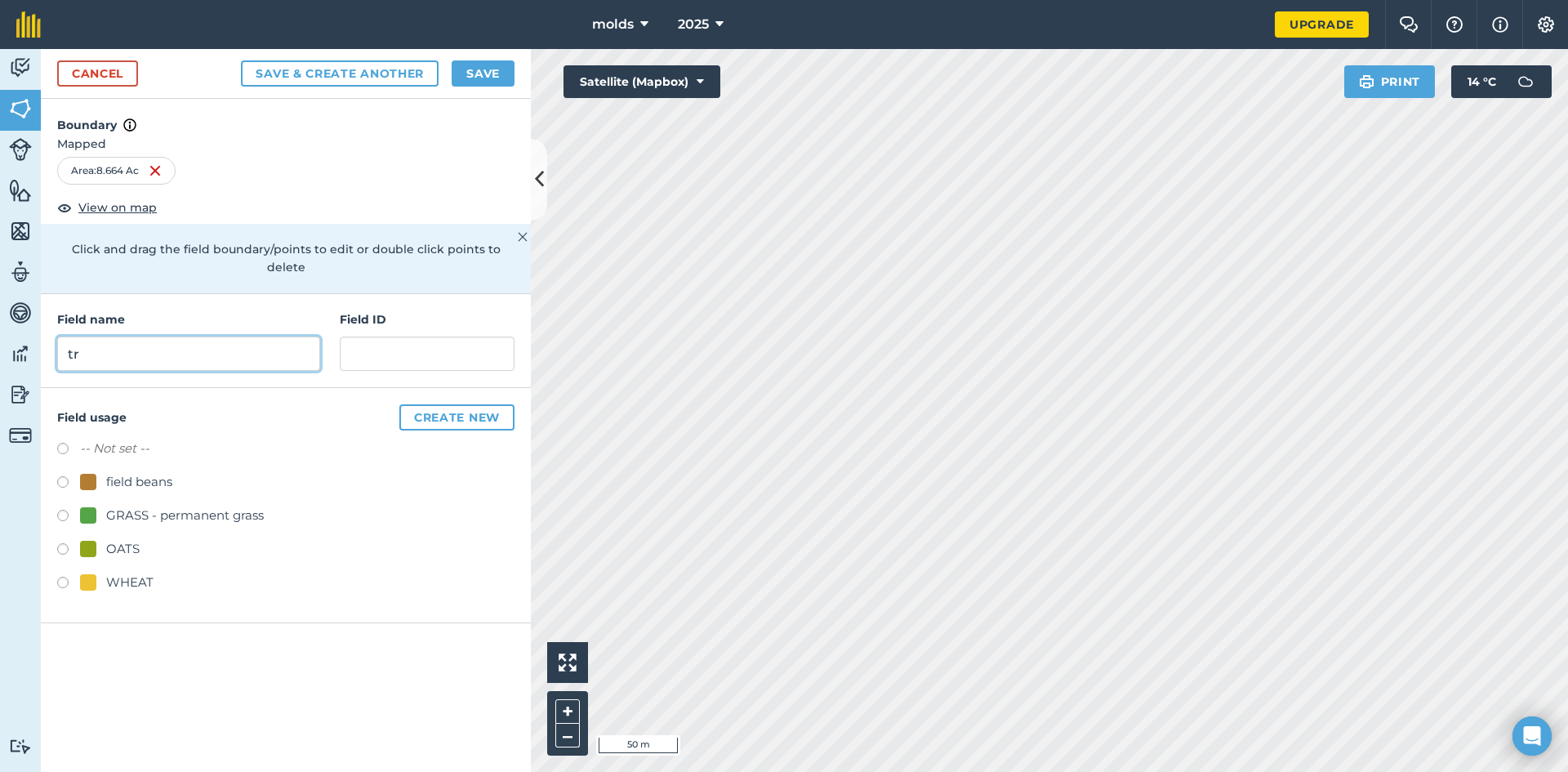
type input "t"
type input "brender and martin tree ground 1"
click at [485, 74] on button "Save" at bounding box center [483, 73] width 63 height 26
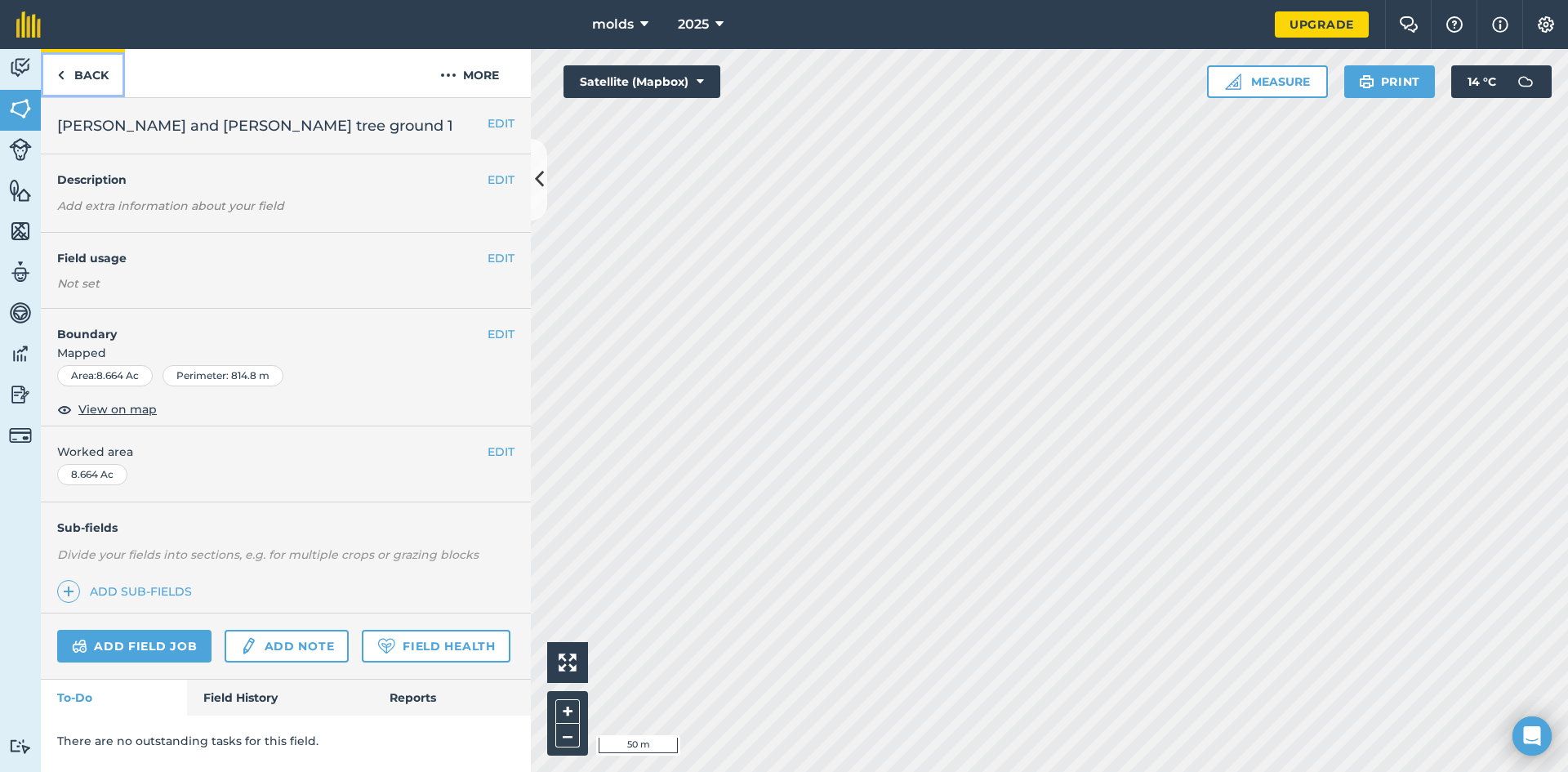
click at [67, 70] on link "Back" at bounding box center [82, 72] width 84 height 48
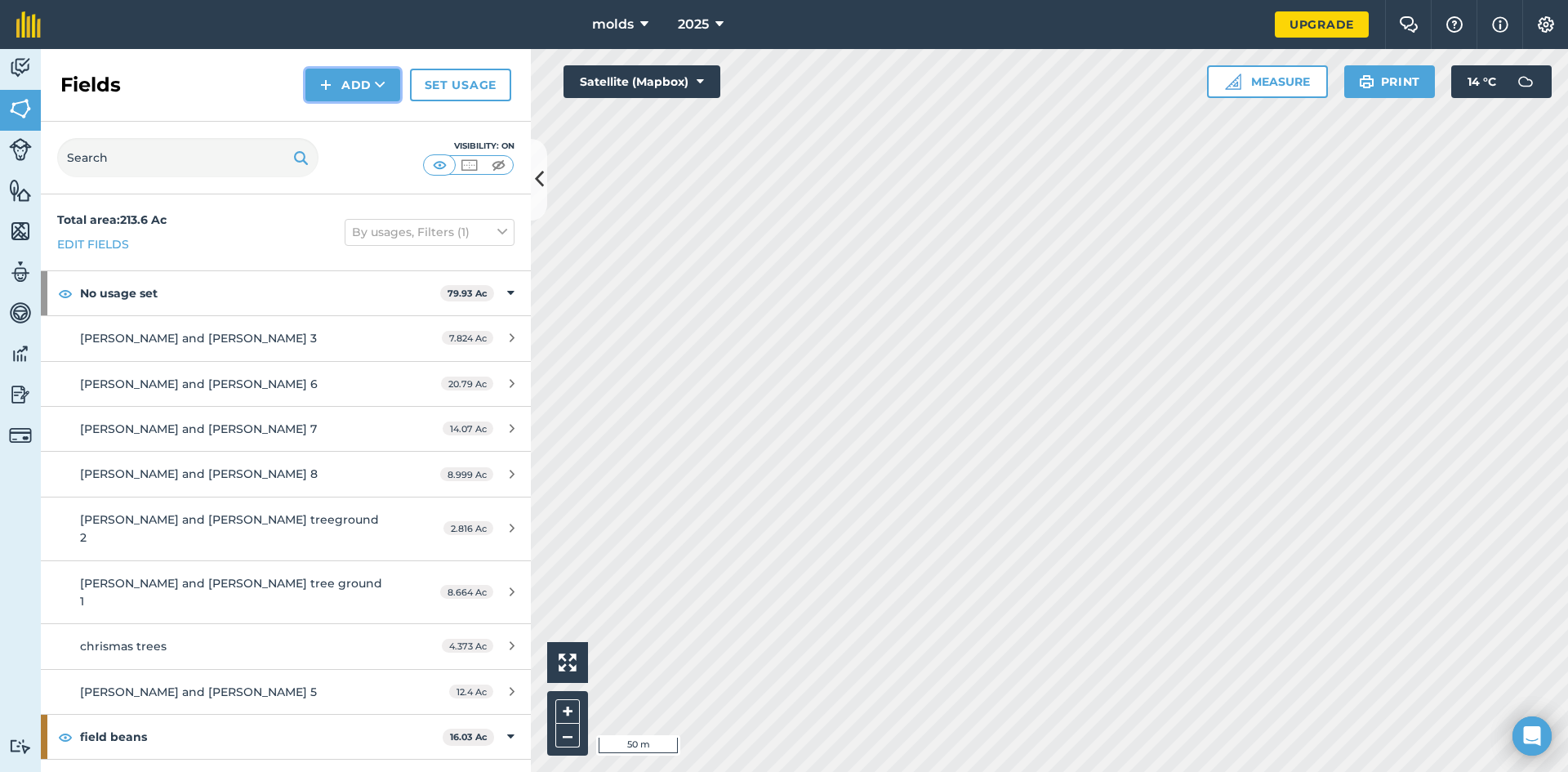
click at [339, 77] on button "Add" at bounding box center [353, 84] width 95 height 33
click at [348, 118] on link "Draw" at bounding box center [352, 122] width 90 height 36
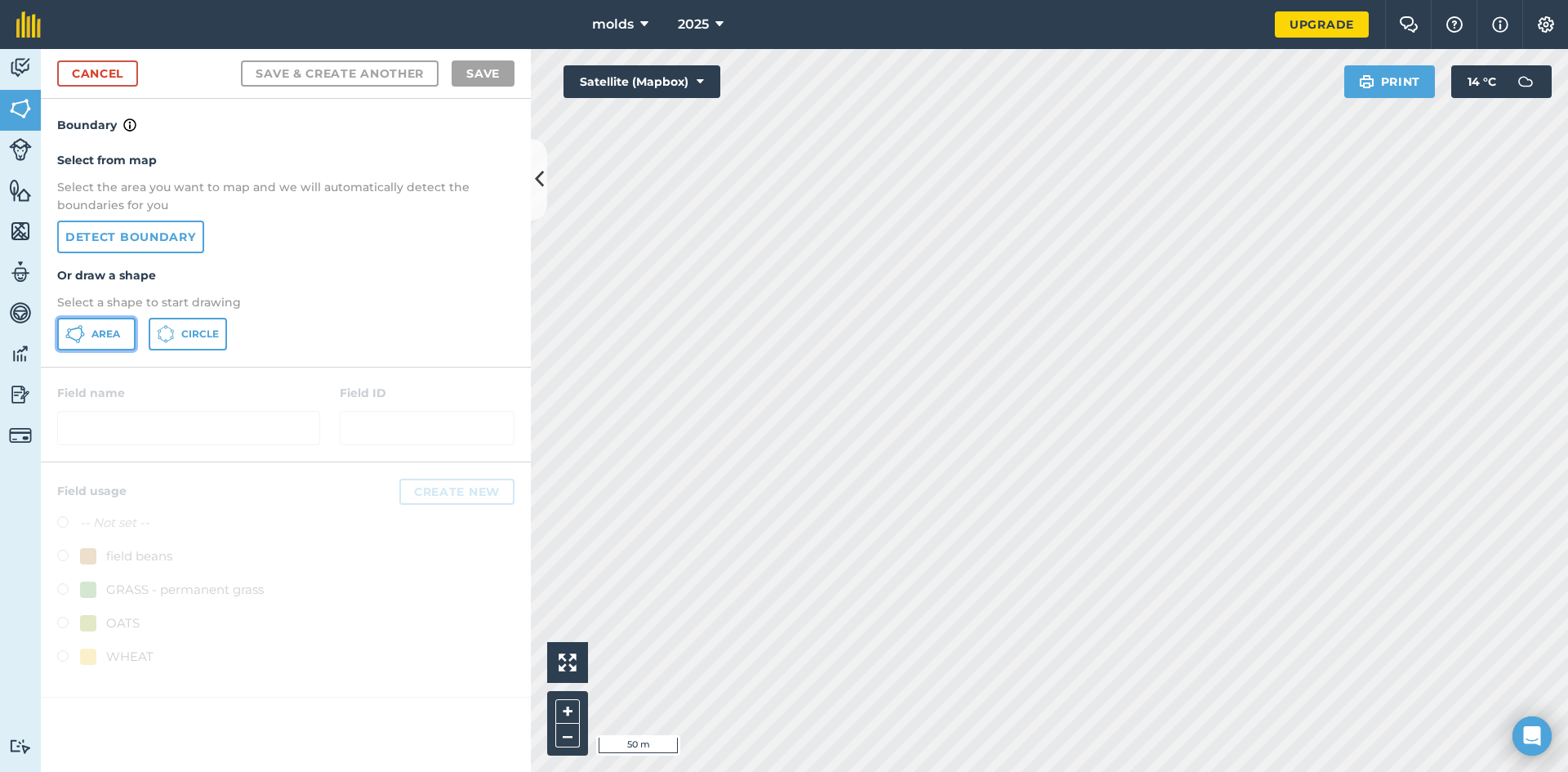
click at [83, 326] on button "Area" at bounding box center [96, 334] width 78 height 33
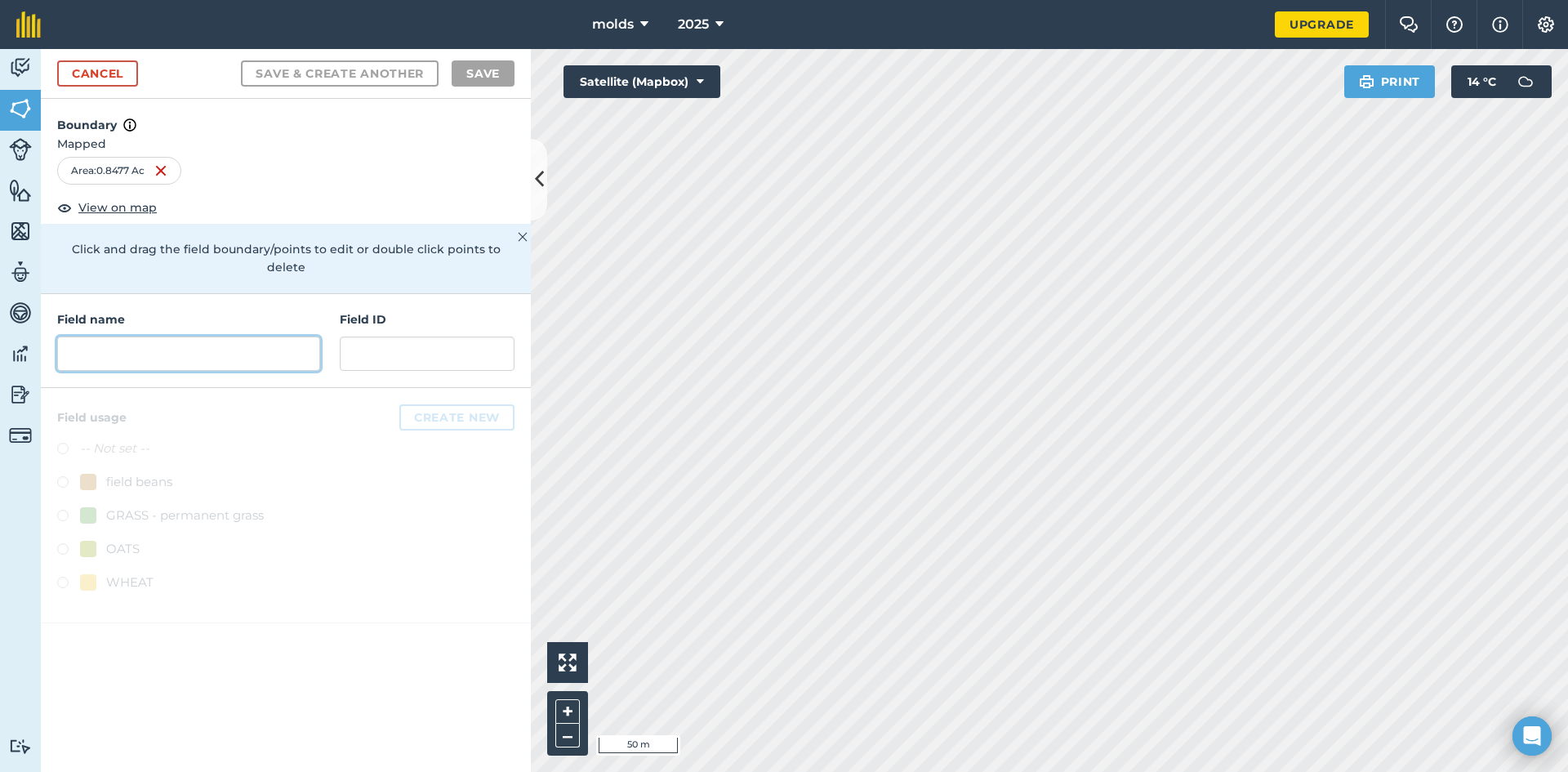
click at [179, 340] on input "text" at bounding box center [189, 353] width 263 height 35
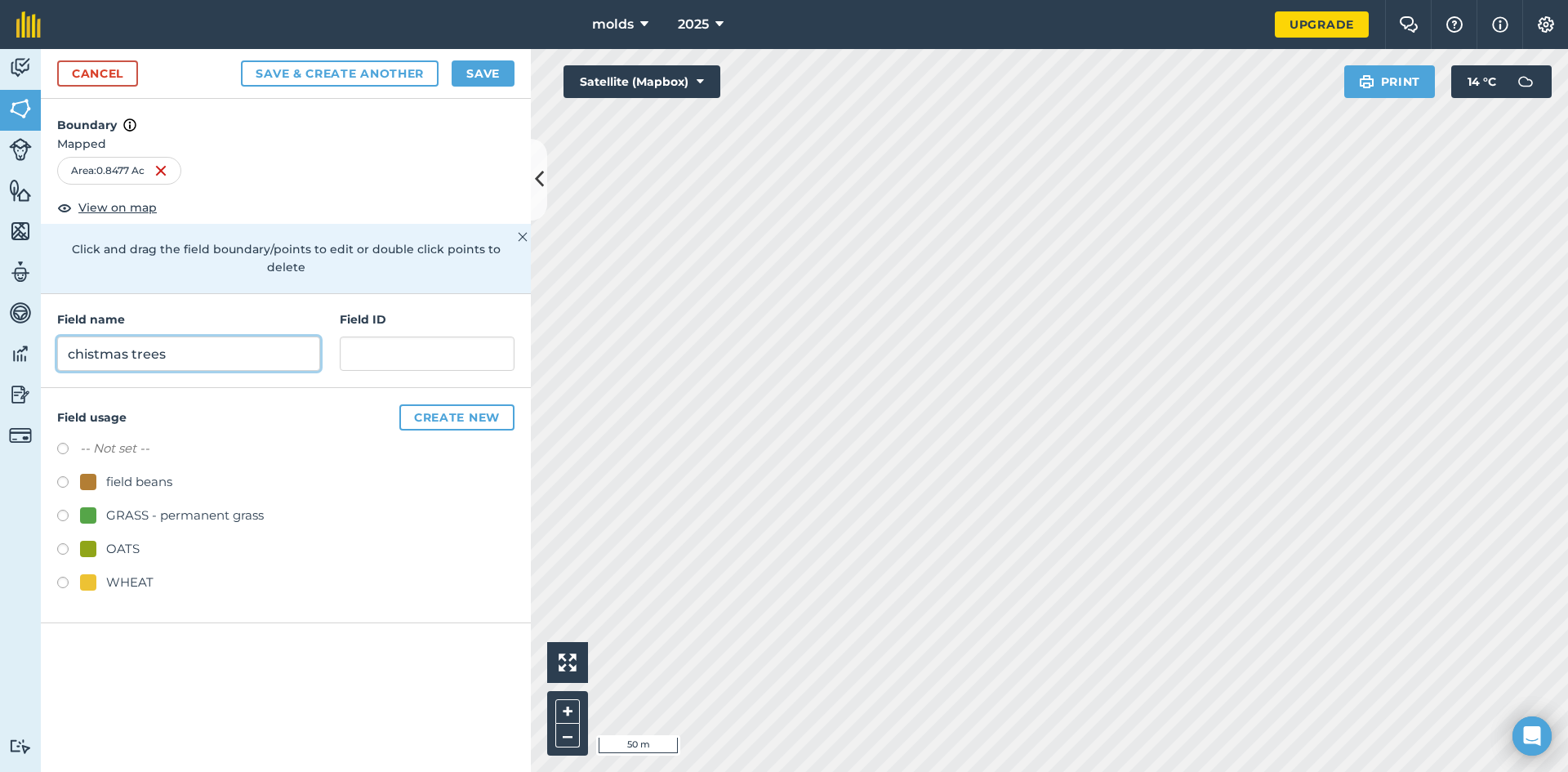
type input "chistmas trees"
click at [489, 81] on button "Save" at bounding box center [483, 73] width 63 height 26
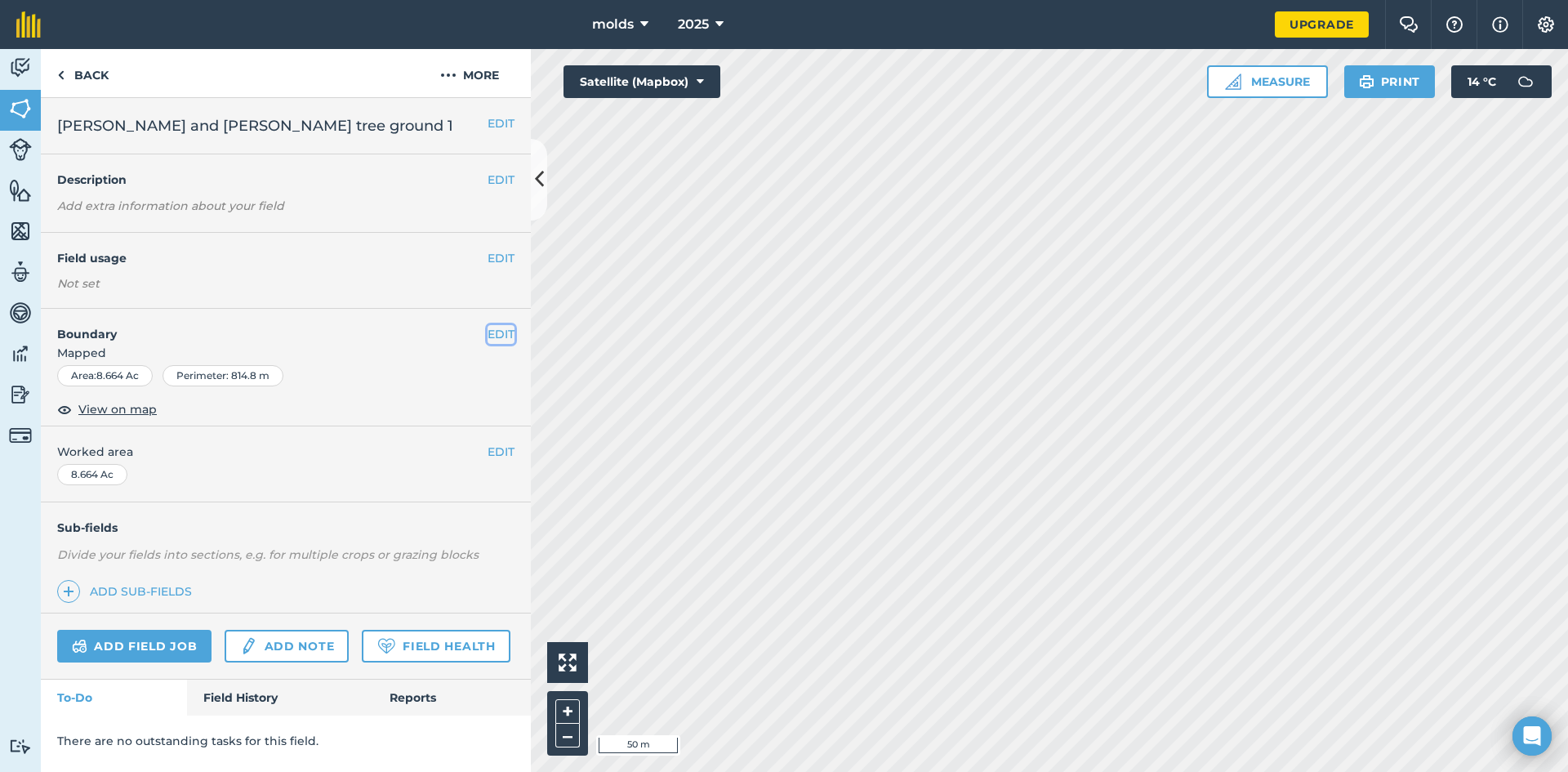
click at [509, 337] on button "EDIT" at bounding box center [500, 334] width 27 height 18
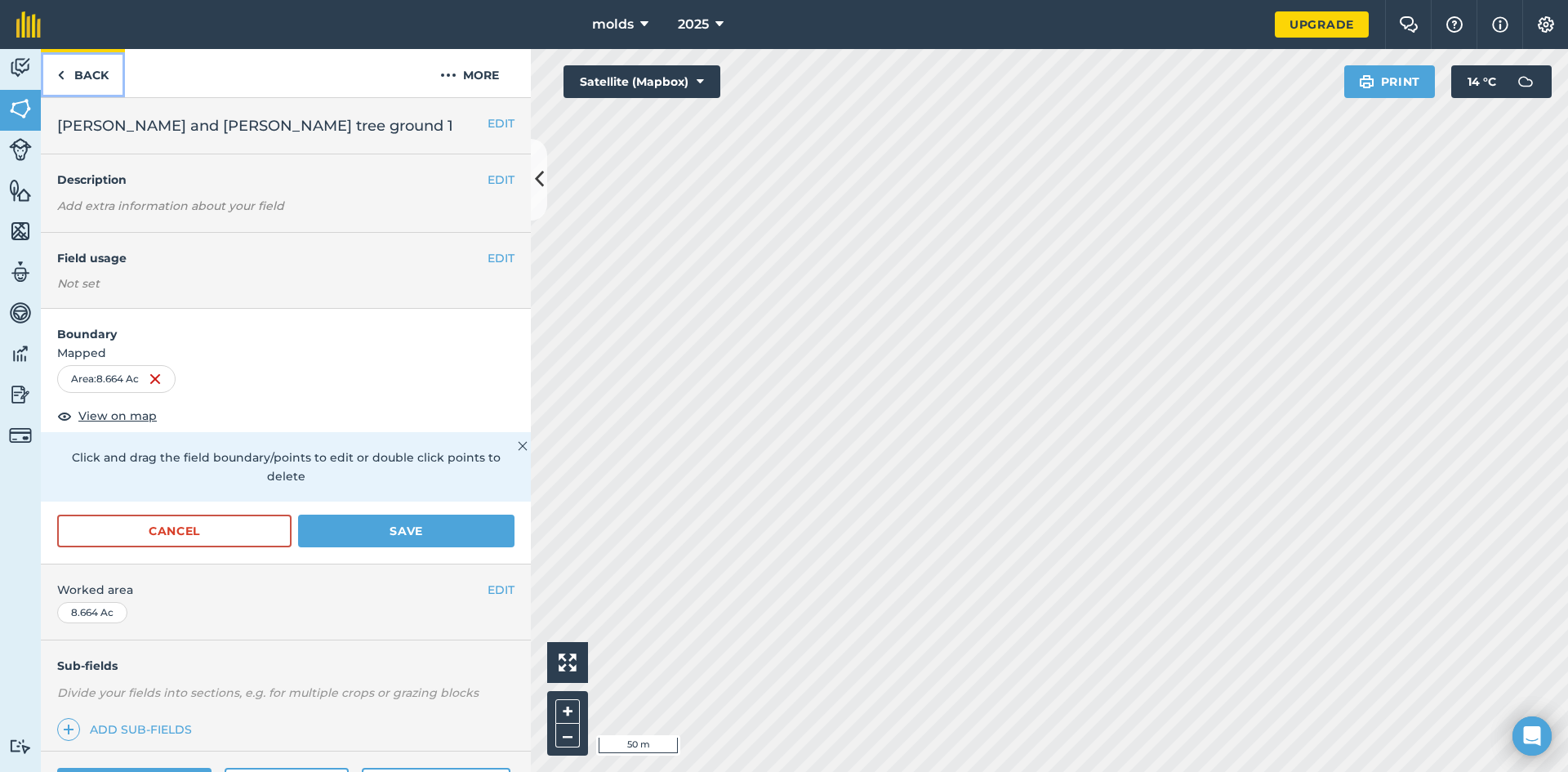
click at [58, 67] on img at bounding box center [60, 75] width 7 height 20
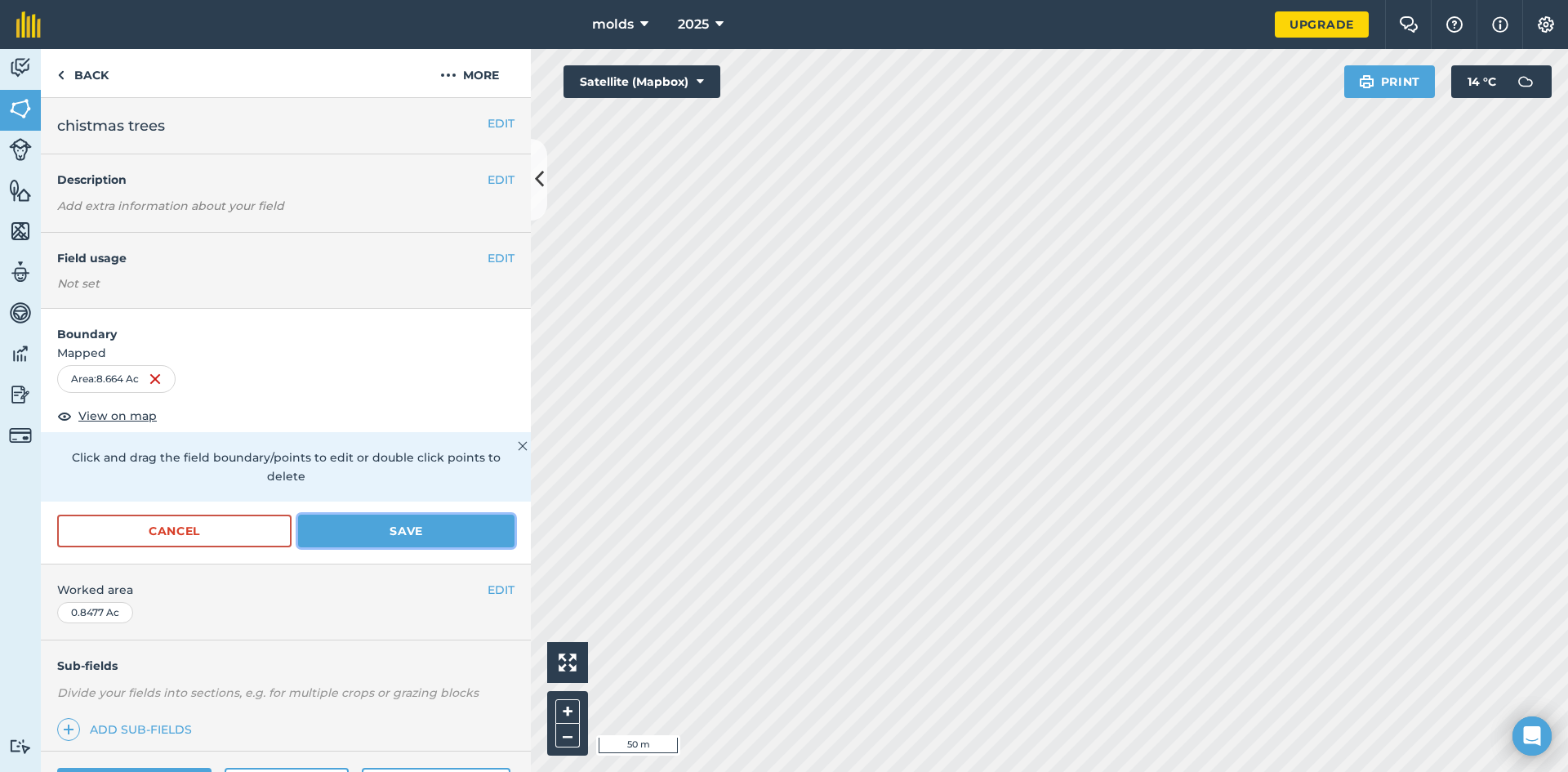
click at [454, 515] on button "Save" at bounding box center [406, 531] width 217 height 33
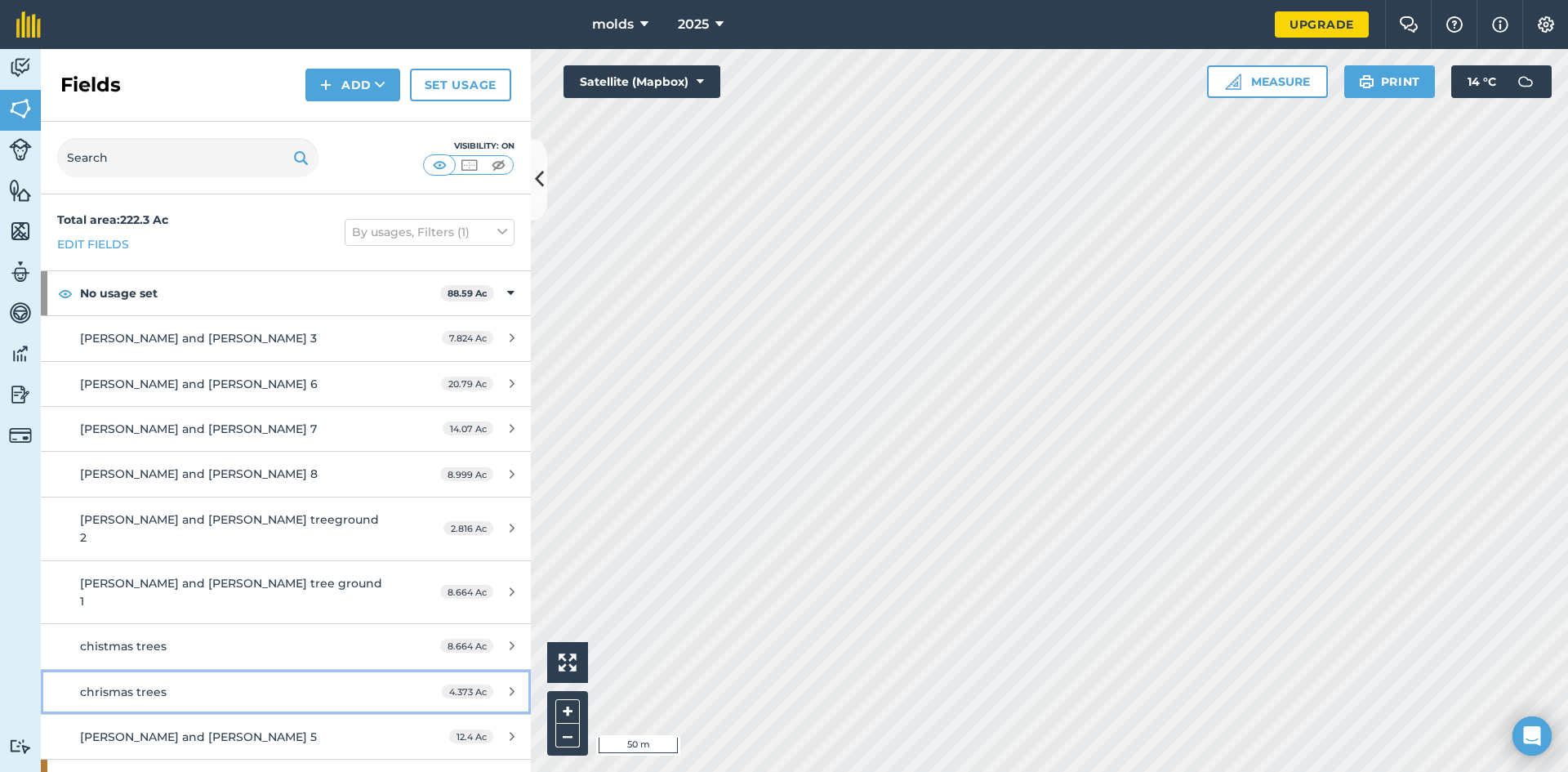
click at [510, 685] on icon at bounding box center [512, 691] width 5 height 12
click at [96, 241] on link "Edit fields" at bounding box center [93, 244] width 72 height 18
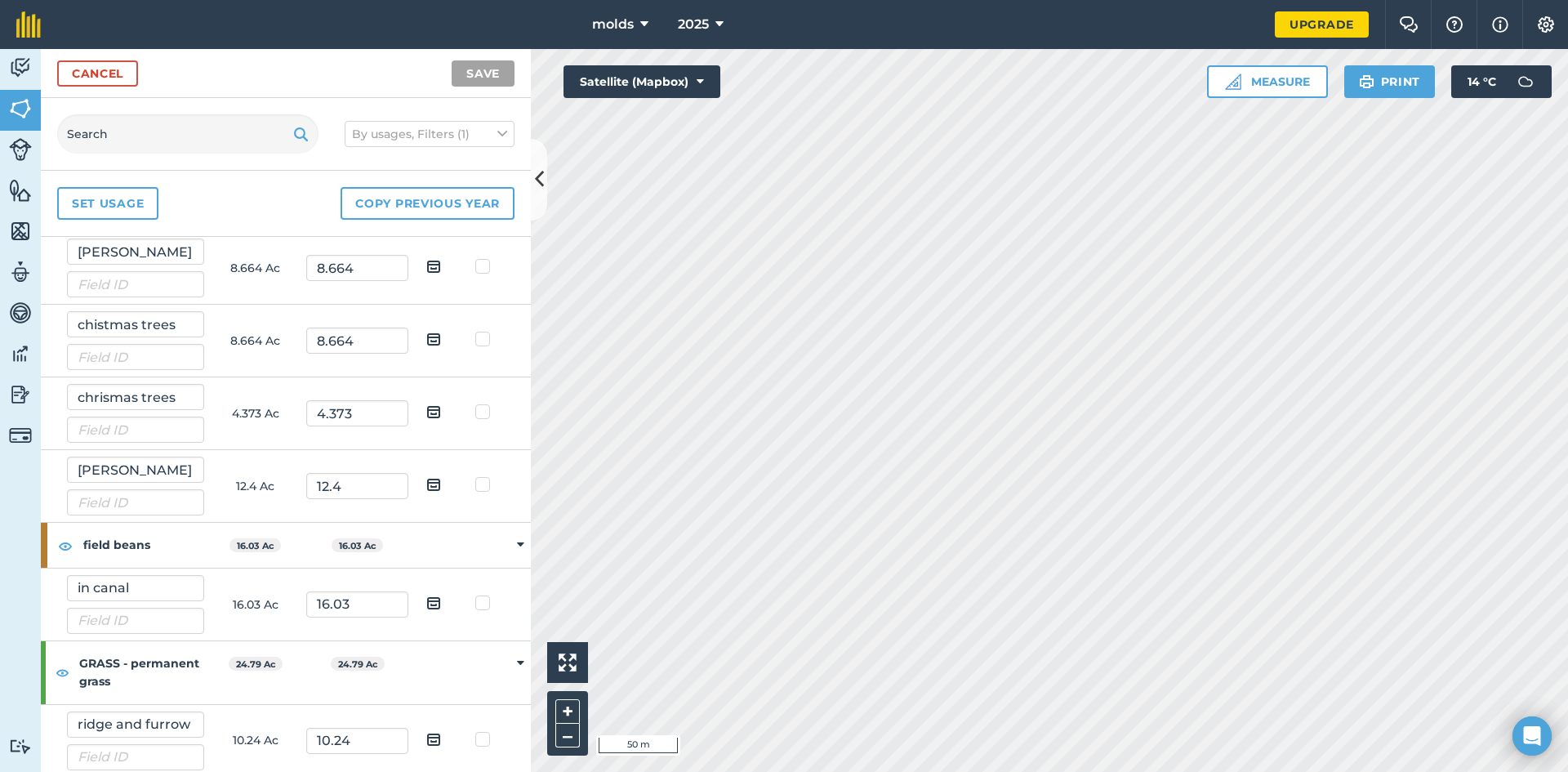
scroll to position [442, 0]
click at [183, 338] on input "chistmas trees" at bounding box center [136, 328] width 138 height 26
click at [218, 347] on td "8.664 Ac" at bounding box center [254, 344] width 102 height 72
click at [359, 356] on input "8.664" at bounding box center [356, 344] width 102 height 26
drag, startPoint x: 369, startPoint y: 416, endPoint x: 325, endPoint y: 414, distance: 44.0
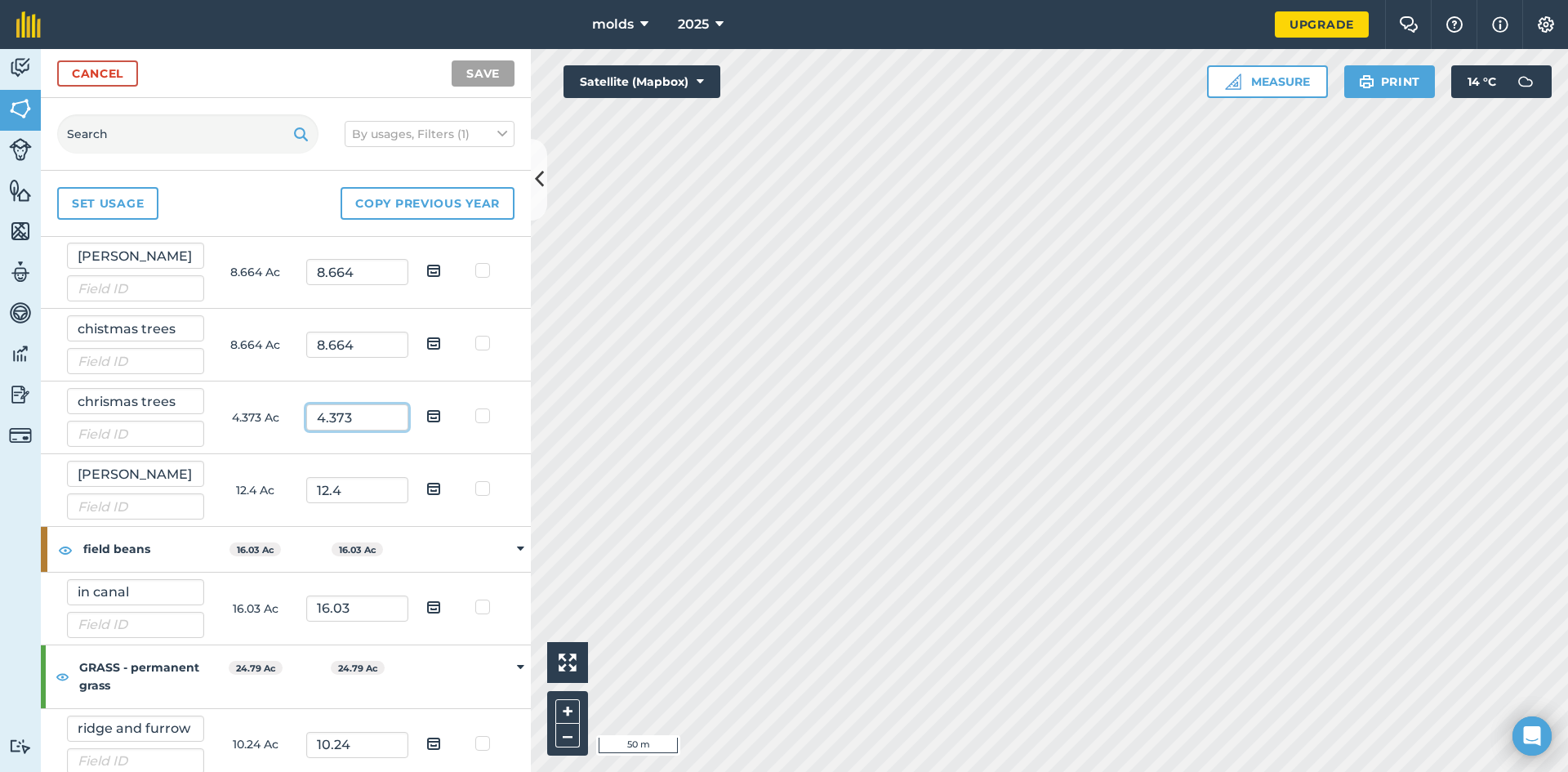
click at [325, 414] on input "4.373" at bounding box center [356, 417] width 102 height 26
type input "4"
click at [358, 340] on input "8.664" at bounding box center [356, 344] width 102 height 26
type input "8"
click at [451, 60] on button "Save" at bounding box center [483, 73] width 63 height 26
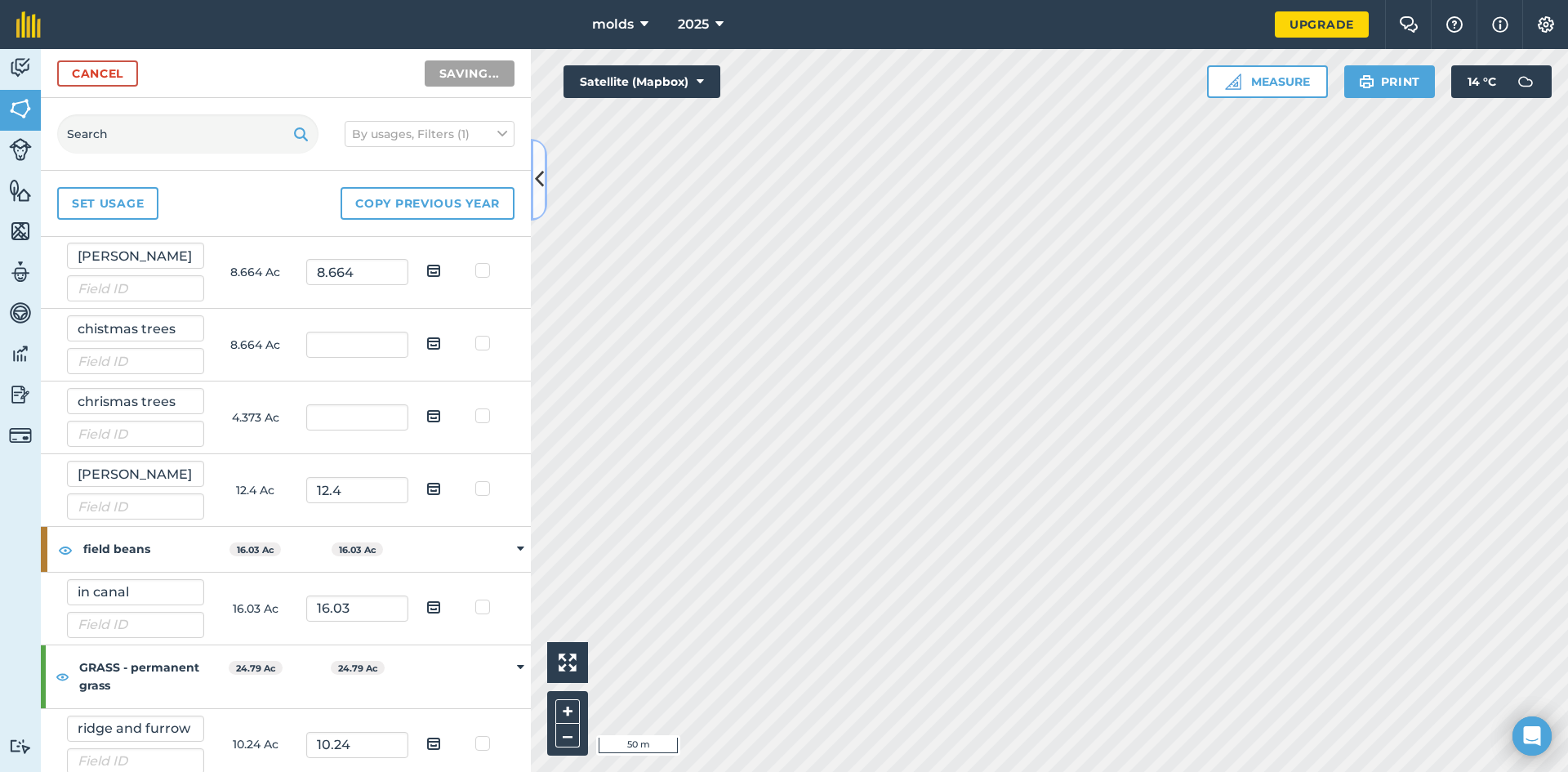
click at [541, 191] on icon at bounding box center [539, 179] width 9 height 29
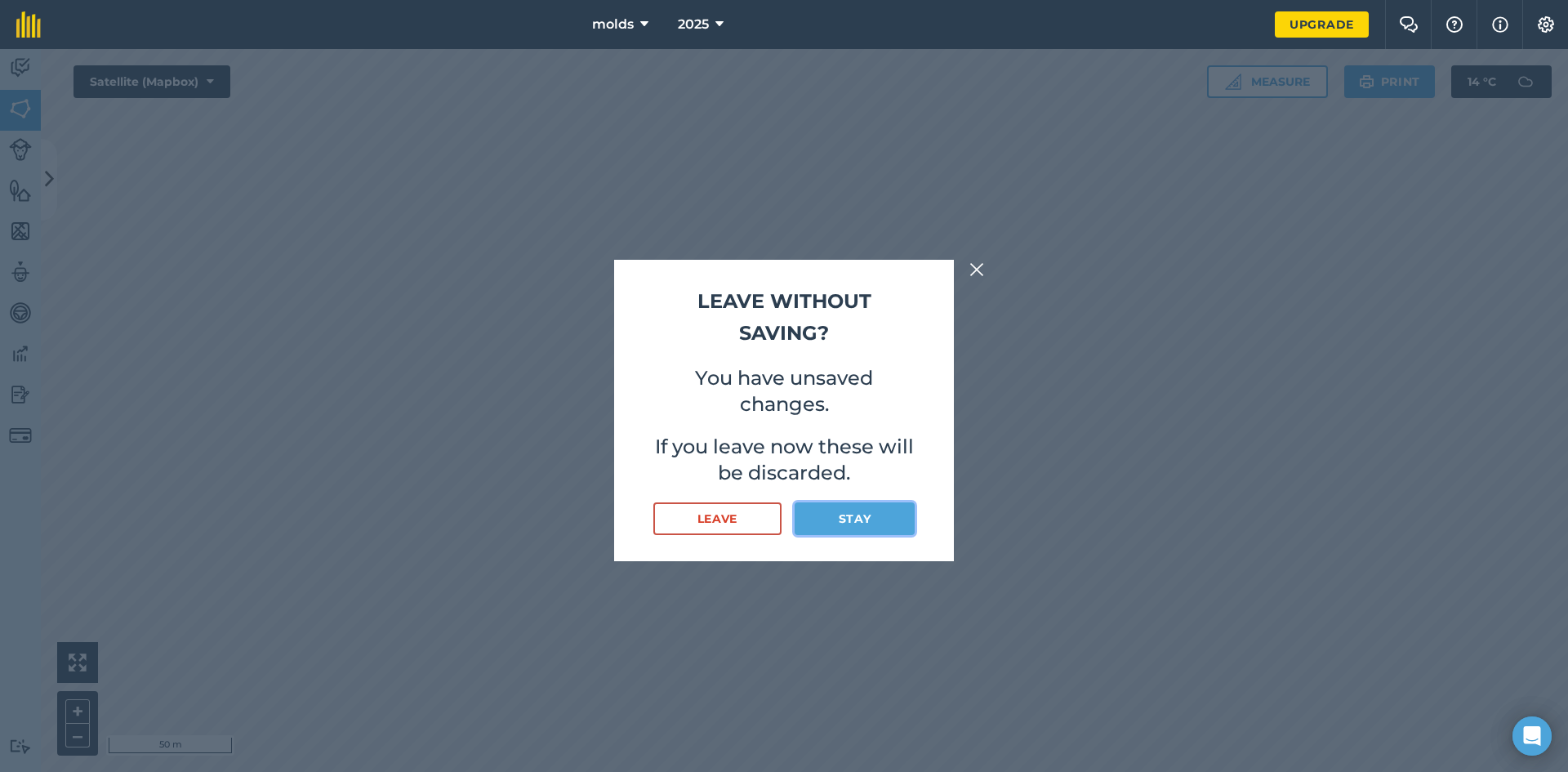
click at [864, 526] on button "Stay" at bounding box center [854, 518] width 120 height 33
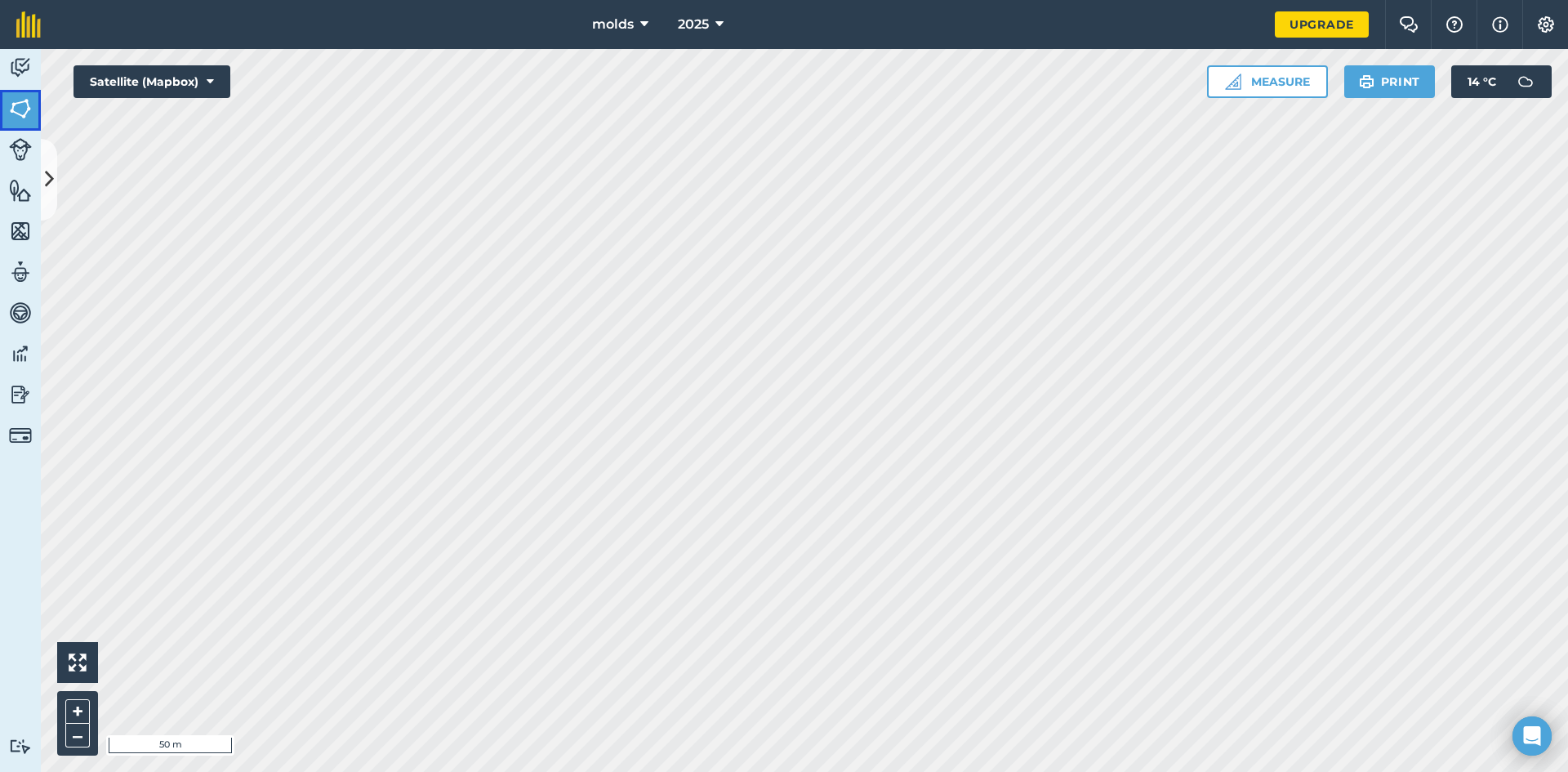
click at [16, 123] on link "Fields" at bounding box center [20, 110] width 41 height 41
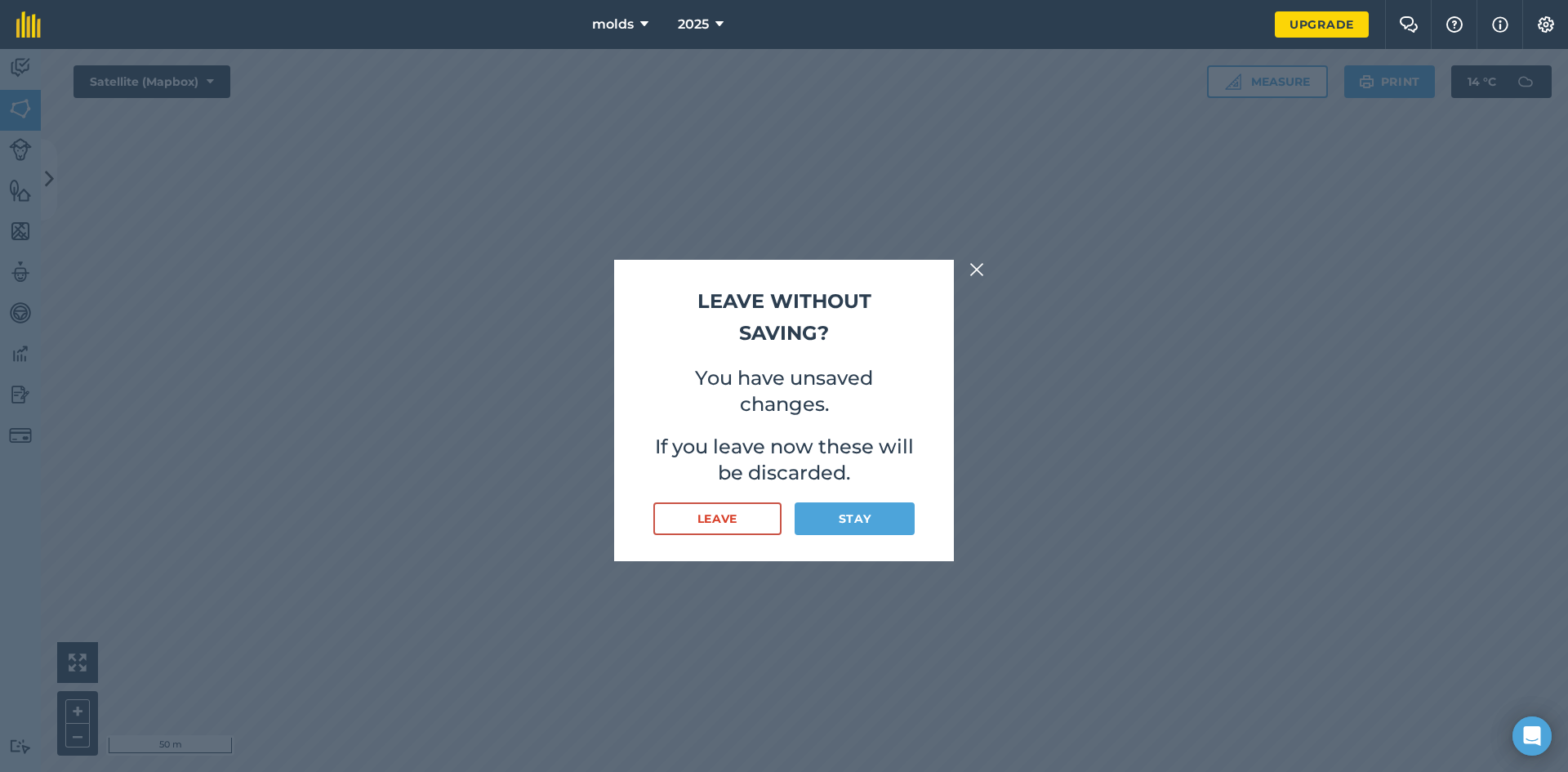
click at [987, 281] on div "Leave without saving? You have unsaved changes. If you leave now these will be …" at bounding box center [784, 410] width 1568 height 723
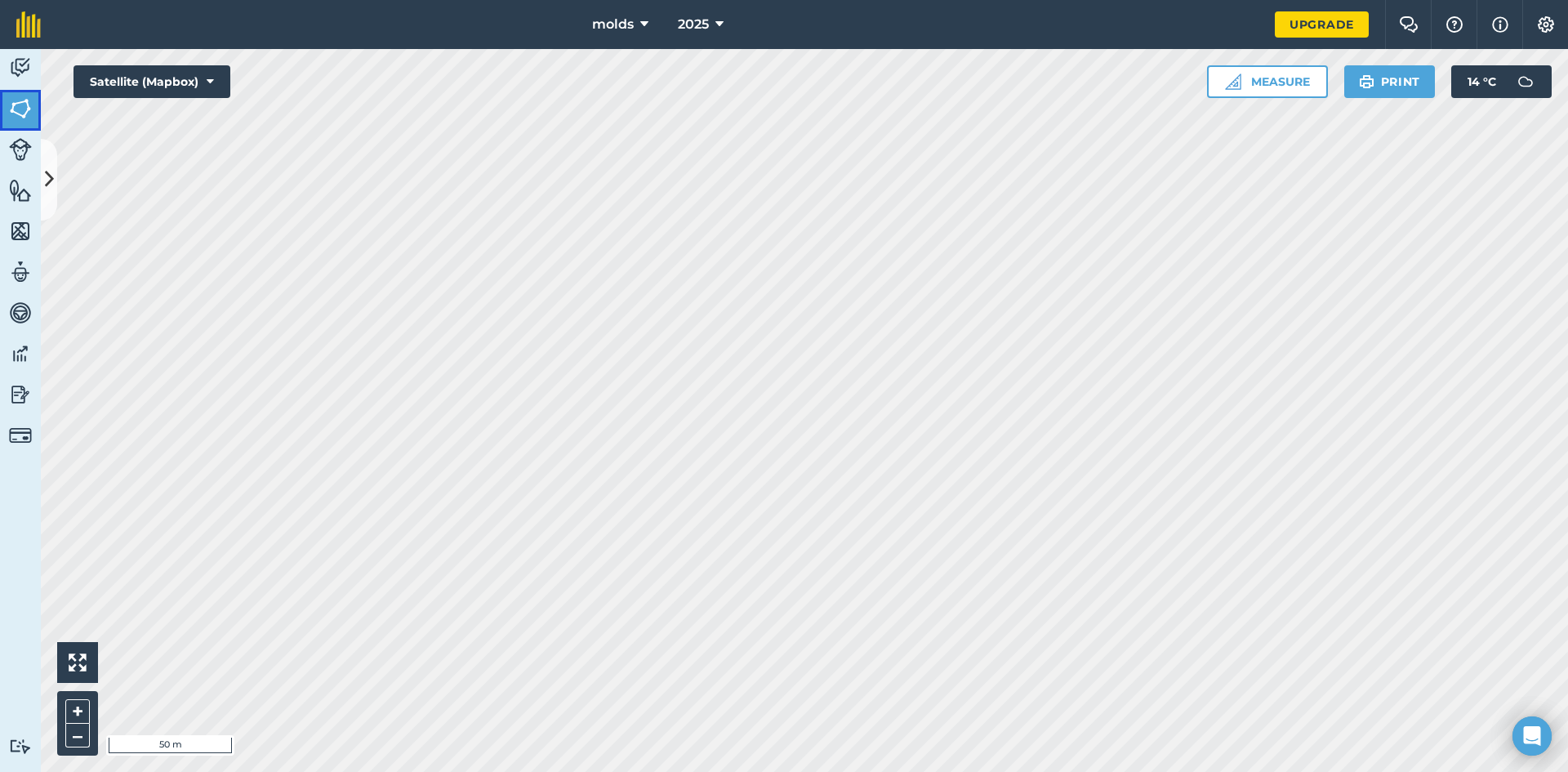
click at [7, 112] on link "Fields" at bounding box center [20, 110] width 41 height 41
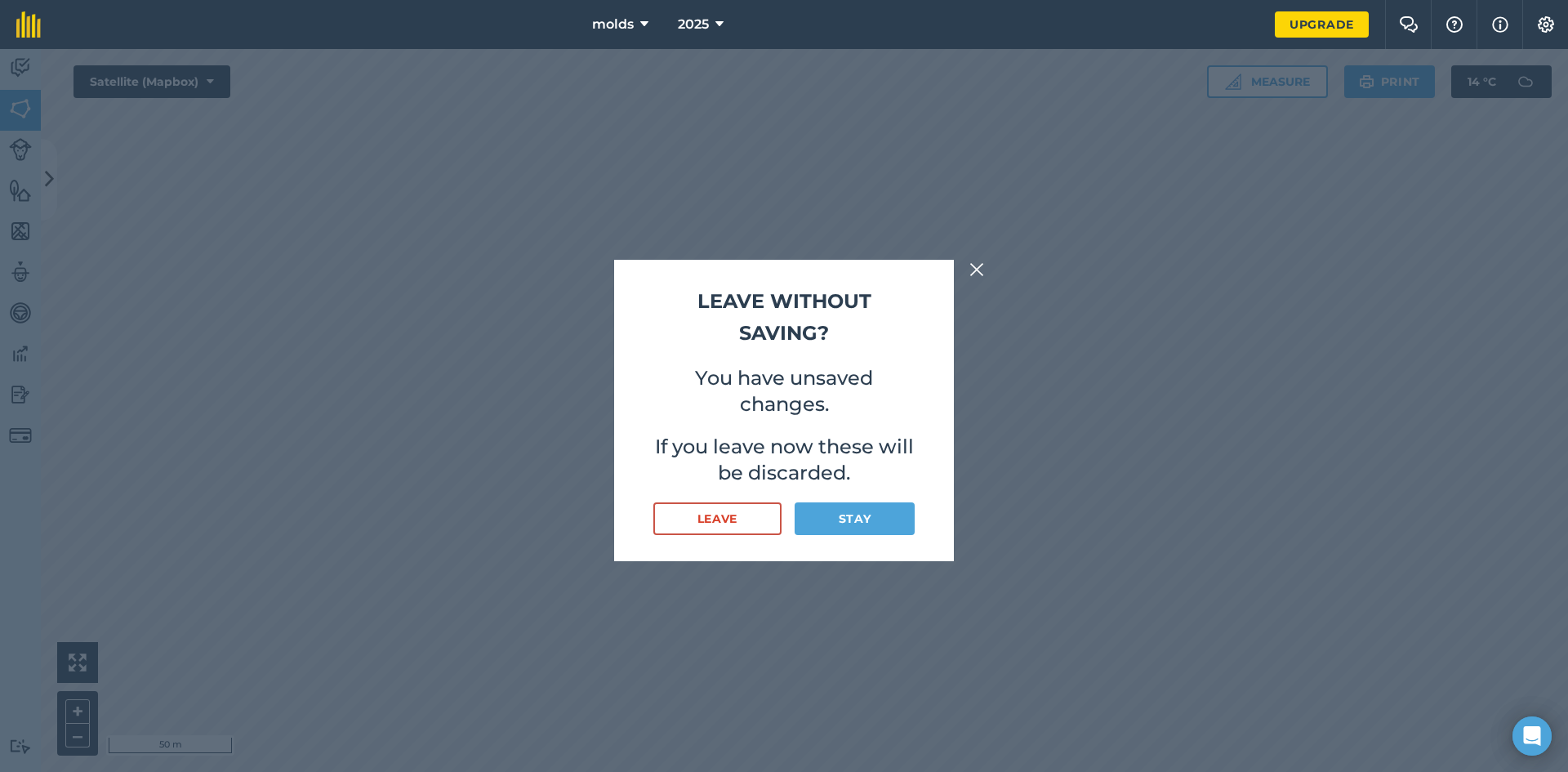
click at [977, 269] on img at bounding box center [976, 269] width 15 height 20
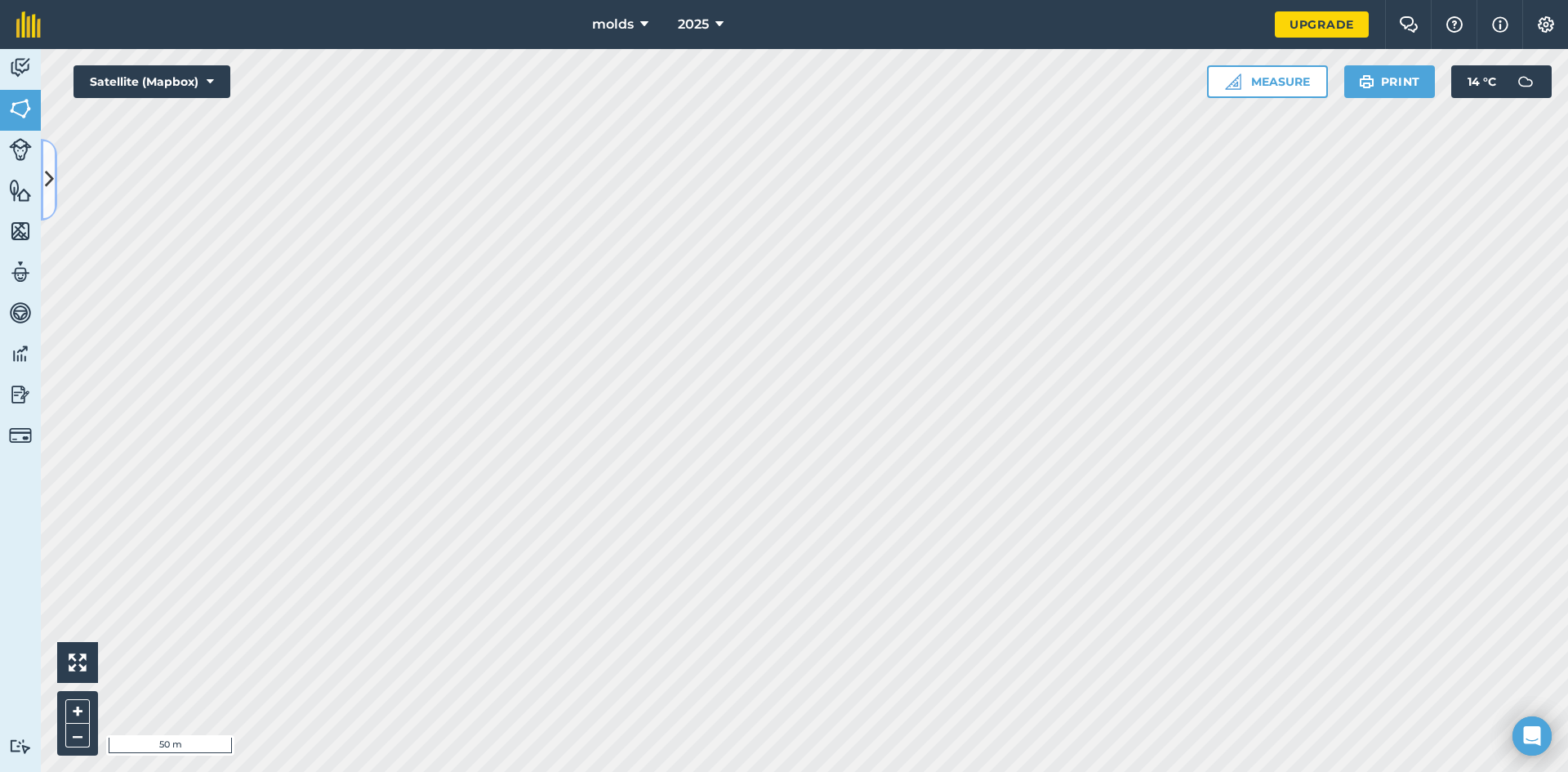
click at [51, 178] on icon at bounding box center [49, 179] width 9 height 29
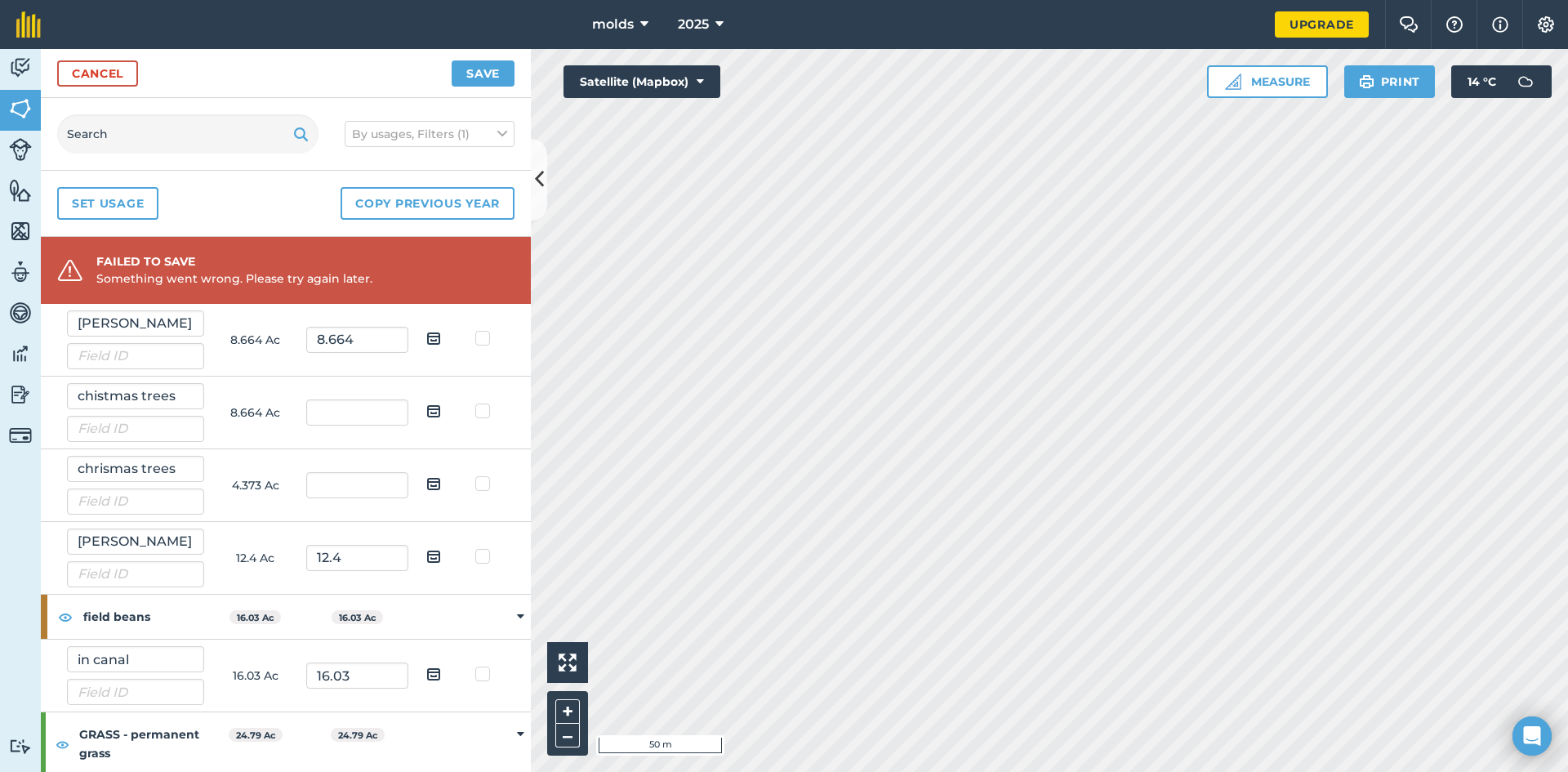
click at [476, 330] on label at bounding box center [485, 330] width 20 height 0
click at [485, 330] on input "checkbox" at bounding box center [490, 335] width 11 height 11
click at [476, 330] on label at bounding box center [485, 330] width 20 height 0
click at [485, 333] on input "checkbox" at bounding box center [490, 335] width 11 height 11
click at [473, 342] on td at bounding box center [485, 339] width 51 height 72
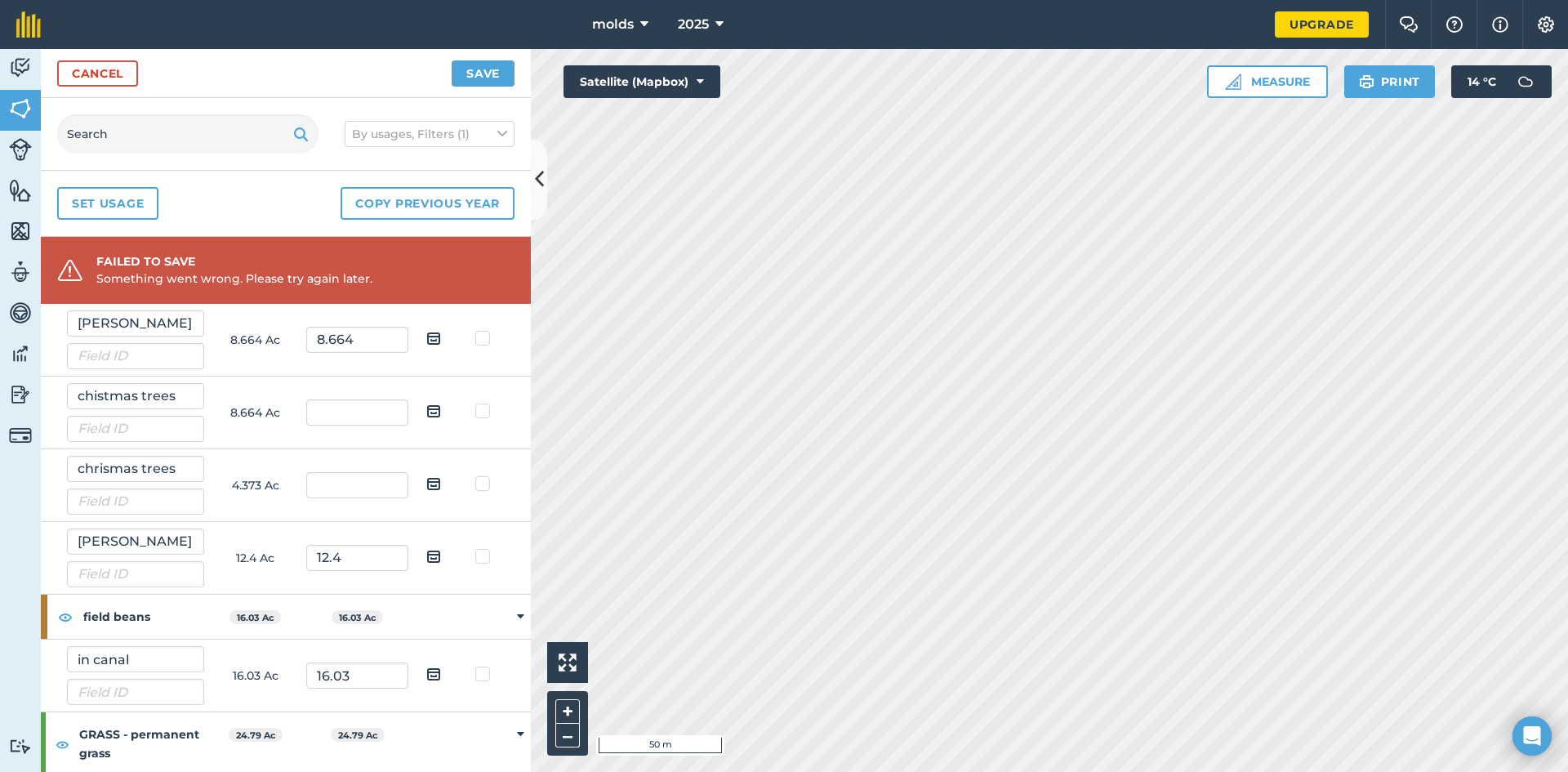
click at [470, 338] on td at bounding box center [485, 339] width 51 height 72
click at [479, 330] on label at bounding box center [485, 330] width 20 height 0
click at [485, 338] on input "checkbox" at bounding box center [490, 335] width 11 height 11
checkbox input "true"
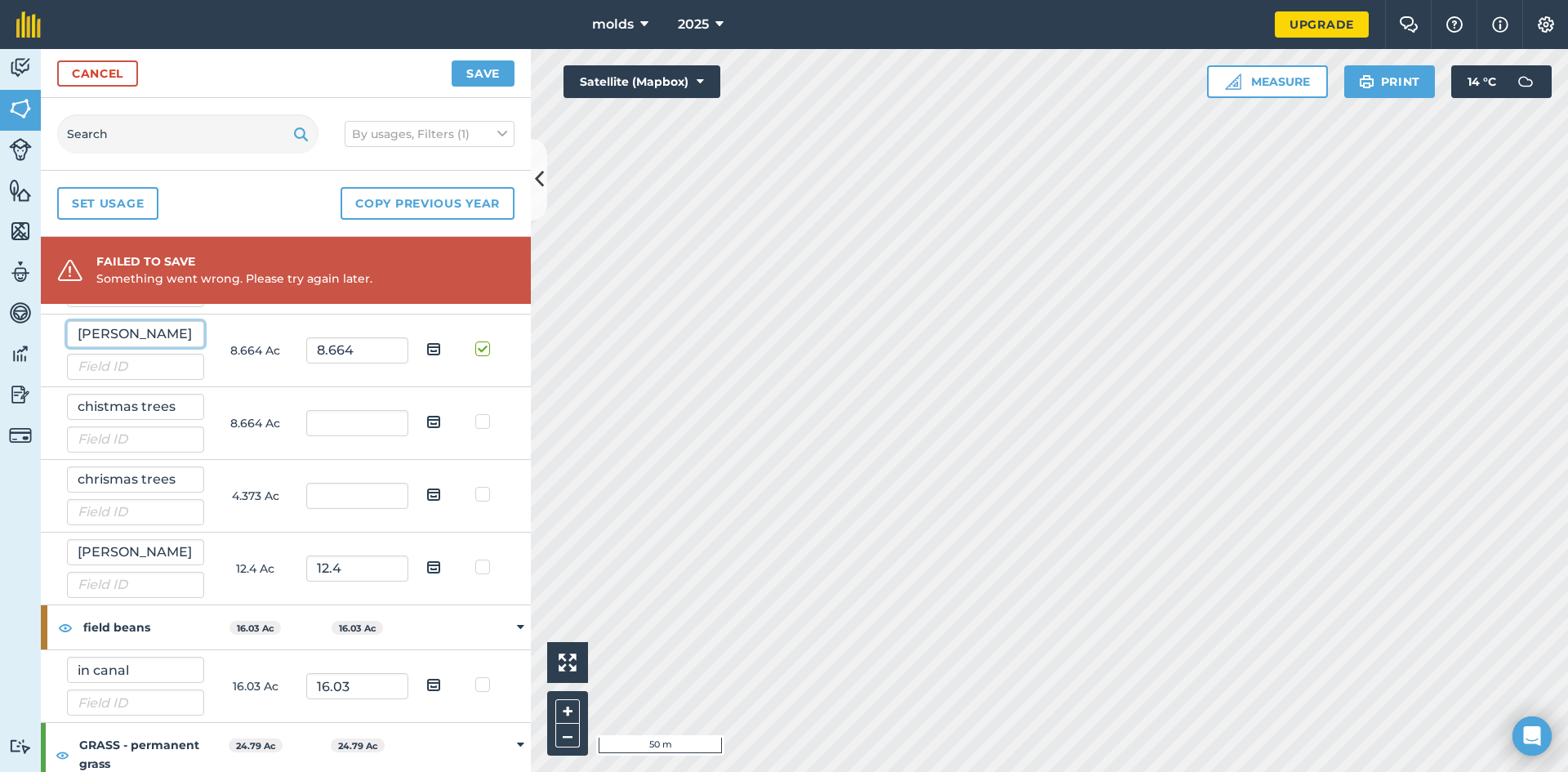
drag, startPoint x: 198, startPoint y: 324, endPoint x: 6, endPoint y: 318, distance: 192.1
click at [6, 318] on div "Activity Fields Livestock Features Maps Team Vehicles Data Reporting Billing Tu…" at bounding box center [784, 410] width 1568 height 723
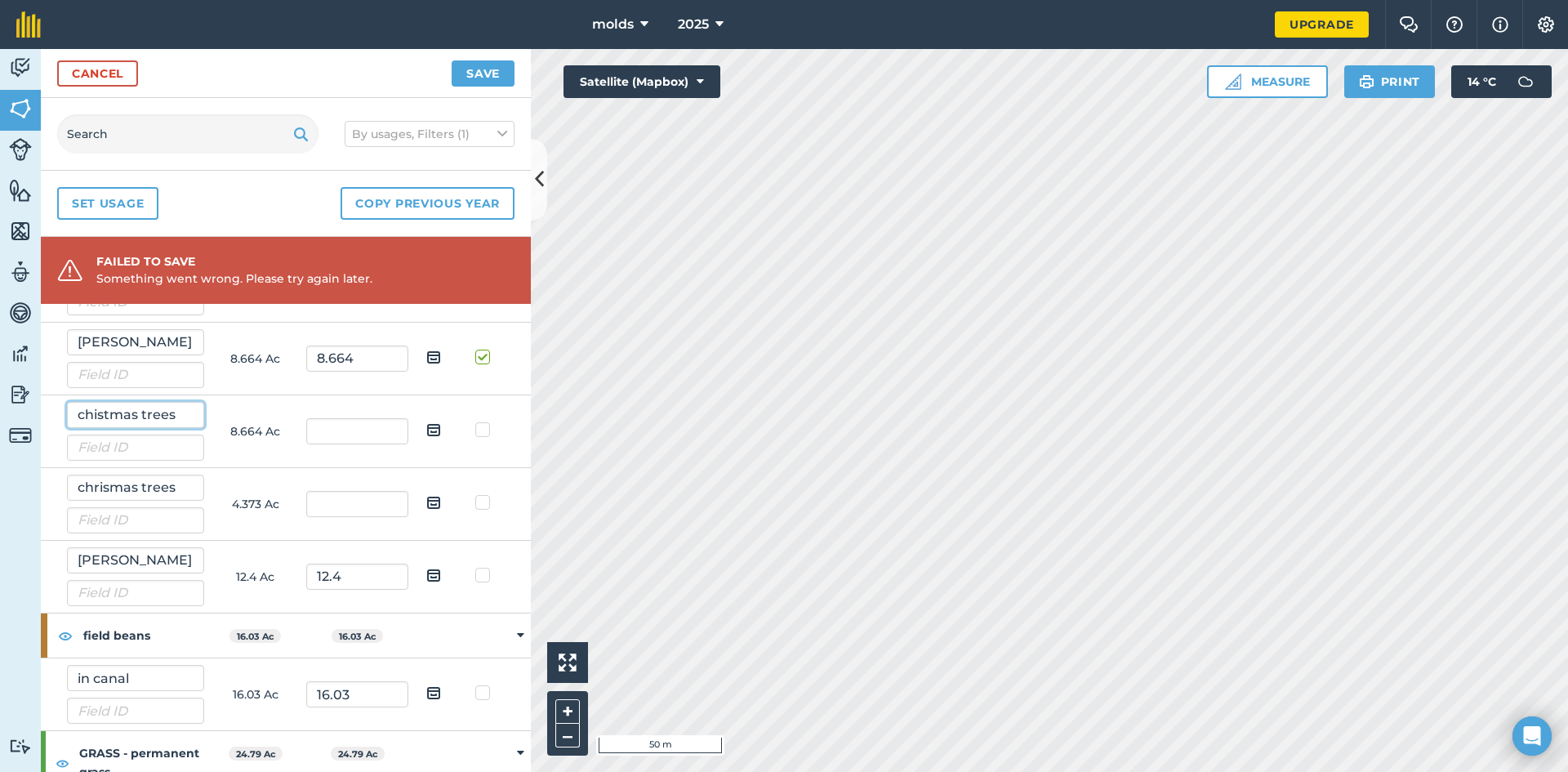
click at [184, 419] on input "chistmas trees" at bounding box center [136, 415] width 138 height 26
type input "c"
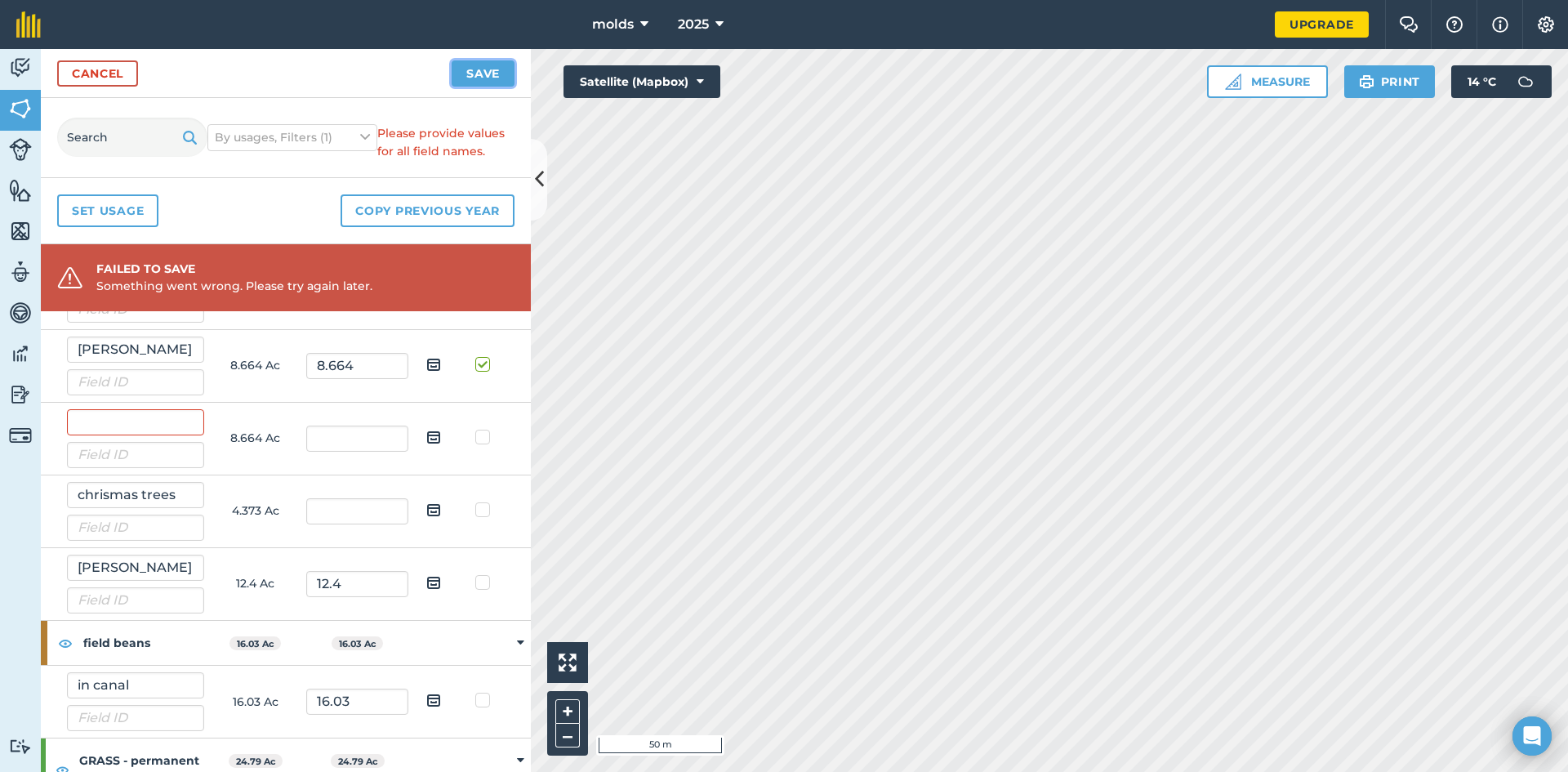
click at [473, 80] on button "Save" at bounding box center [483, 73] width 63 height 26
click at [345, 518] on input "text" at bounding box center [356, 511] width 102 height 26
type input "4.373"
click at [479, 61] on button "Save" at bounding box center [483, 73] width 63 height 26
drag, startPoint x: 1265, startPoint y: 81, endPoint x: 1256, endPoint y: 82, distance: 9.1
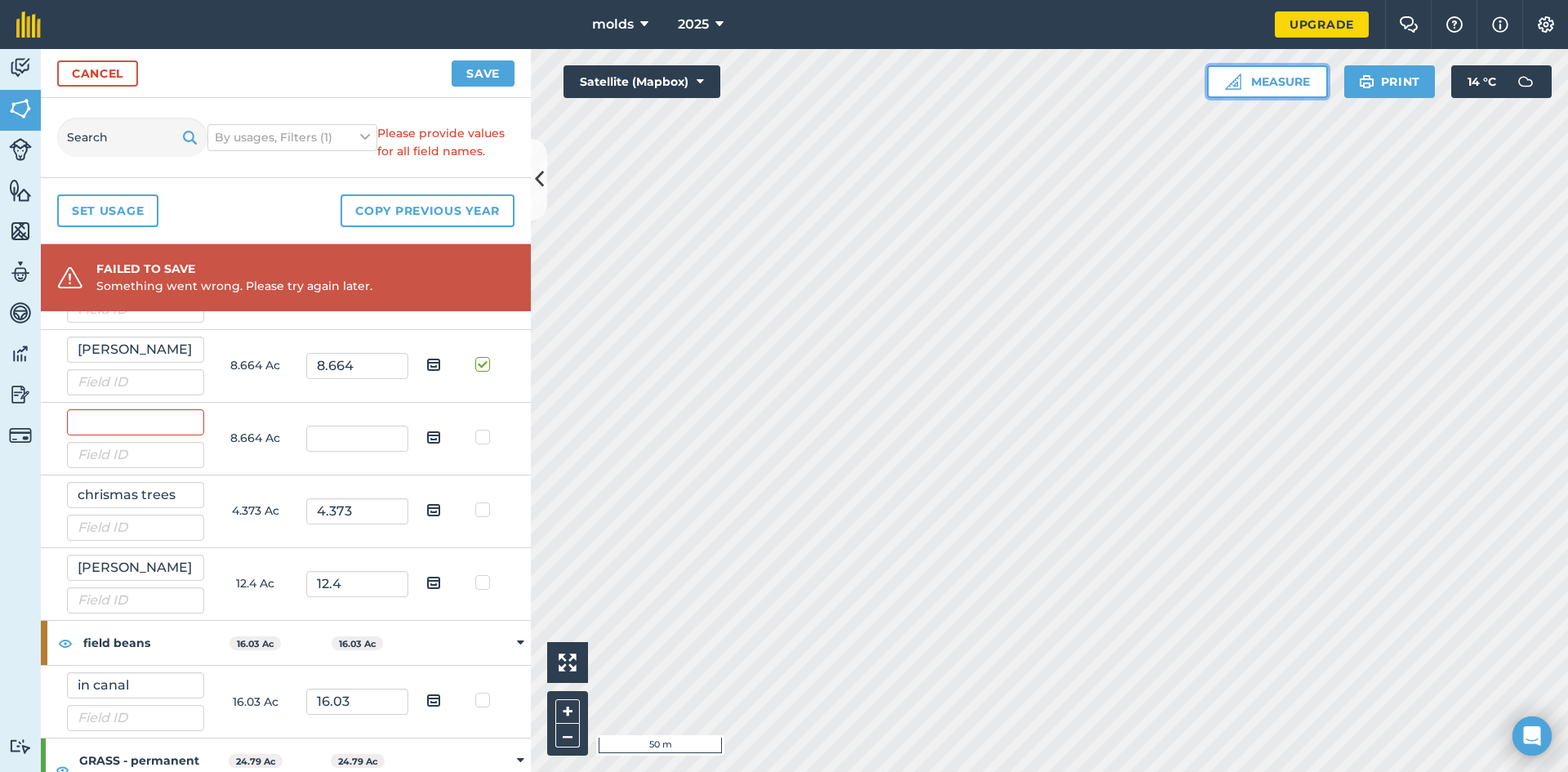
click at [1260, 81] on button "Measure" at bounding box center [1267, 81] width 121 height 33
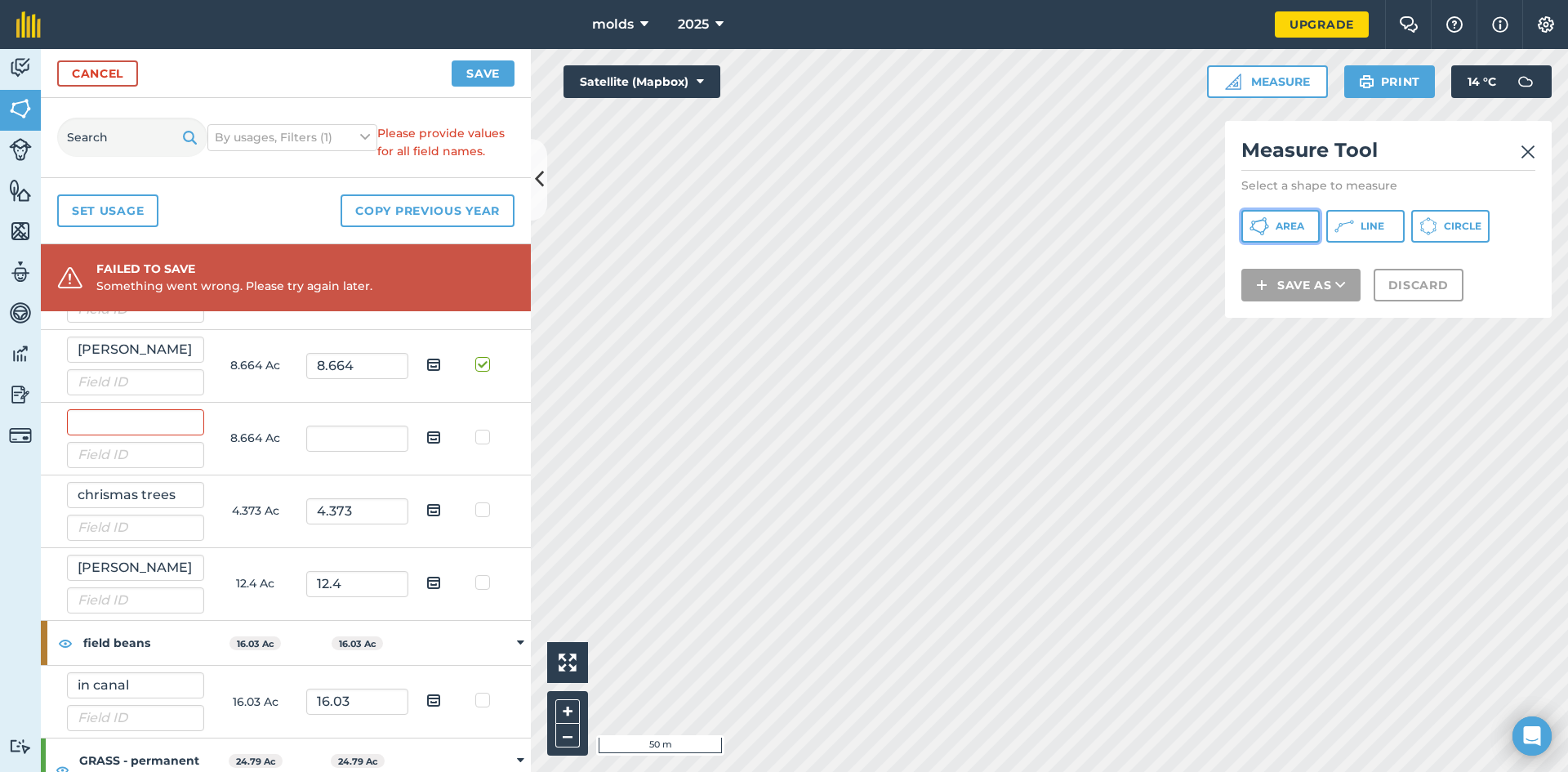
click at [1295, 231] on span "Area" at bounding box center [1289, 226] width 29 height 13
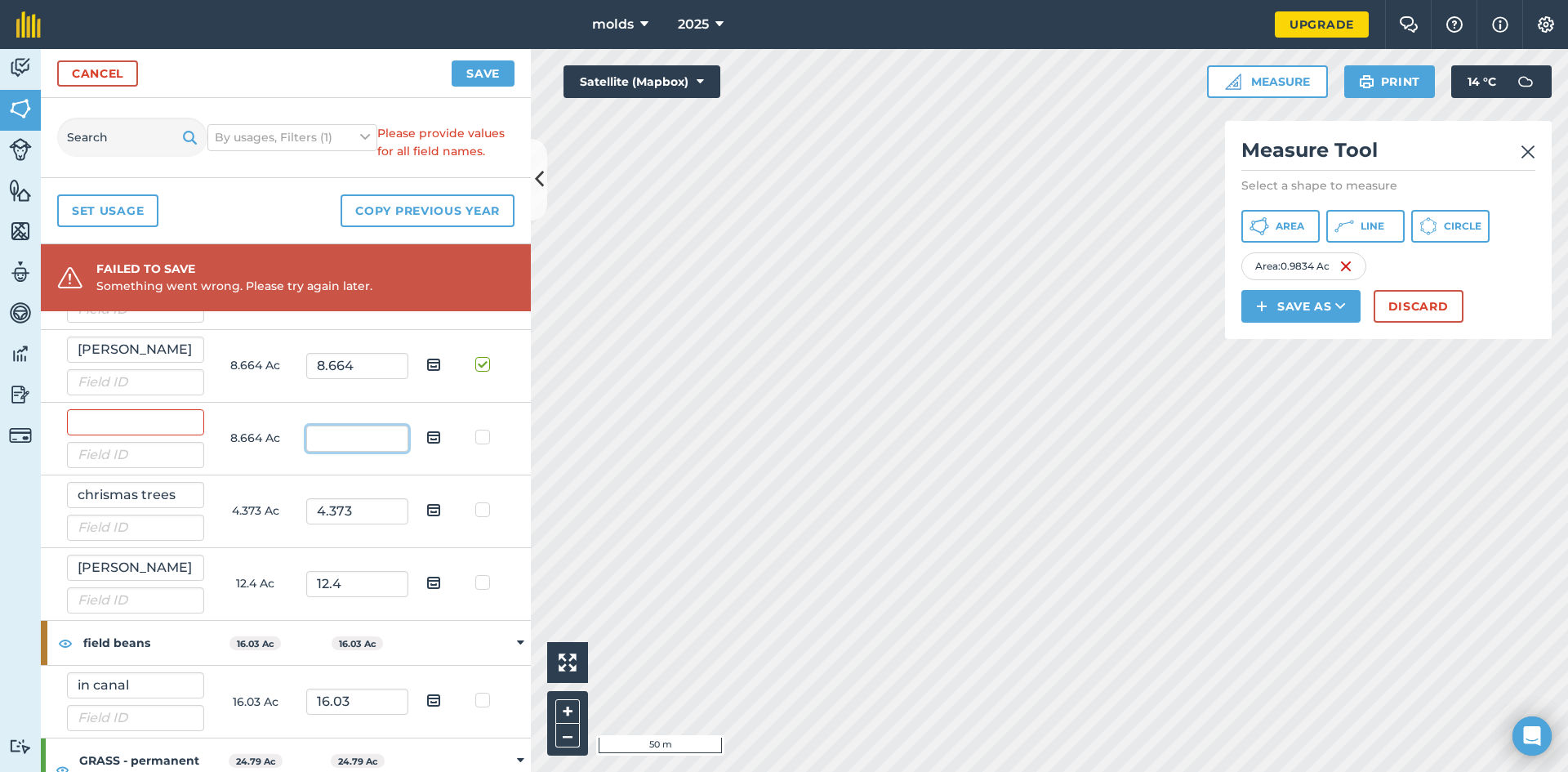
drag, startPoint x: 353, startPoint y: 444, endPoint x: 342, endPoint y: 464, distance: 22.8
click at [347, 452] on td at bounding box center [356, 438] width 102 height 72
type input "0.9834"
click at [474, 78] on button "Save" at bounding box center [483, 73] width 63 height 26
click at [483, 66] on button "Save" at bounding box center [483, 73] width 63 height 26
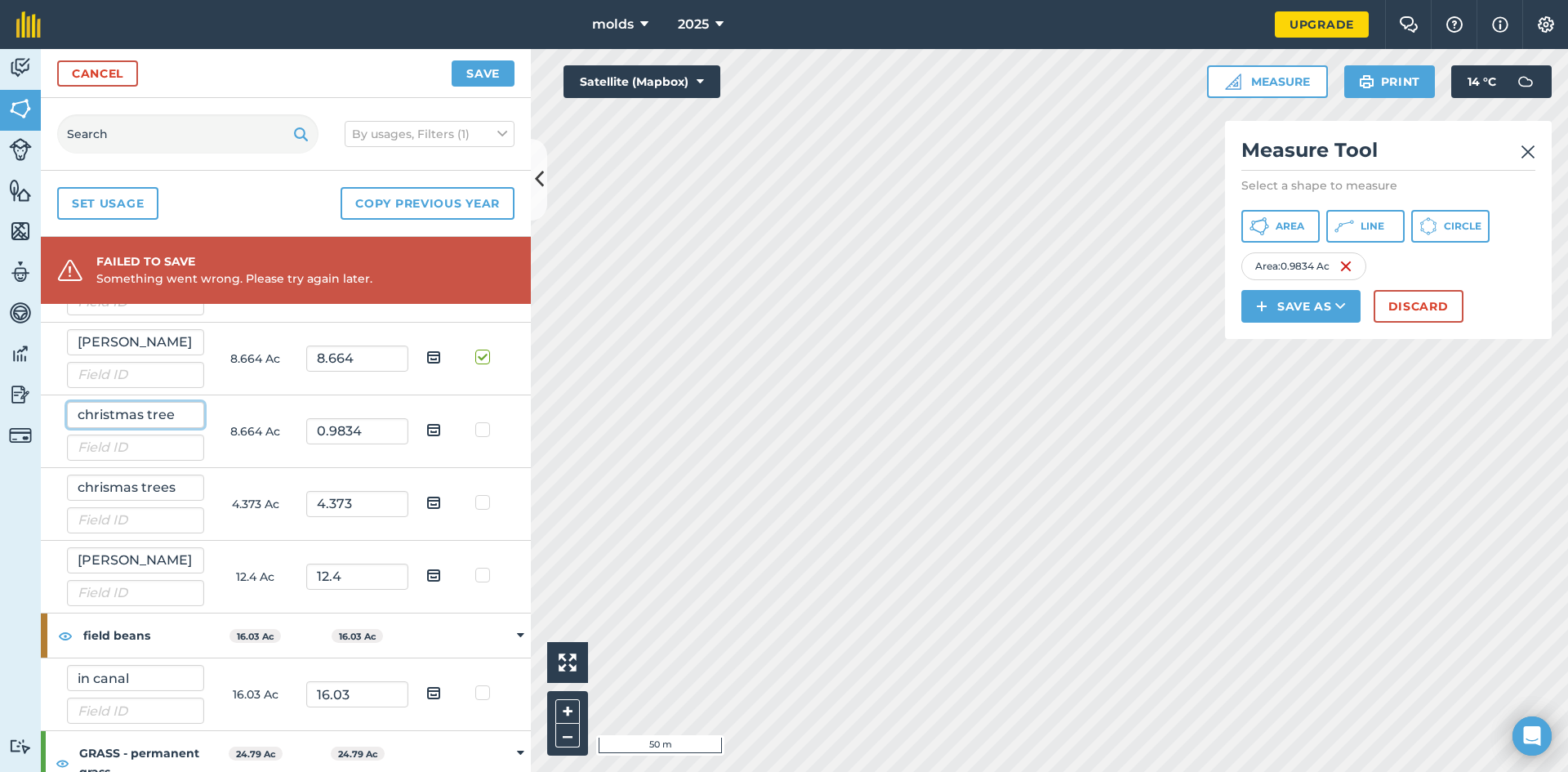
type input "christmas tree"
click at [499, 68] on button "Save" at bounding box center [483, 73] width 63 height 26
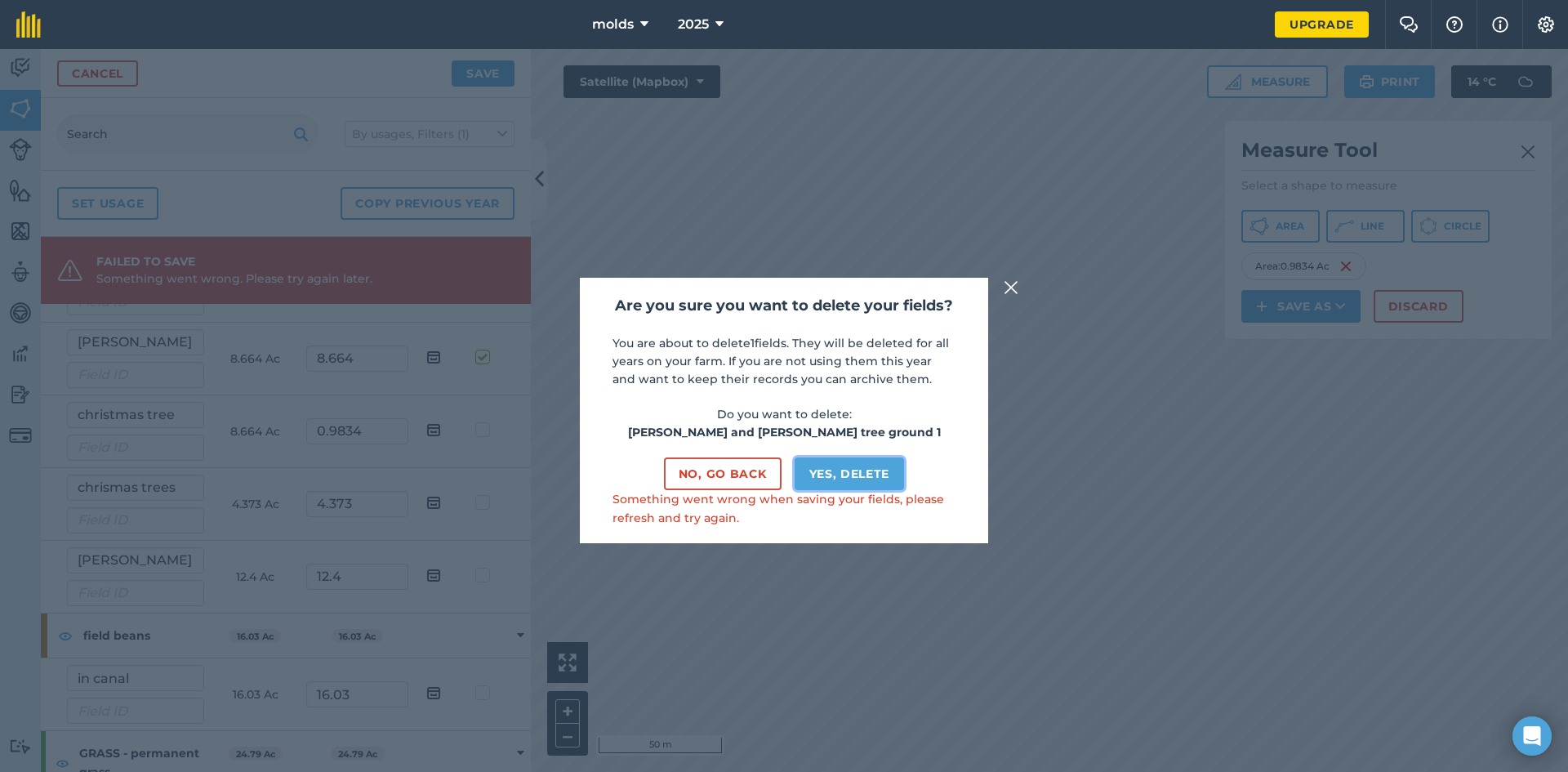
click at [846, 478] on button "Yes, delete" at bounding box center [849, 473] width 110 height 33
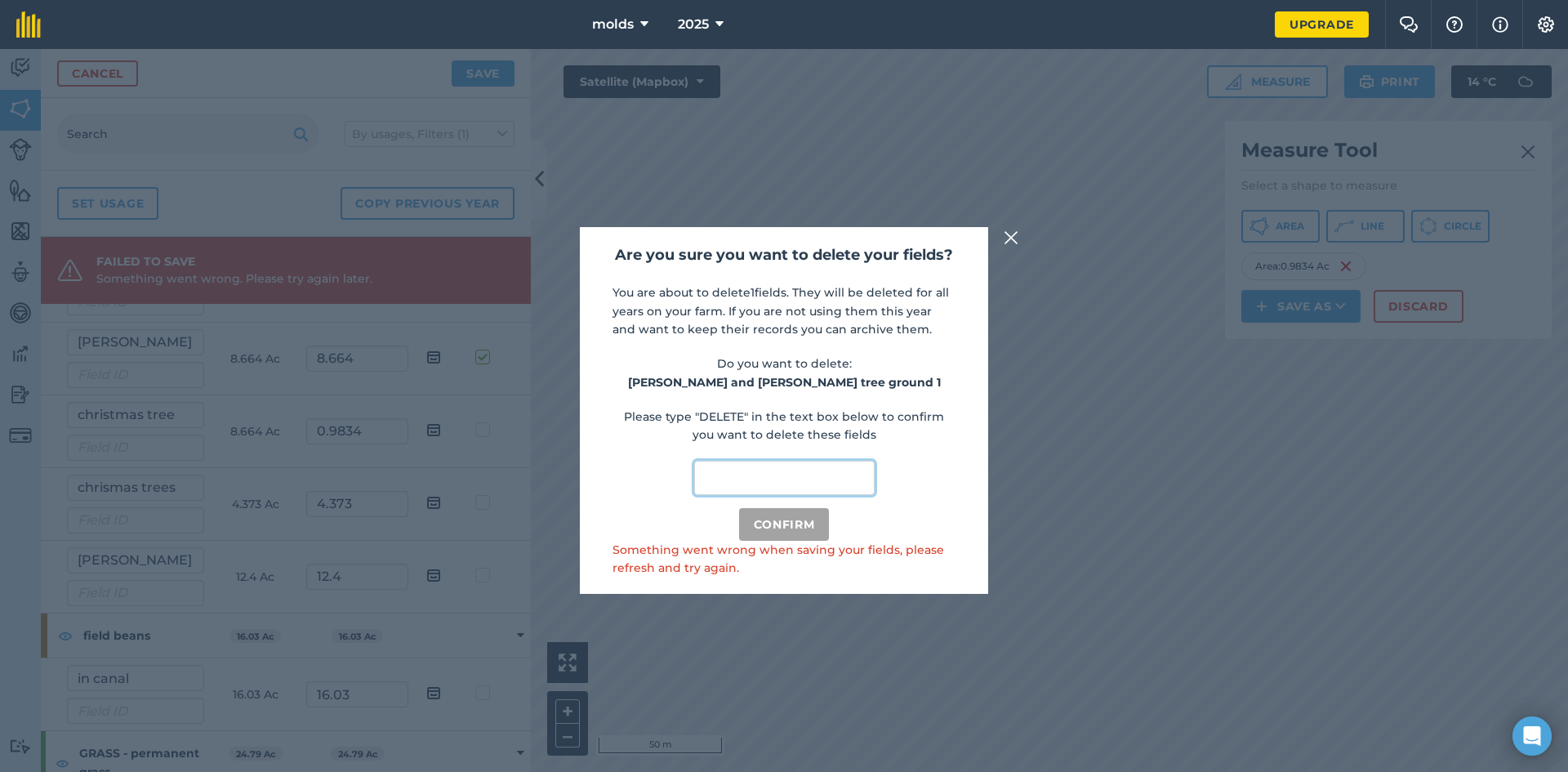
click at [775, 479] on input "text" at bounding box center [784, 477] width 180 height 35
type input "delete"
click at [788, 524] on button "Confirm" at bounding box center [785, 524] width 91 height 33
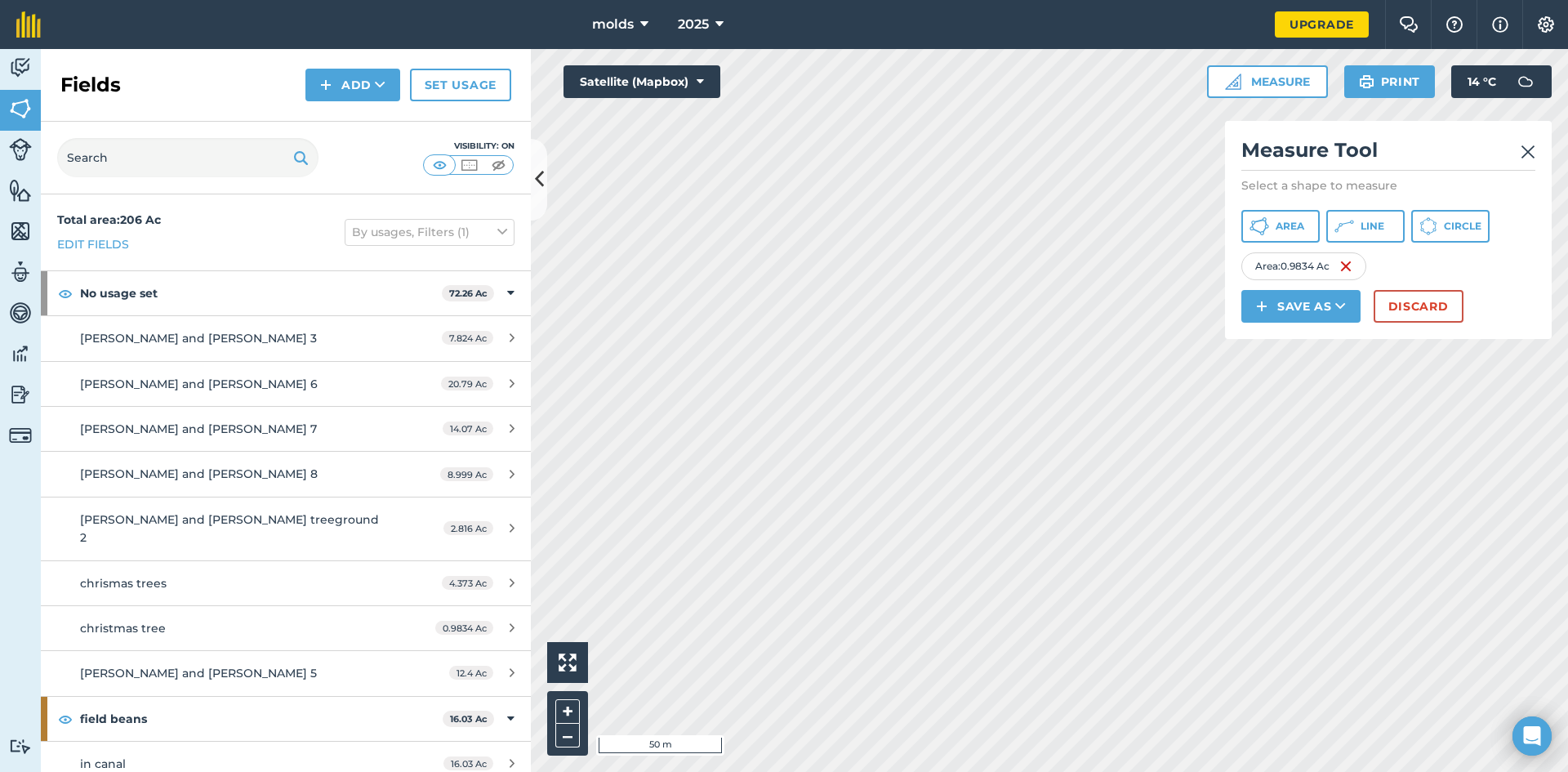
click at [1525, 149] on img at bounding box center [1527, 152] width 15 height 20
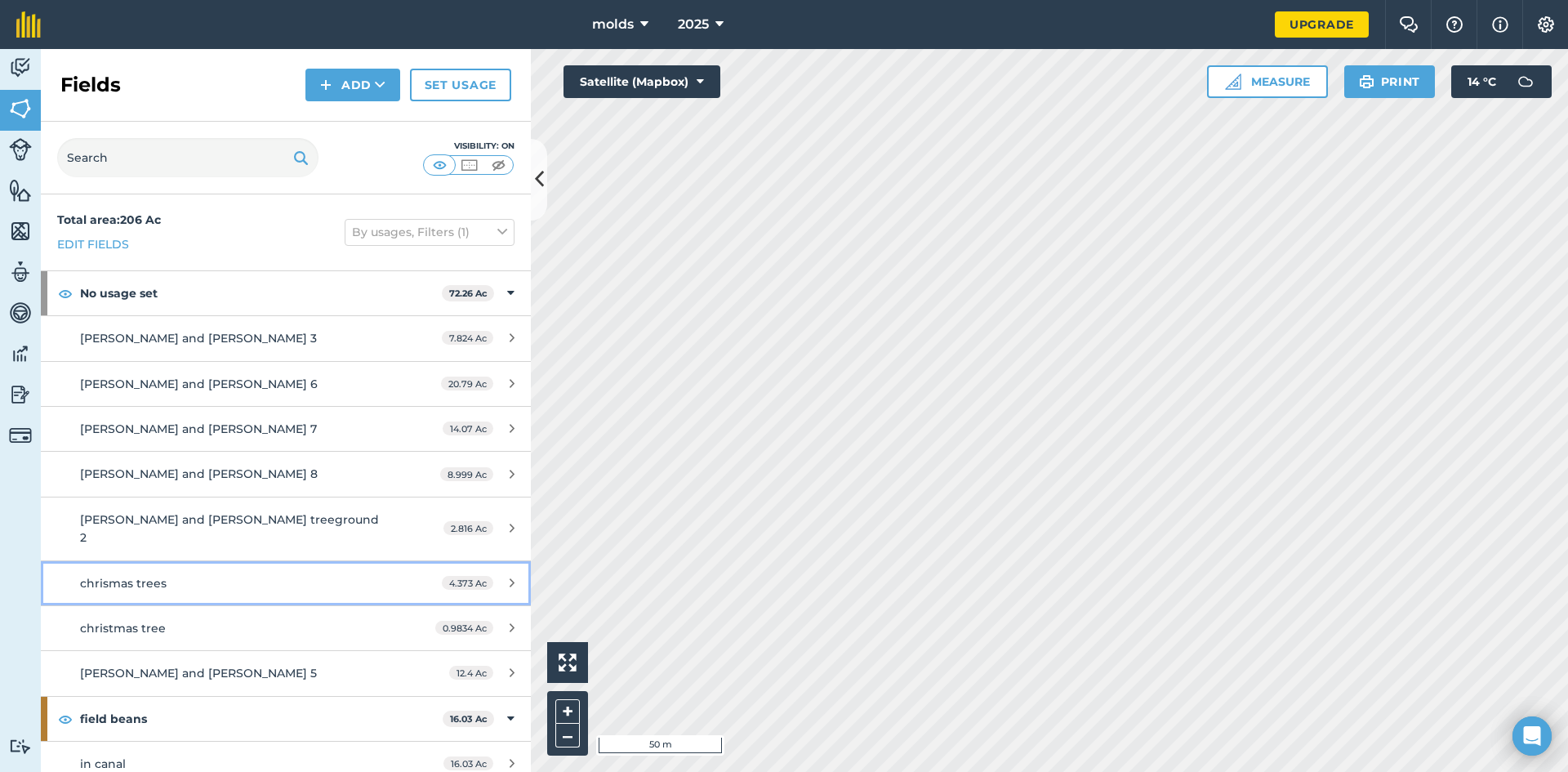
click at [510, 576] on icon at bounding box center [512, 582] width 5 height 12
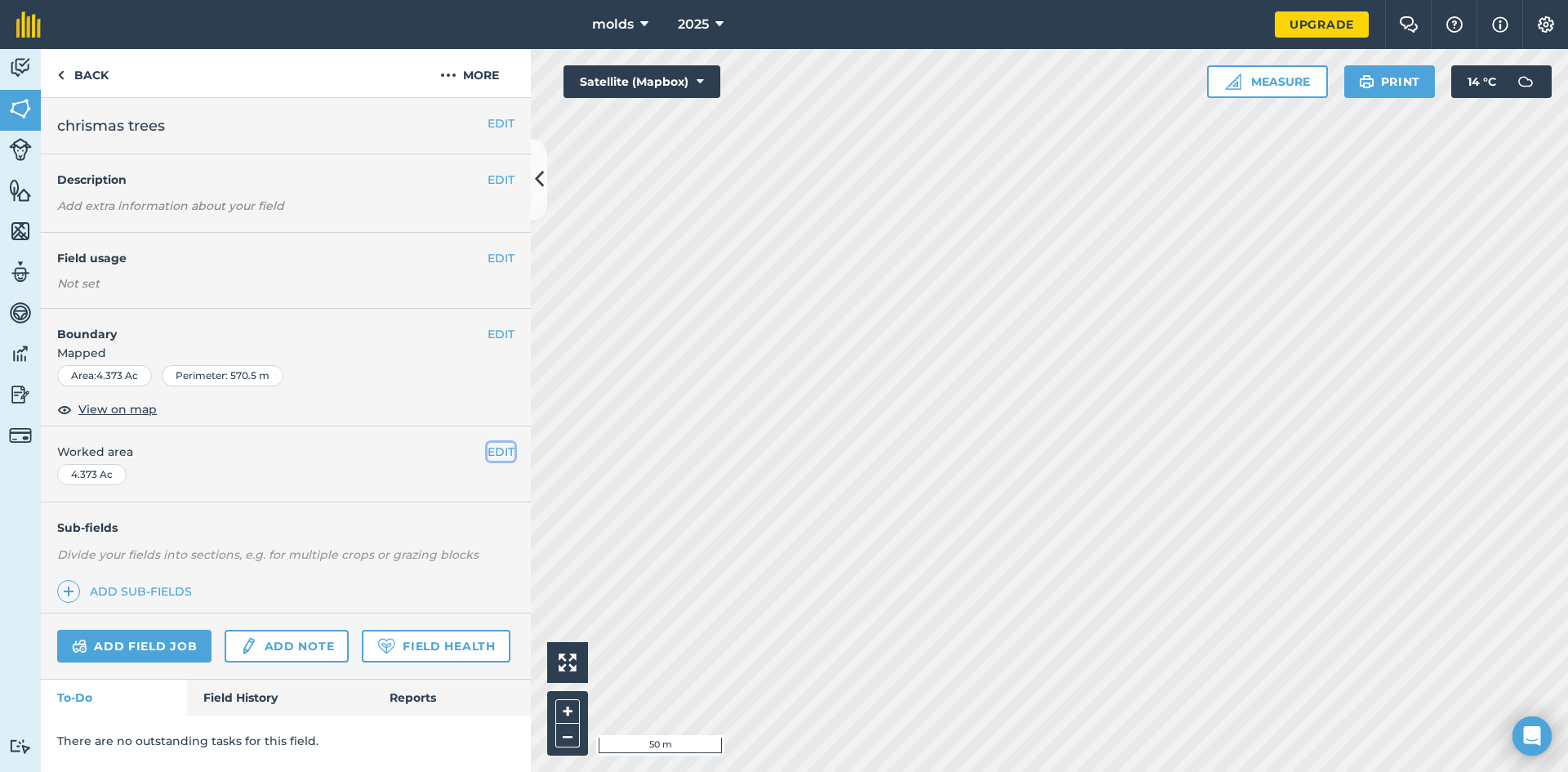
click at [498, 455] on button "EDIT" at bounding box center [500, 451] width 27 height 18
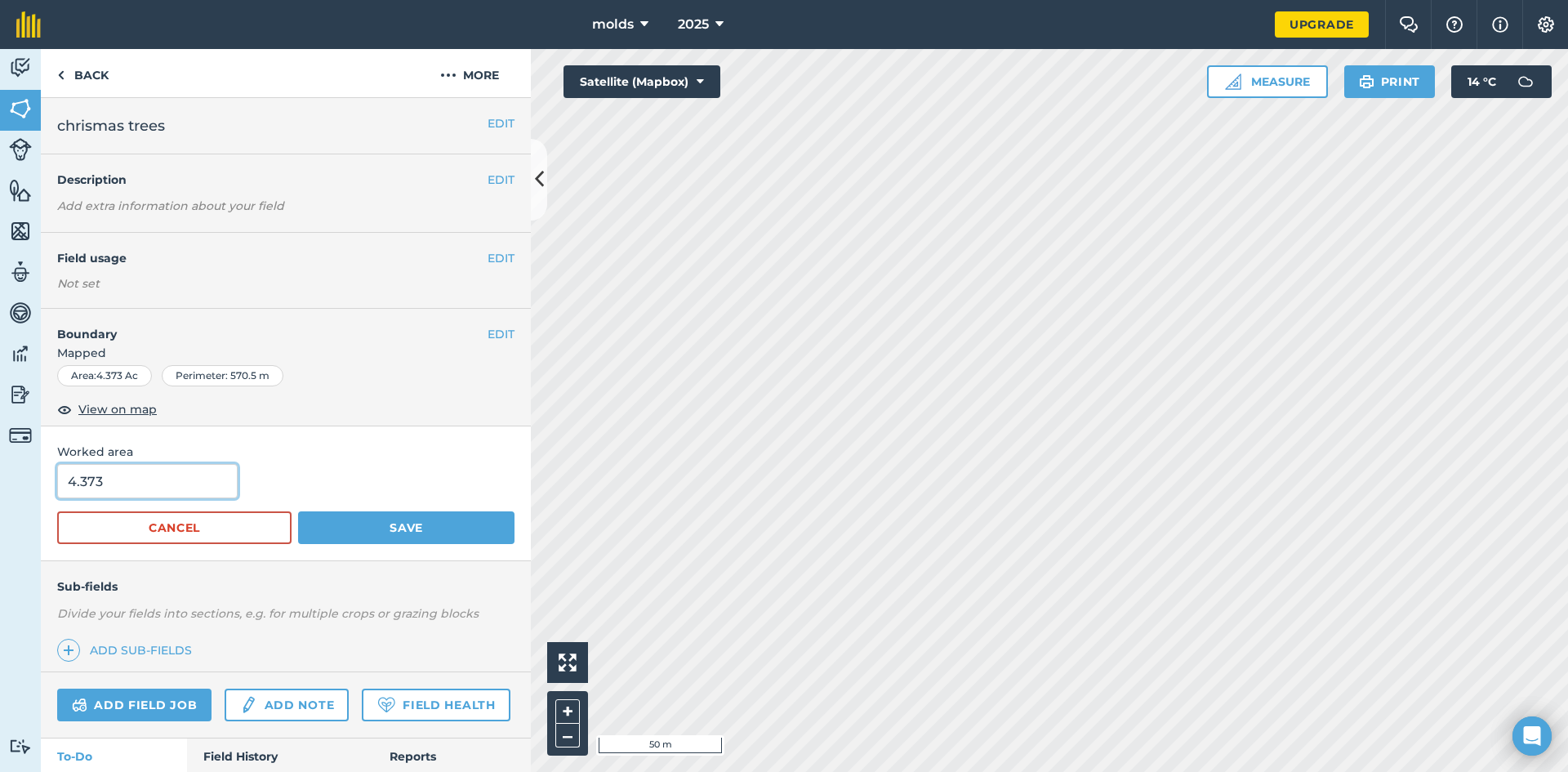
drag, startPoint x: 159, startPoint y: 484, endPoint x: 147, endPoint y: 480, distance: 12.6
click at [147, 480] on input "4.373" at bounding box center [147, 481] width 180 height 35
click at [129, 454] on div "Worked area 4.373 Cancel Save" at bounding box center [285, 494] width 490 height 135
click at [402, 535] on button "Save" at bounding box center [406, 527] width 217 height 33
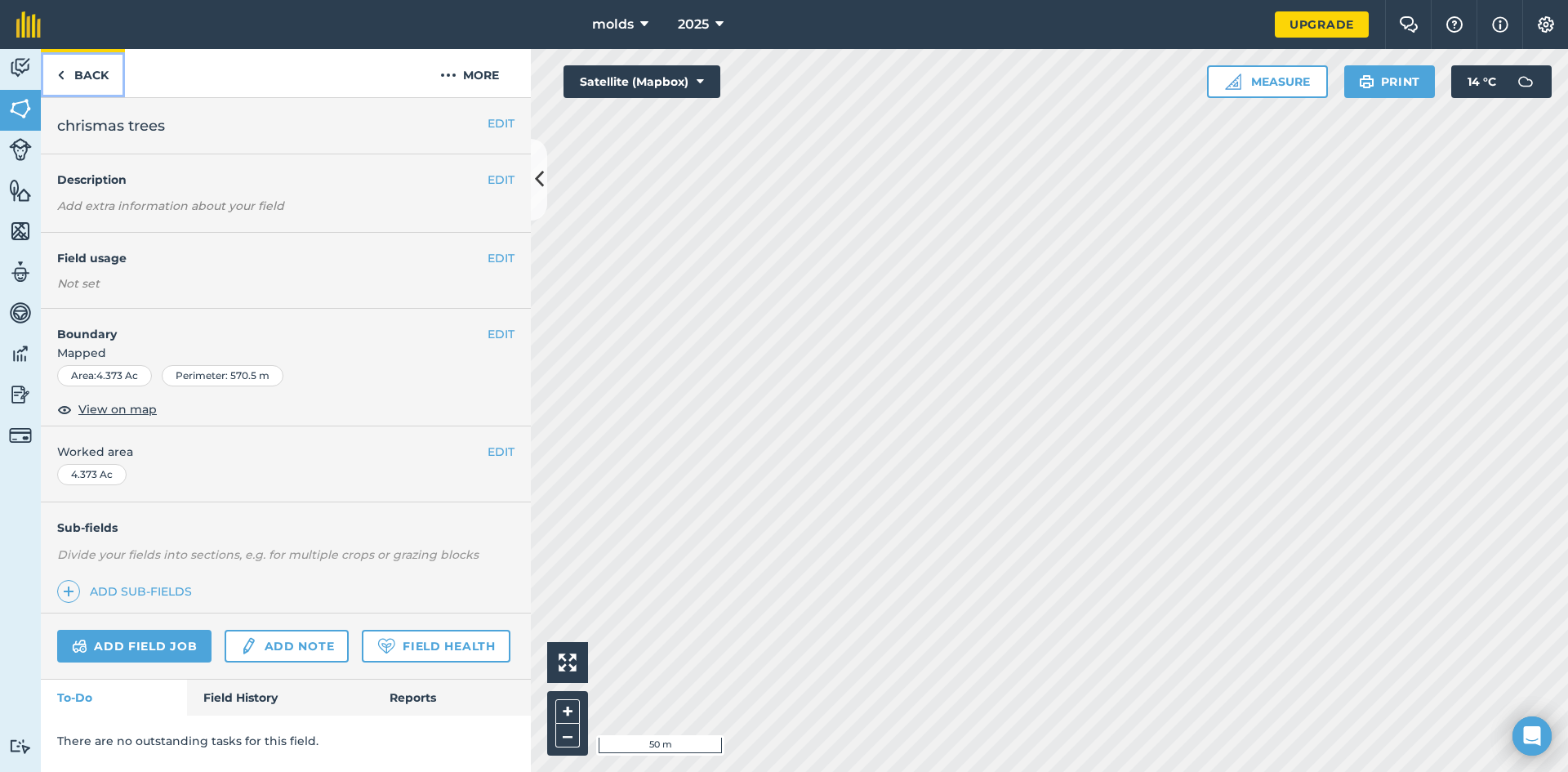
click at [55, 67] on link "Back" at bounding box center [82, 72] width 84 height 48
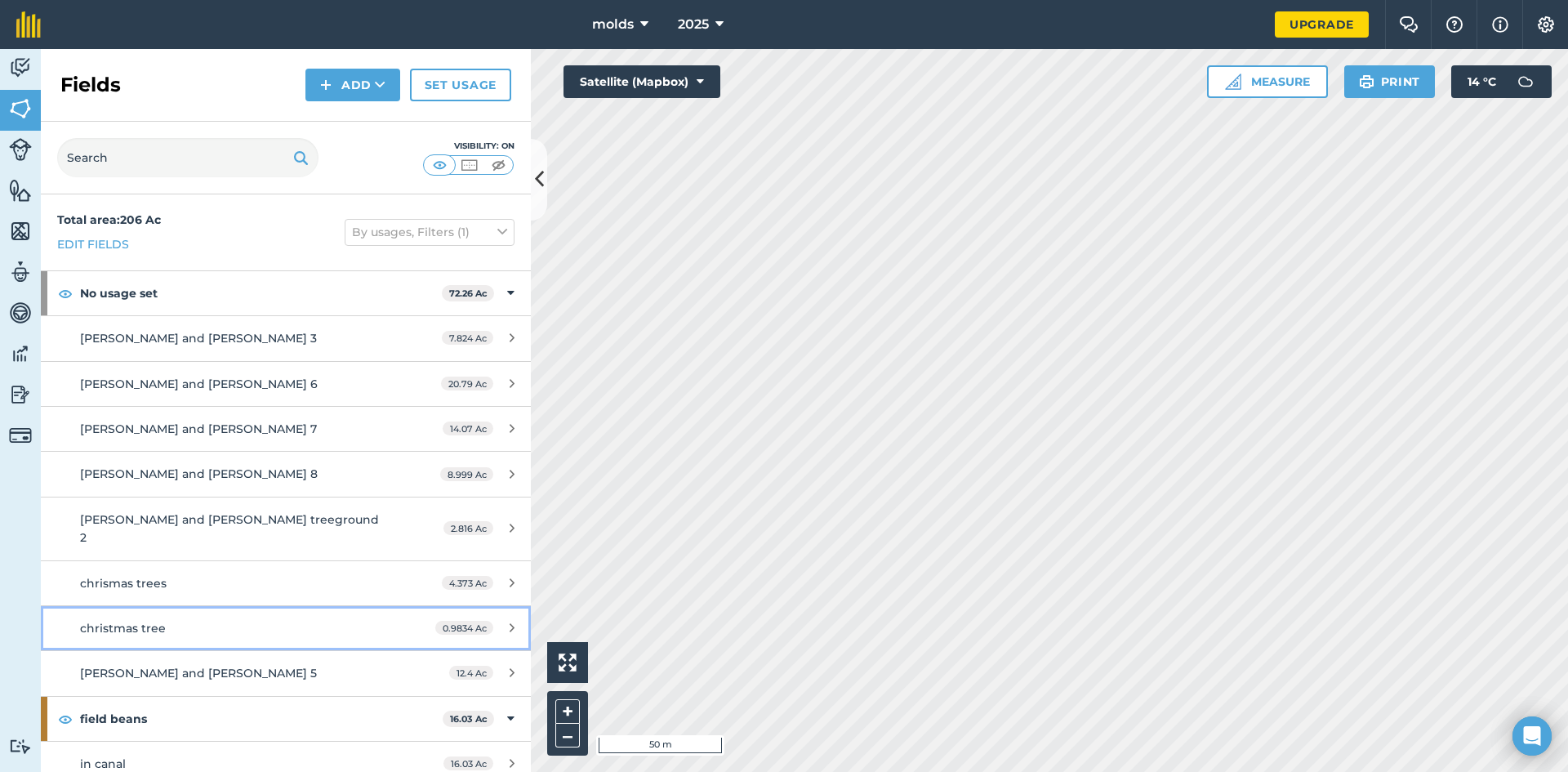
click at [490, 621] on span "0.9834 Ac" at bounding box center [464, 627] width 58 height 14
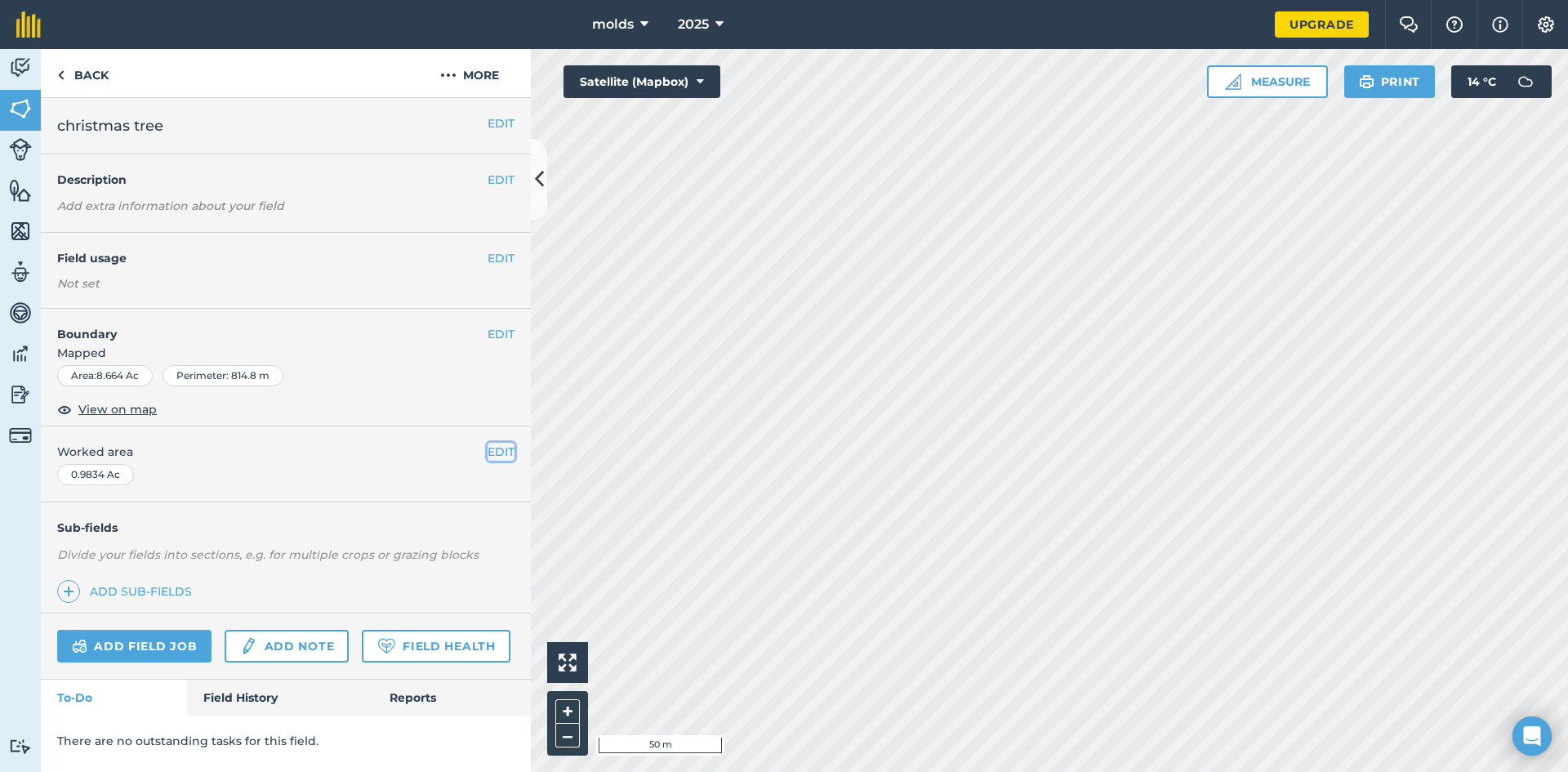
click at [501, 454] on button "EDIT" at bounding box center [500, 451] width 27 height 18
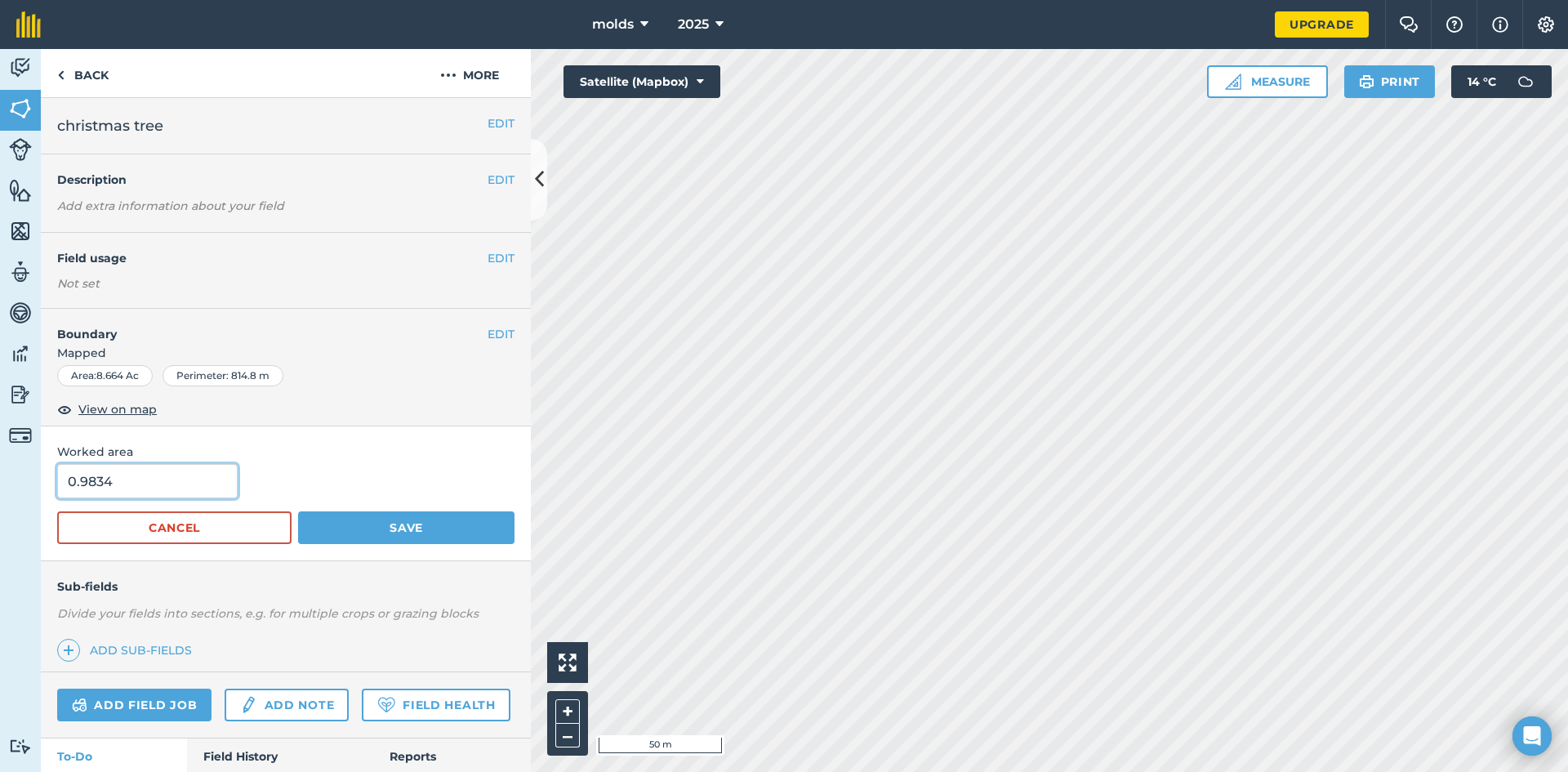
drag, startPoint x: 151, startPoint y: 476, endPoint x: 0, endPoint y: 493, distance: 152.0
click at [0, 493] on div "Activity Fields Livestock Features Maps Team Vehicles Data Reporting Billing Tu…" at bounding box center [784, 410] width 1568 height 723
click at [22, 120] on img at bounding box center [20, 108] width 23 height 25
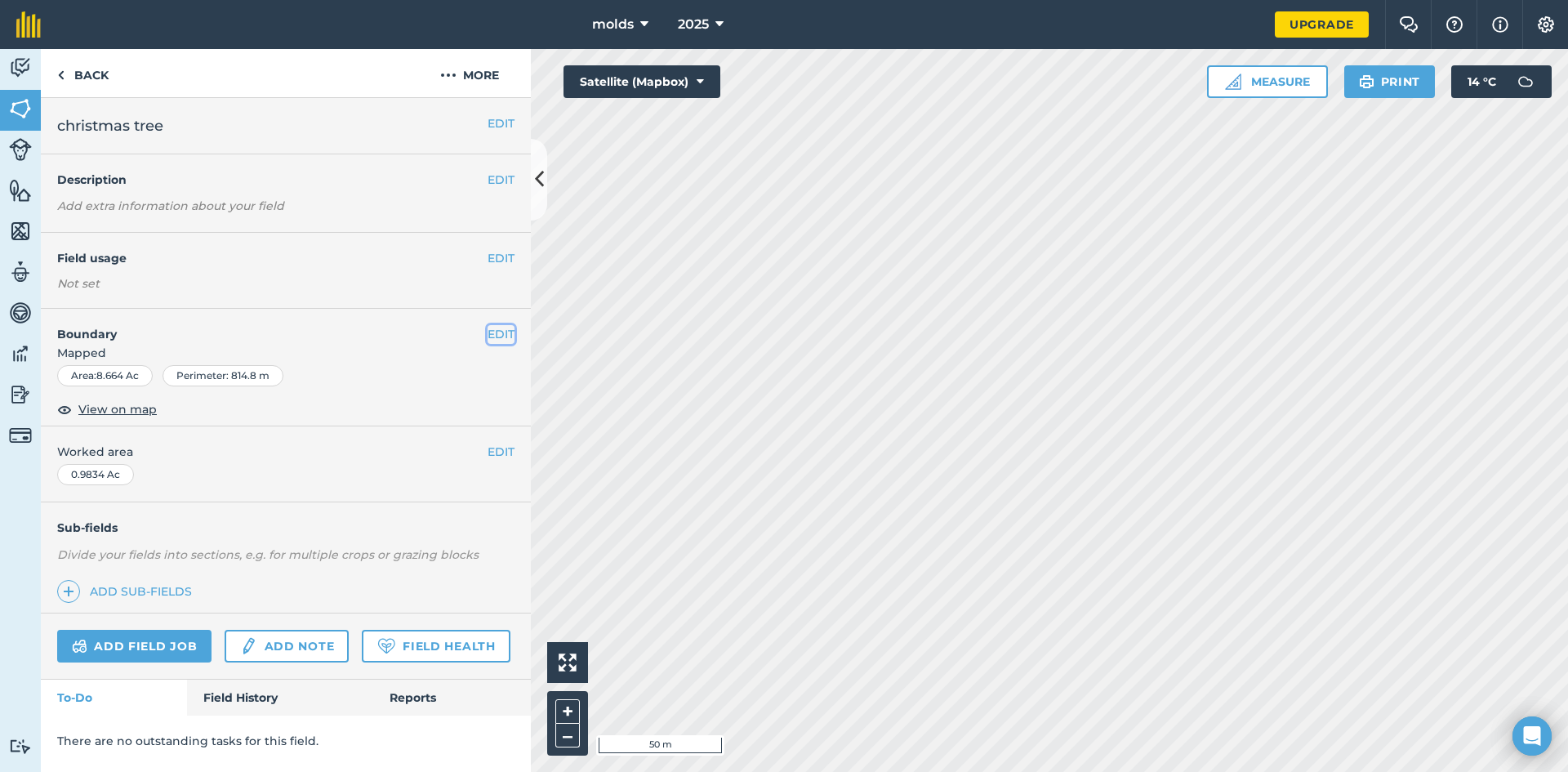
click at [494, 327] on button "EDIT" at bounding box center [500, 334] width 27 height 18
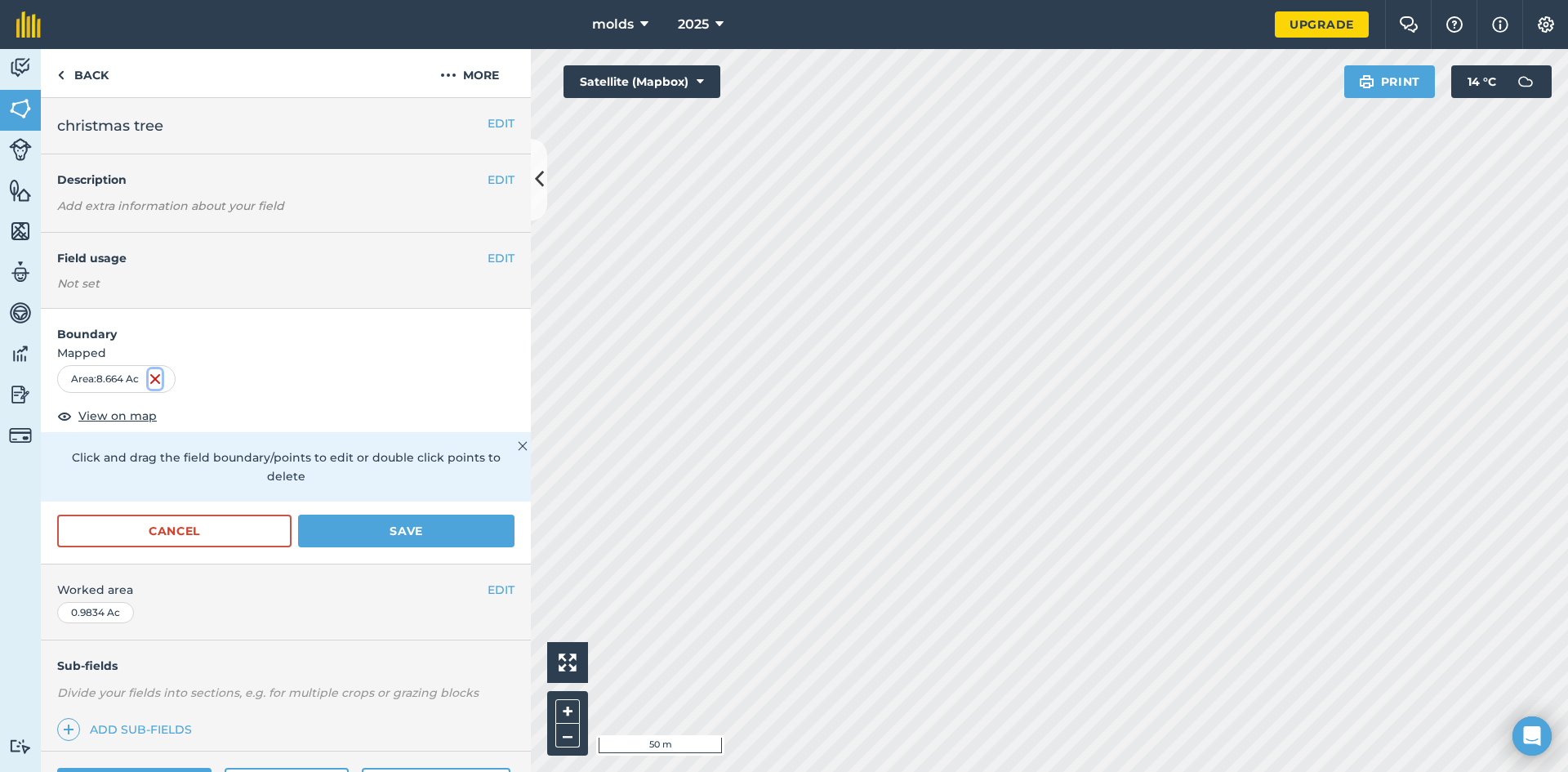
click at [154, 380] on img at bounding box center [154, 379] width 13 height 20
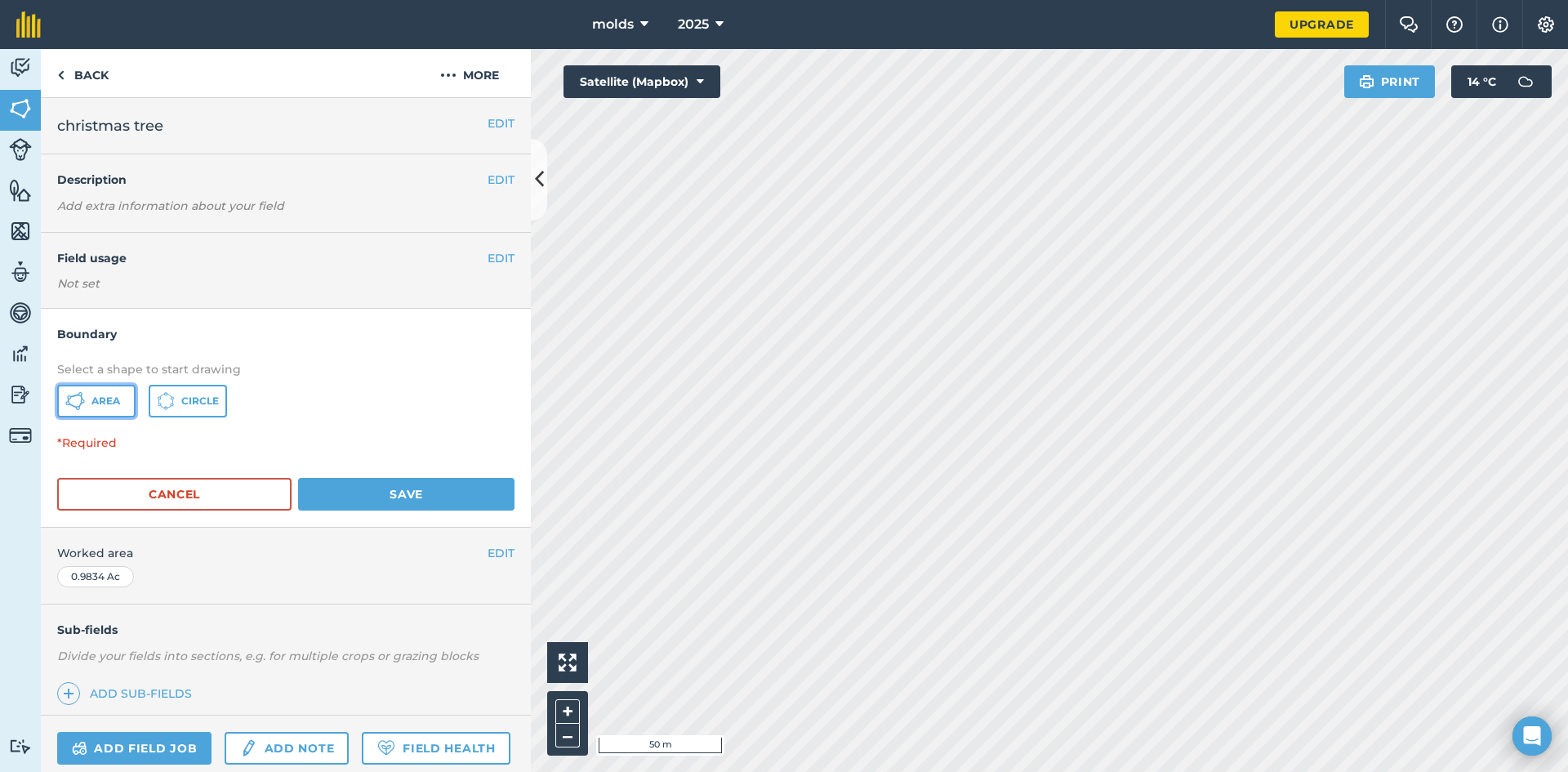
click at [93, 413] on button "Area" at bounding box center [96, 401] width 78 height 33
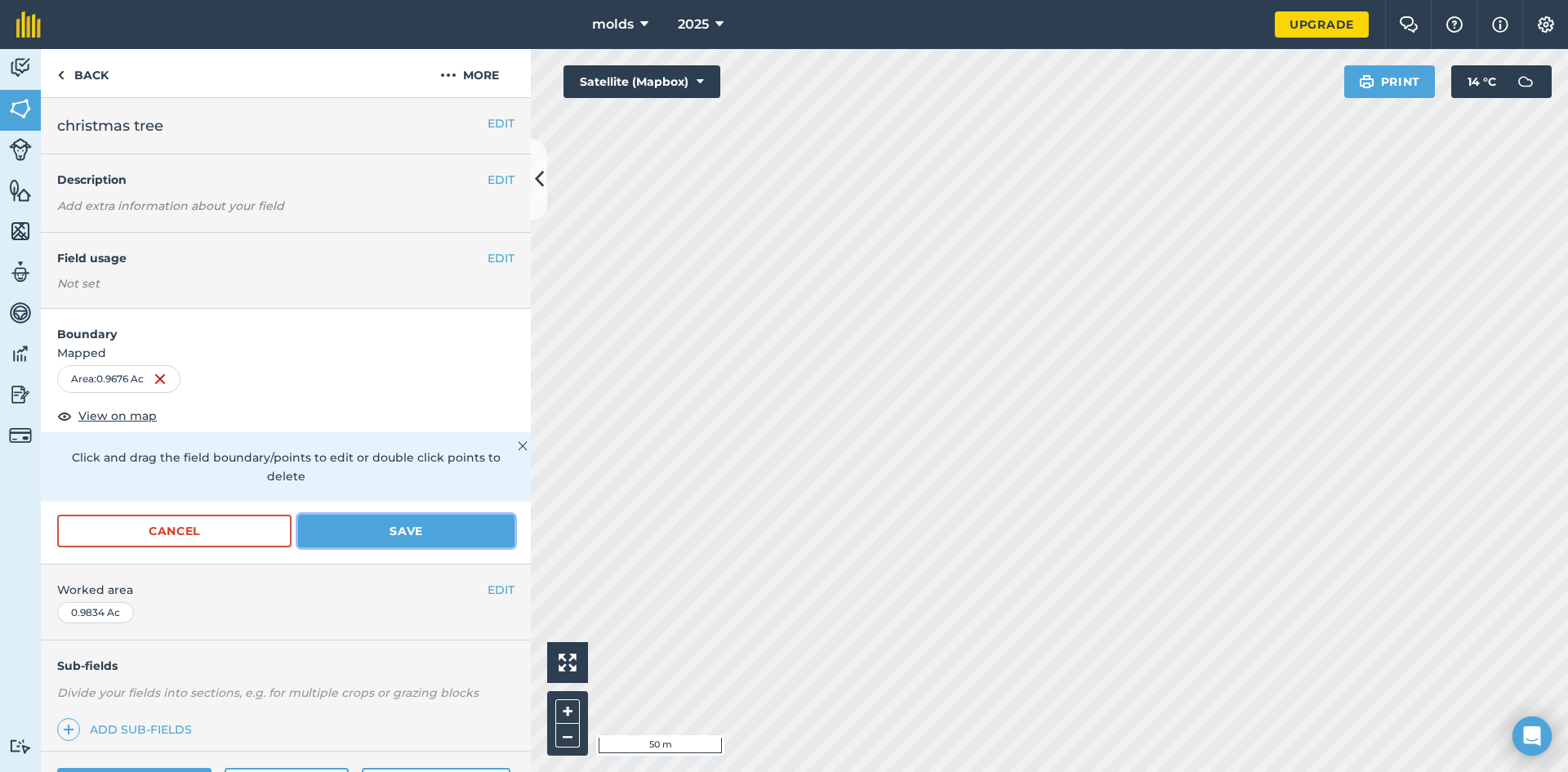
click at [380, 515] on button "Save" at bounding box center [406, 531] width 217 height 33
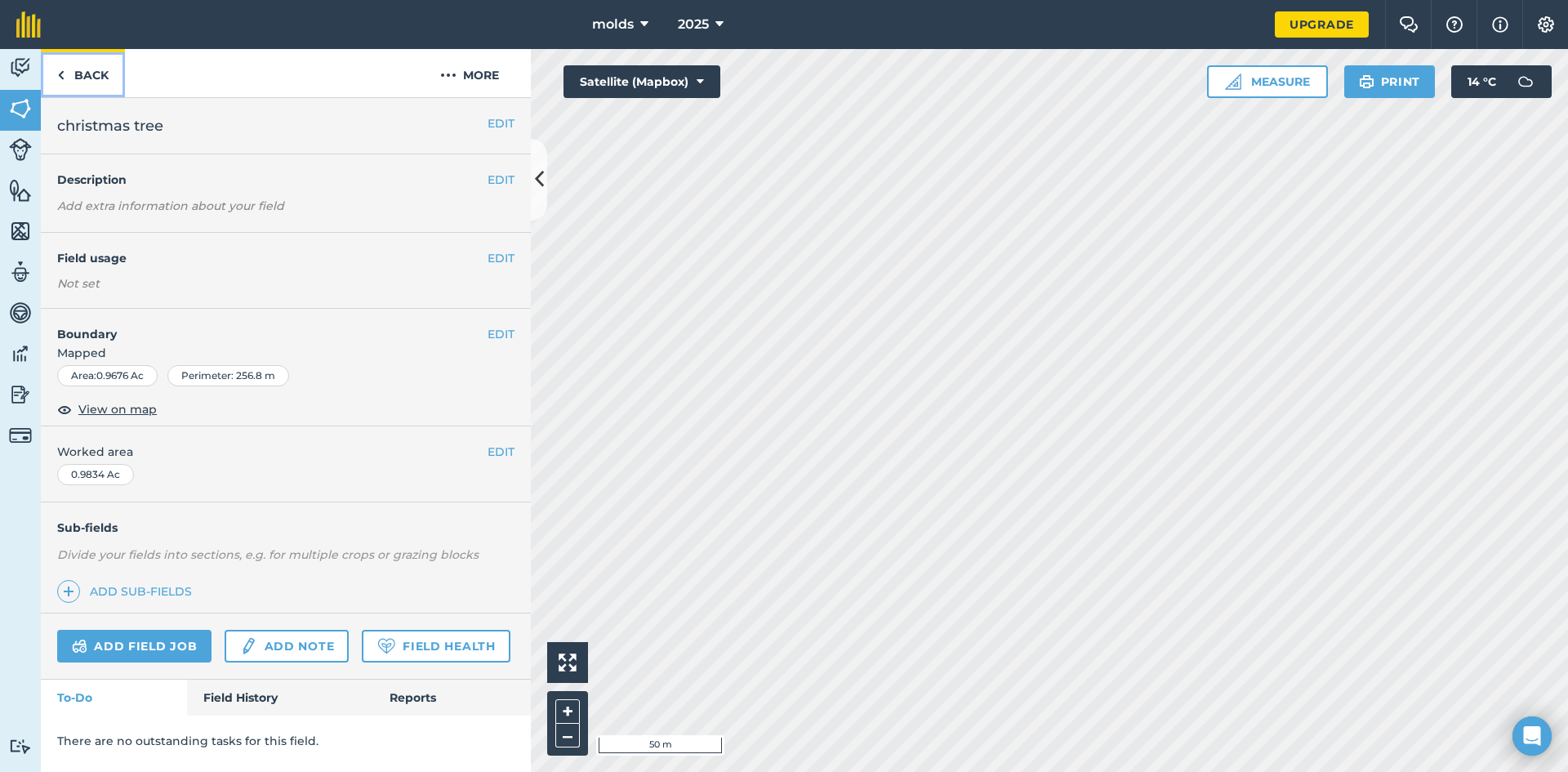
click at [72, 77] on link "Back" at bounding box center [82, 72] width 84 height 48
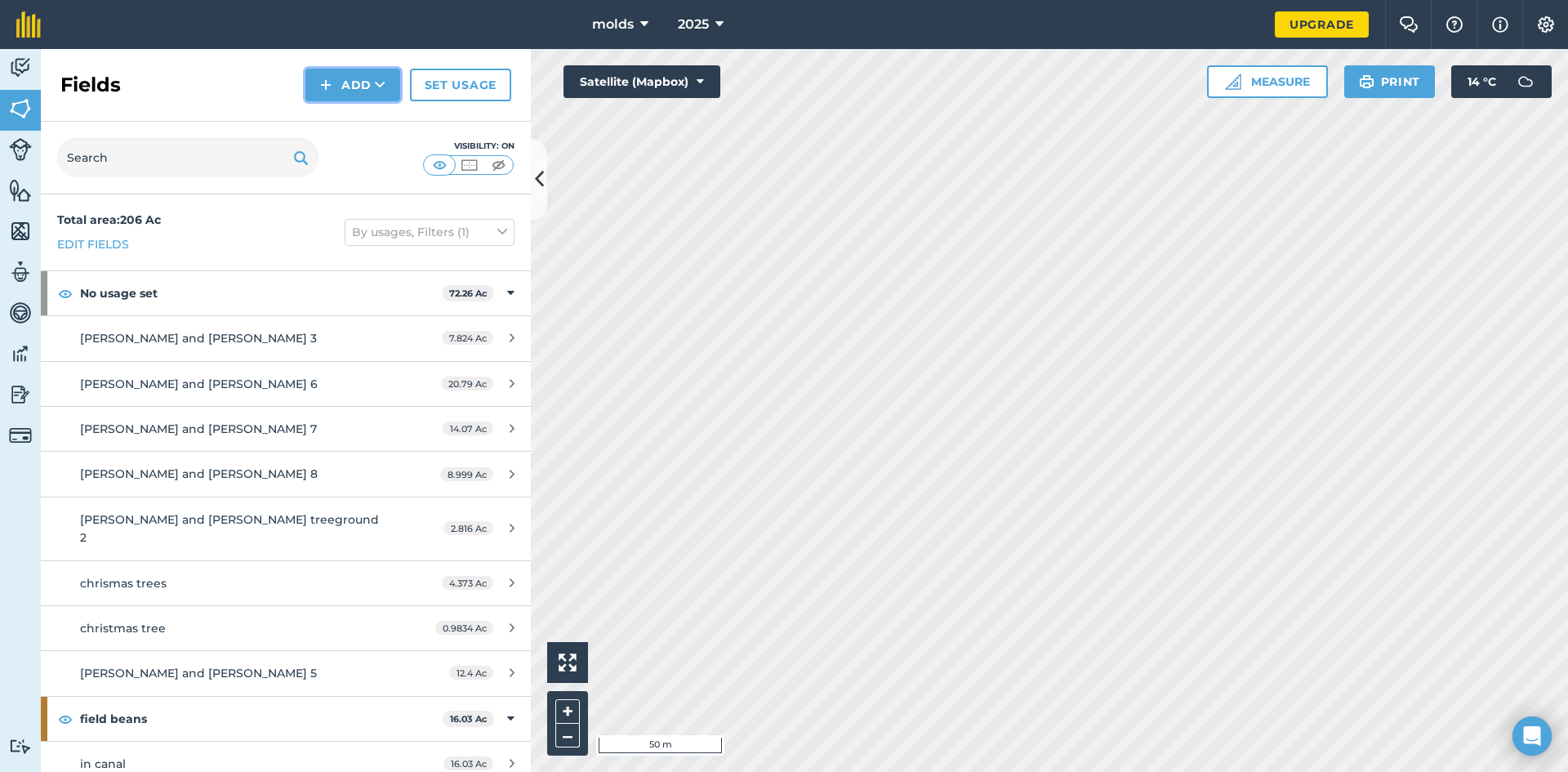
click at [321, 75] on img at bounding box center [326, 85] width 12 height 20
click at [370, 114] on link "Draw" at bounding box center [352, 122] width 90 height 36
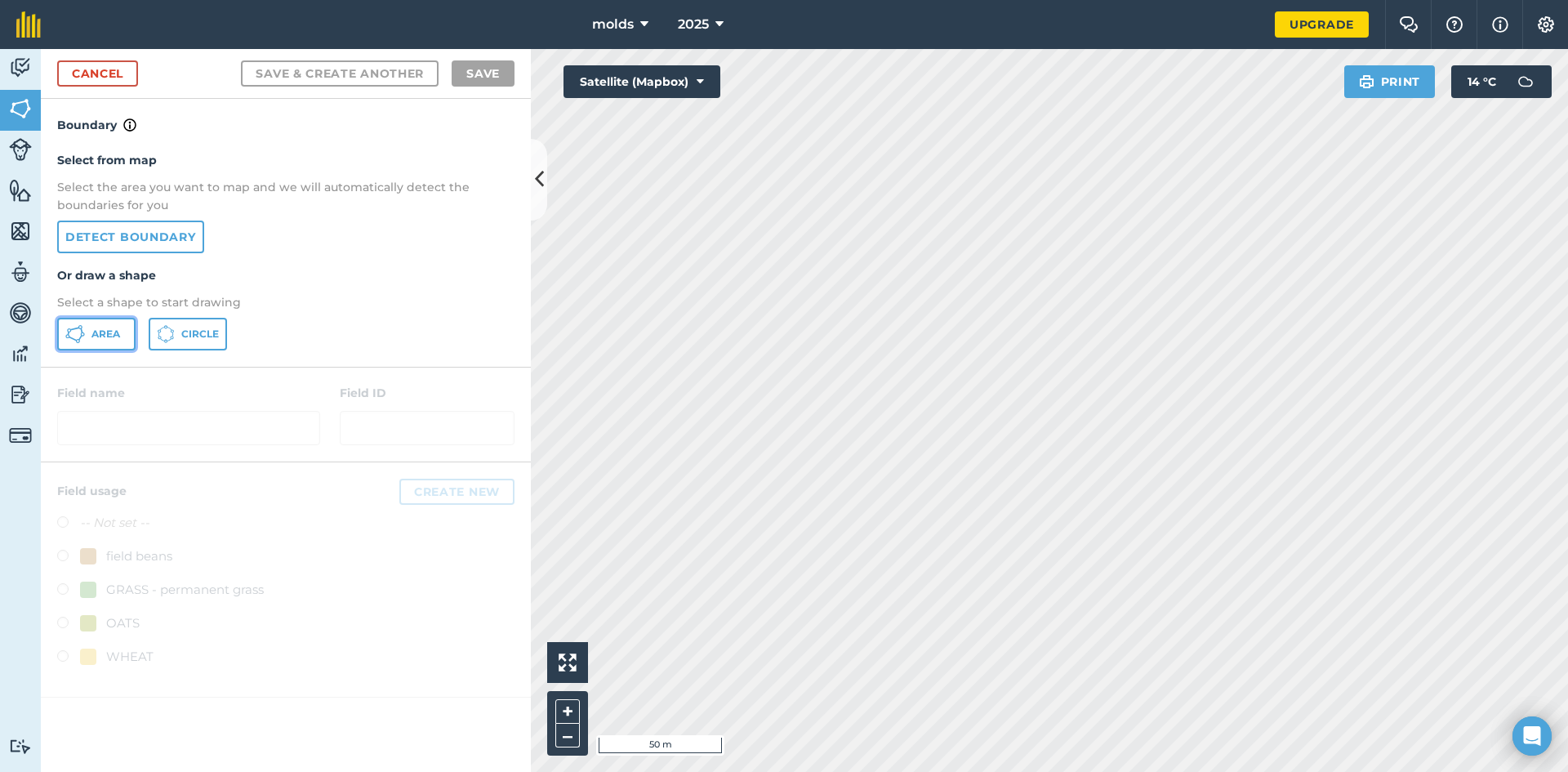
drag, startPoint x: 99, startPoint y: 344, endPoint x: 282, endPoint y: 346, distance: 183.0
click at [108, 343] on button "Area" at bounding box center [96, 334] width 78 height 33
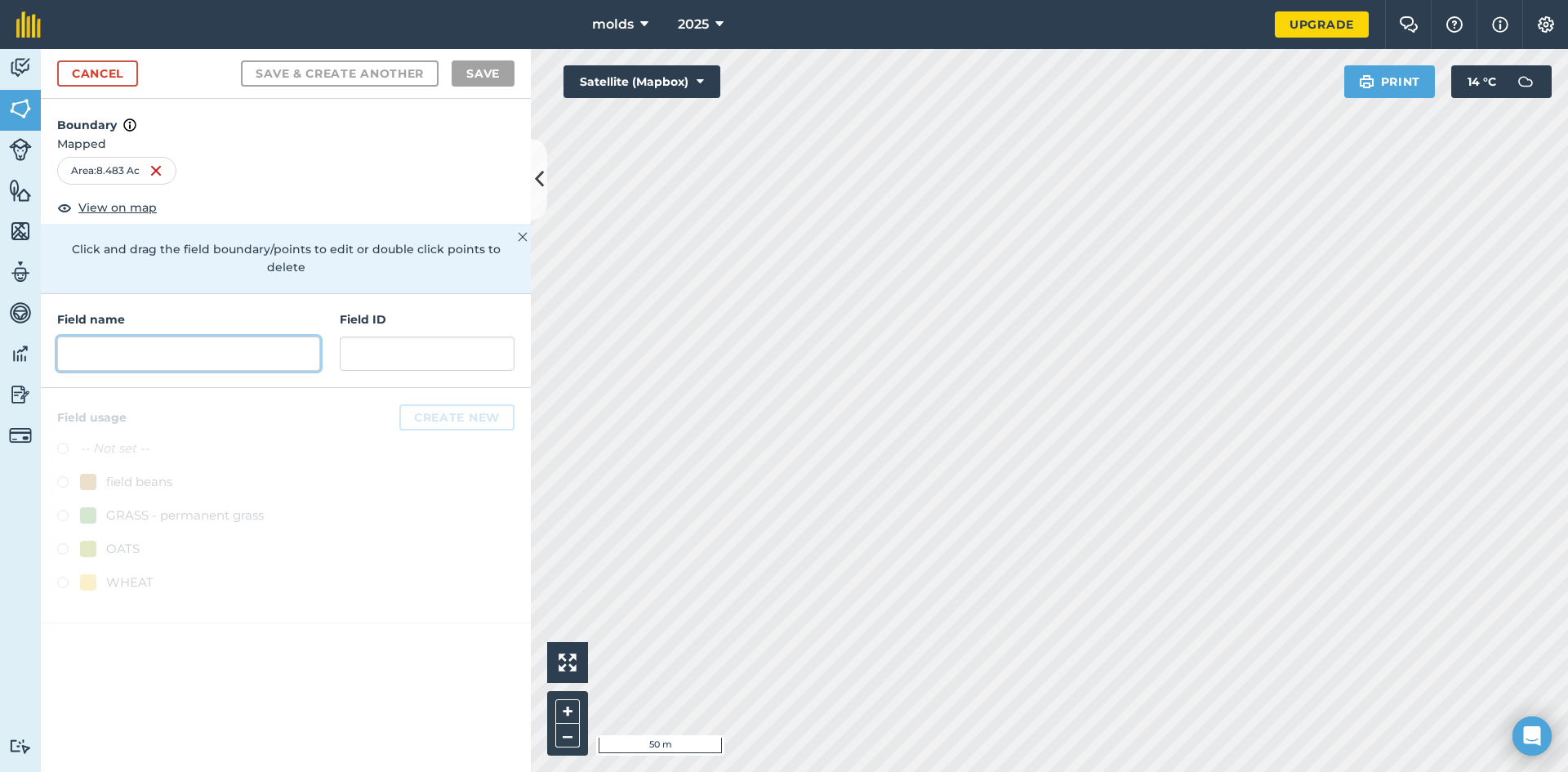
click at [226, 337] on input "text" at bounding box center [189, 353] width 263 height 35
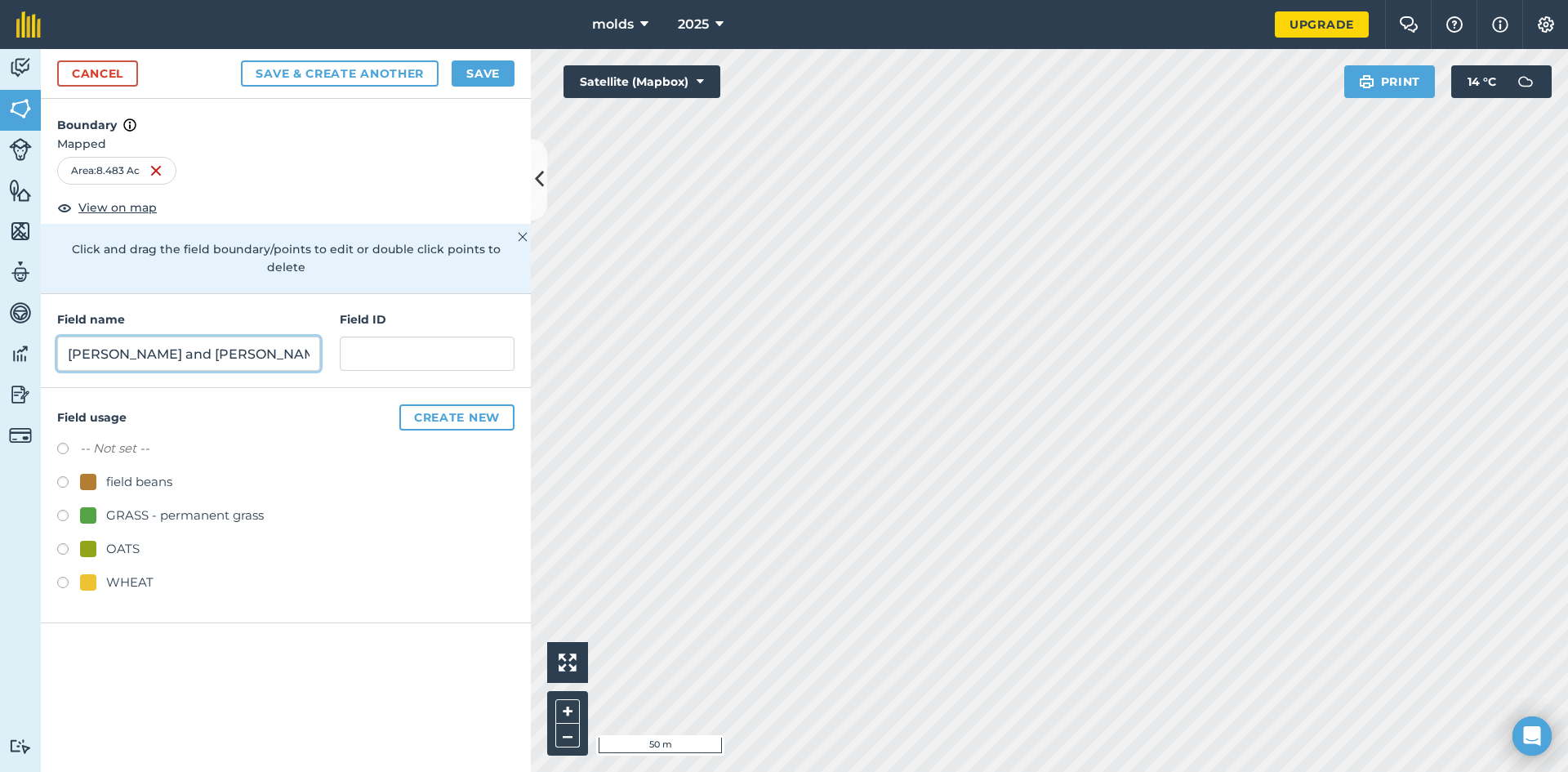
type input "brenda and martin tree ground 1"
click at [67, 576] on label at bounding box center [68, 584] width 23 height 16
radio input "true"
click at [480, 73] on button "Save" at bounding box center [483, 73] width 63 height 26
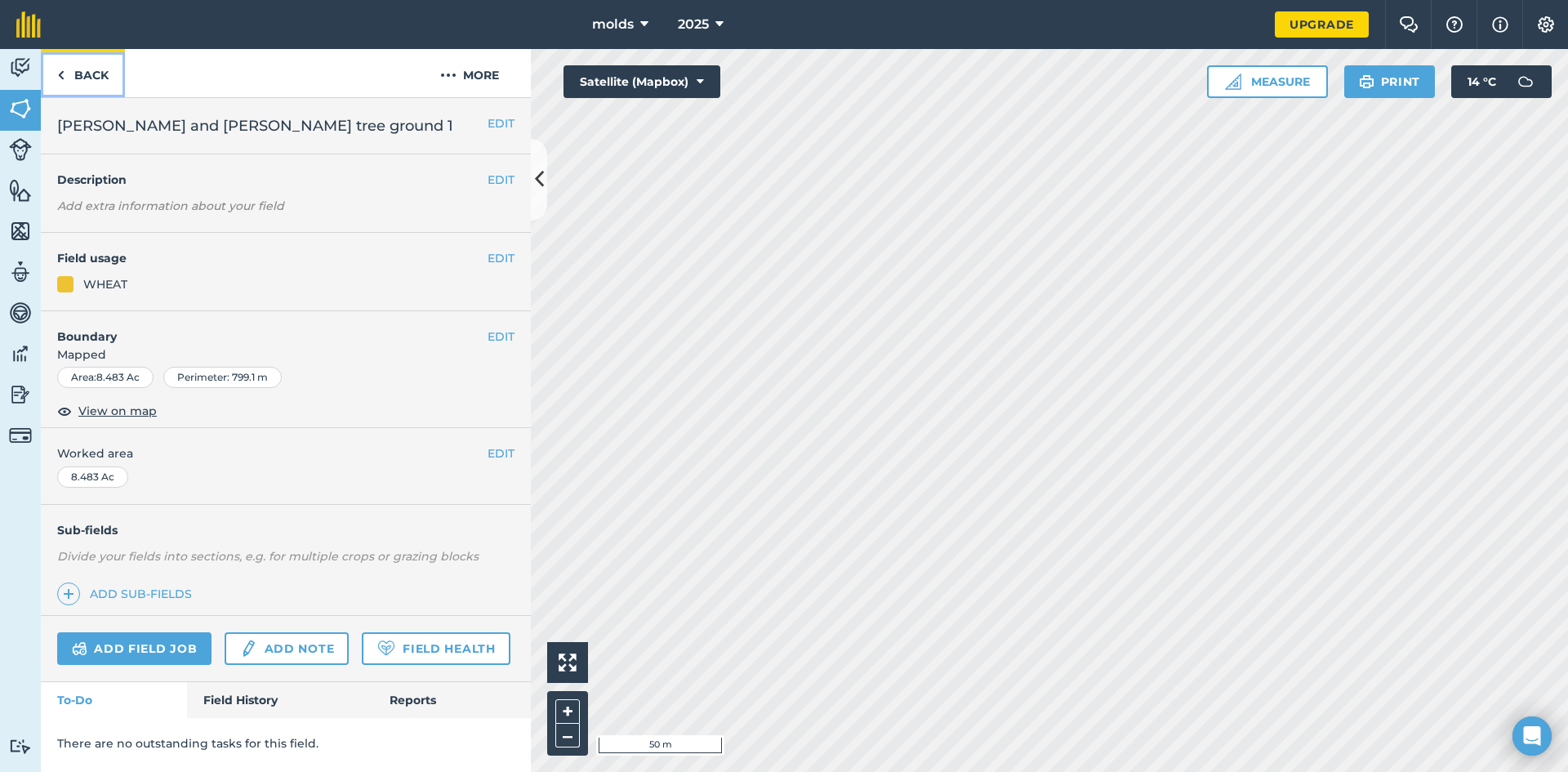
click at [92, 81] on link "Back" at bounding box center [82, 72] width 84 height 48
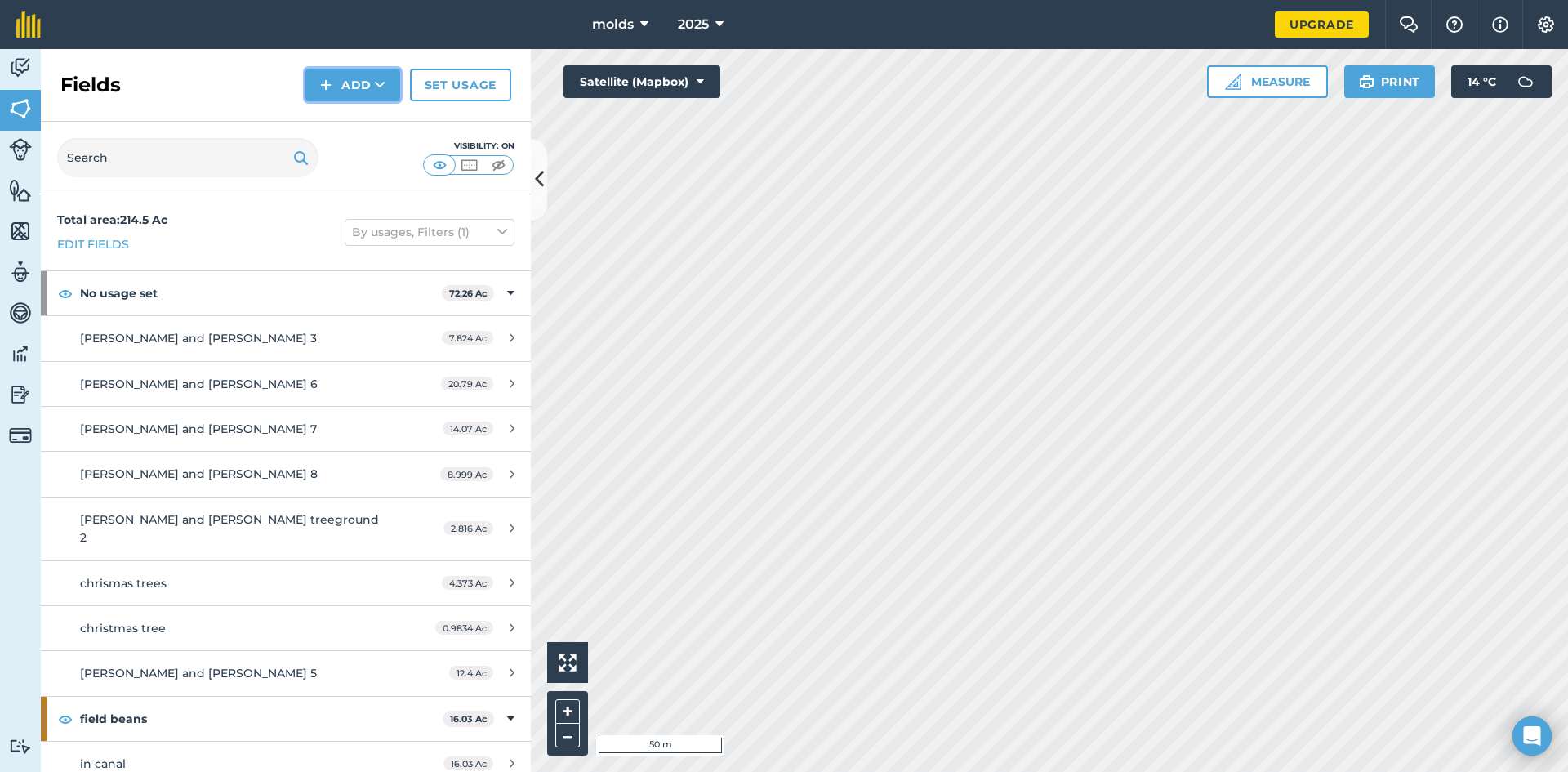
click at [354, 86] on button "Add" at bounding box center [353, 84] width 95 height 33
click at [339, 115] on link "Draw" at bounding box center [352, 122] width 90 height 36
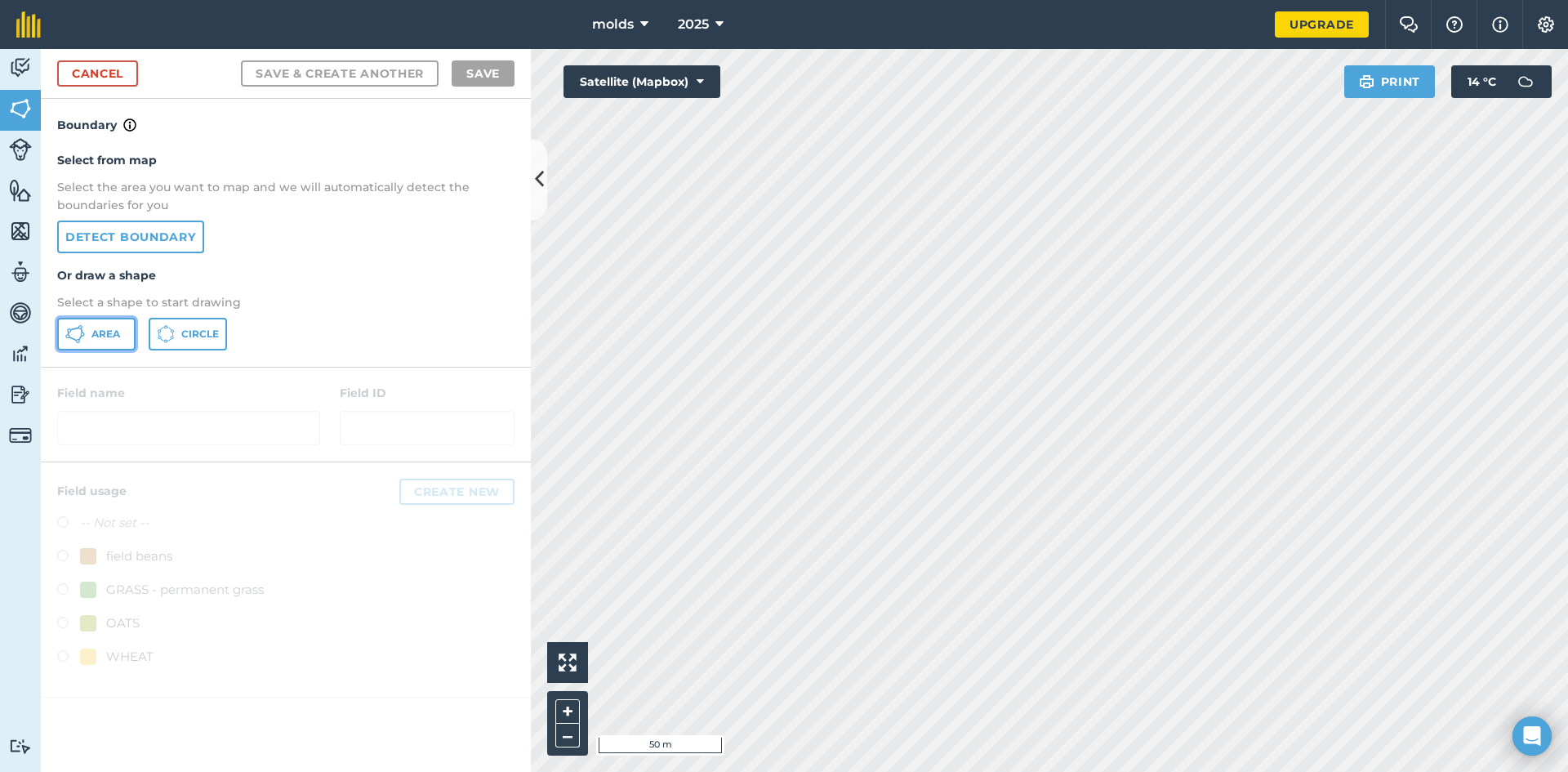
click at [105, 336] on span "Area" at bounding box center [105, 334] width 29 height 13
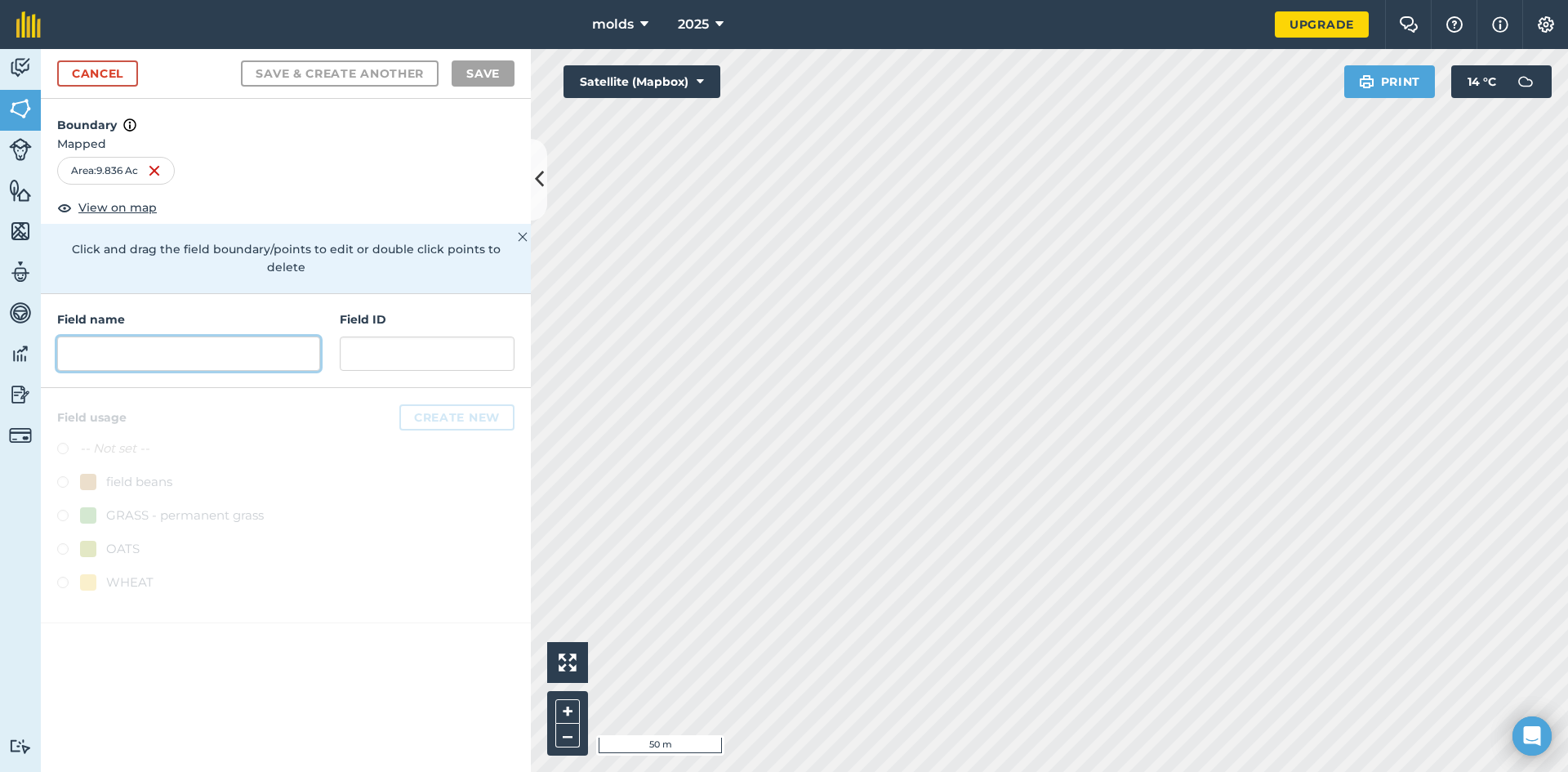
click at [171, 342] on input "text" at bounding box center [189, 353] width 263 height 35
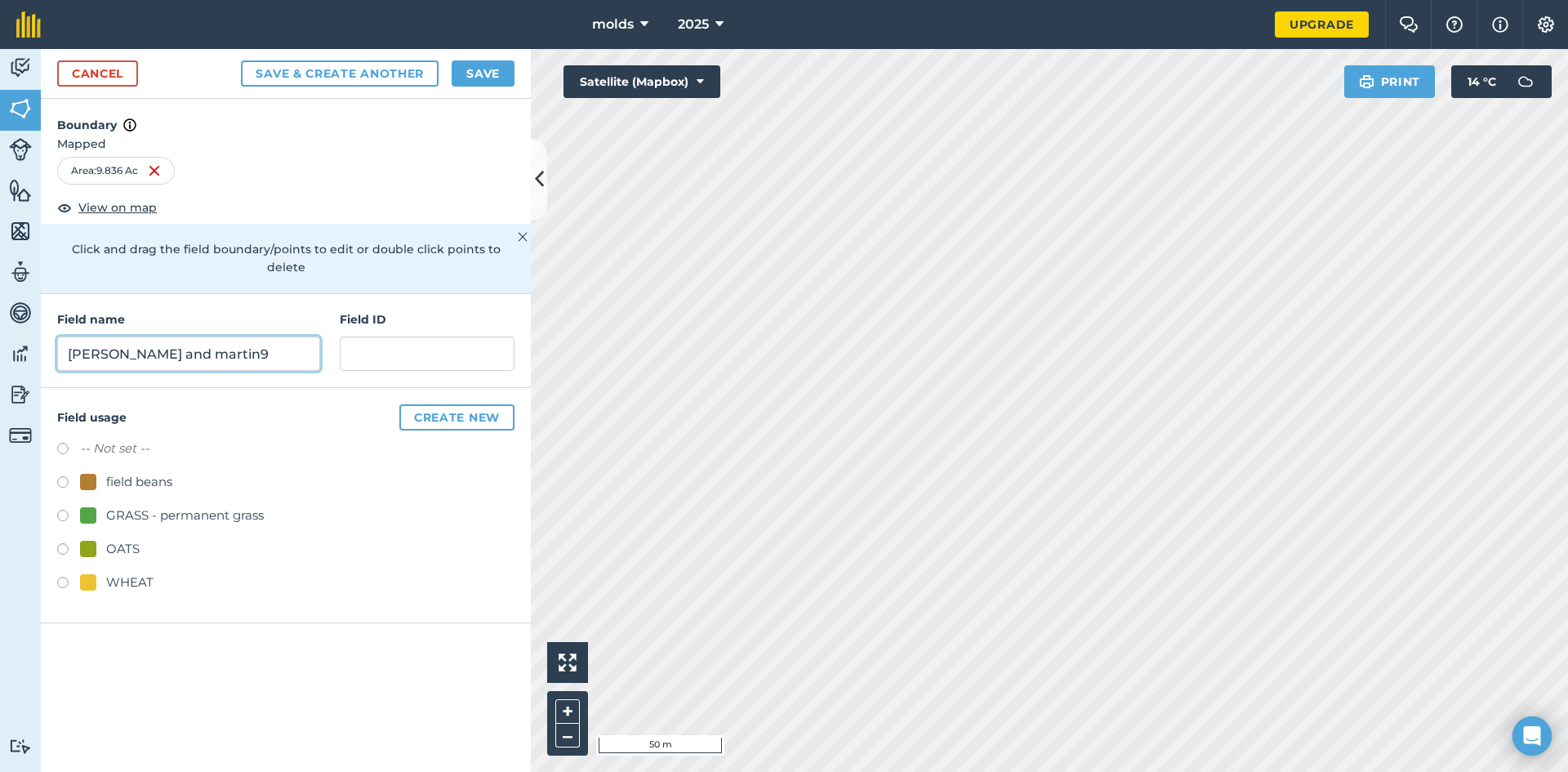
click at [193, 345] on input "brenda and martin9" at bounding box center [189, 353] width 263 height 35
type input "brenda and martin 9"
click at [478, 66] on button "Save" at bounding box center [483, 73] width 63 height 26
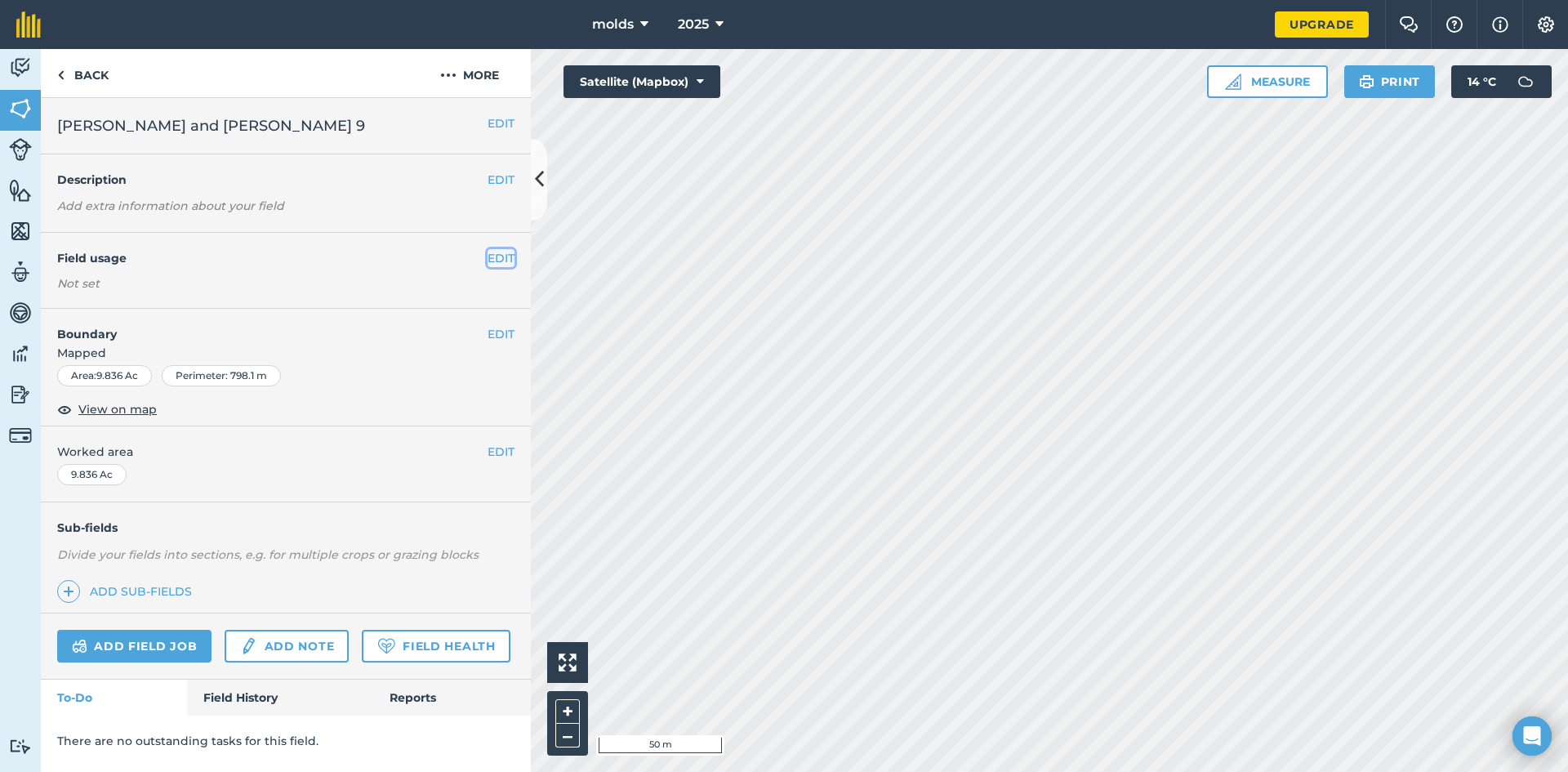
click at [506, 252] on button "EDIT" at bounding box center [500, 258] width 27 height 18
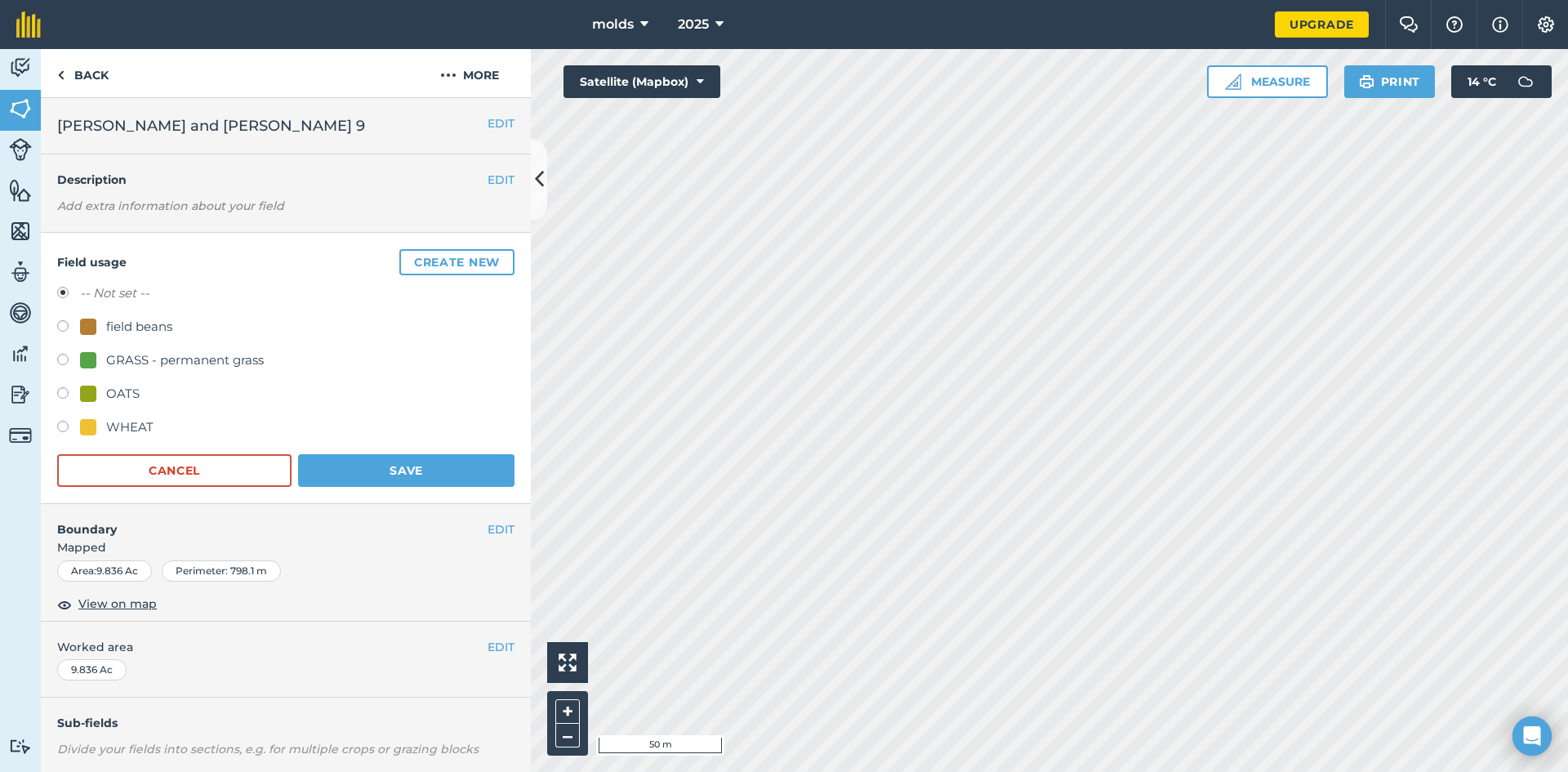
click at [67, 422] on label at bounding box center [68, 429] width 23 height 16
radio input "true"
radio input "false"
click at [389, 459] on button "Save" at bounding box center [406, 470] width 217 height 33
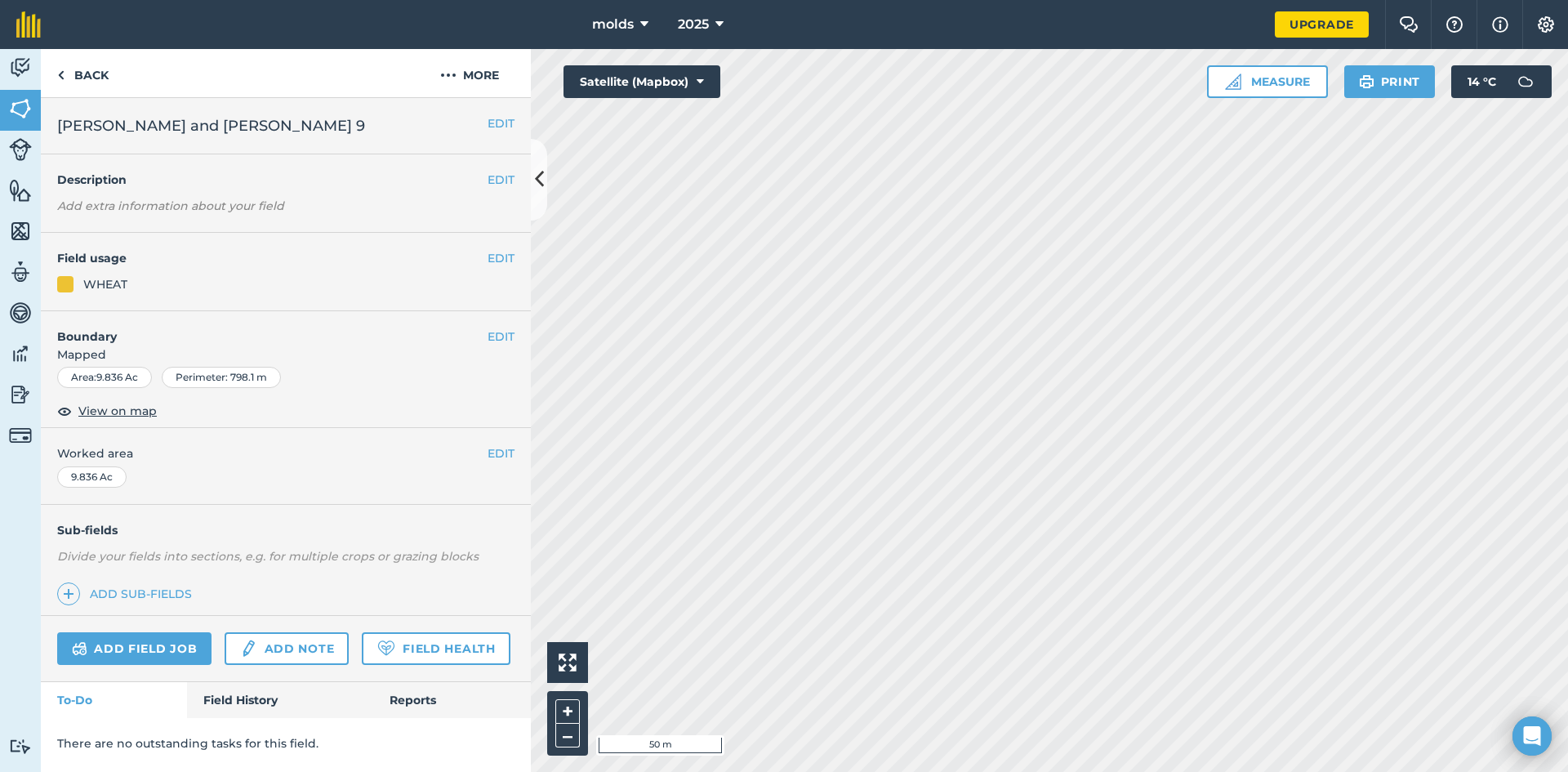
click at [1087, 771] on html "molds 2025 Upgrade Farm Chat Help Info Settings Map printing is not available o…" at bounding box center [784, 386] width 1568 height 772
click at [1266, 771] on html "molds 2025 Upgrade Farm Chat Help Info Settings Map printing is not available o…" at bounding box center [784, 386] width 1568 height 772
click at [63, 76] on img at bounding box center [60, 75] width 7 height 20
